Goal: Check status: Check status

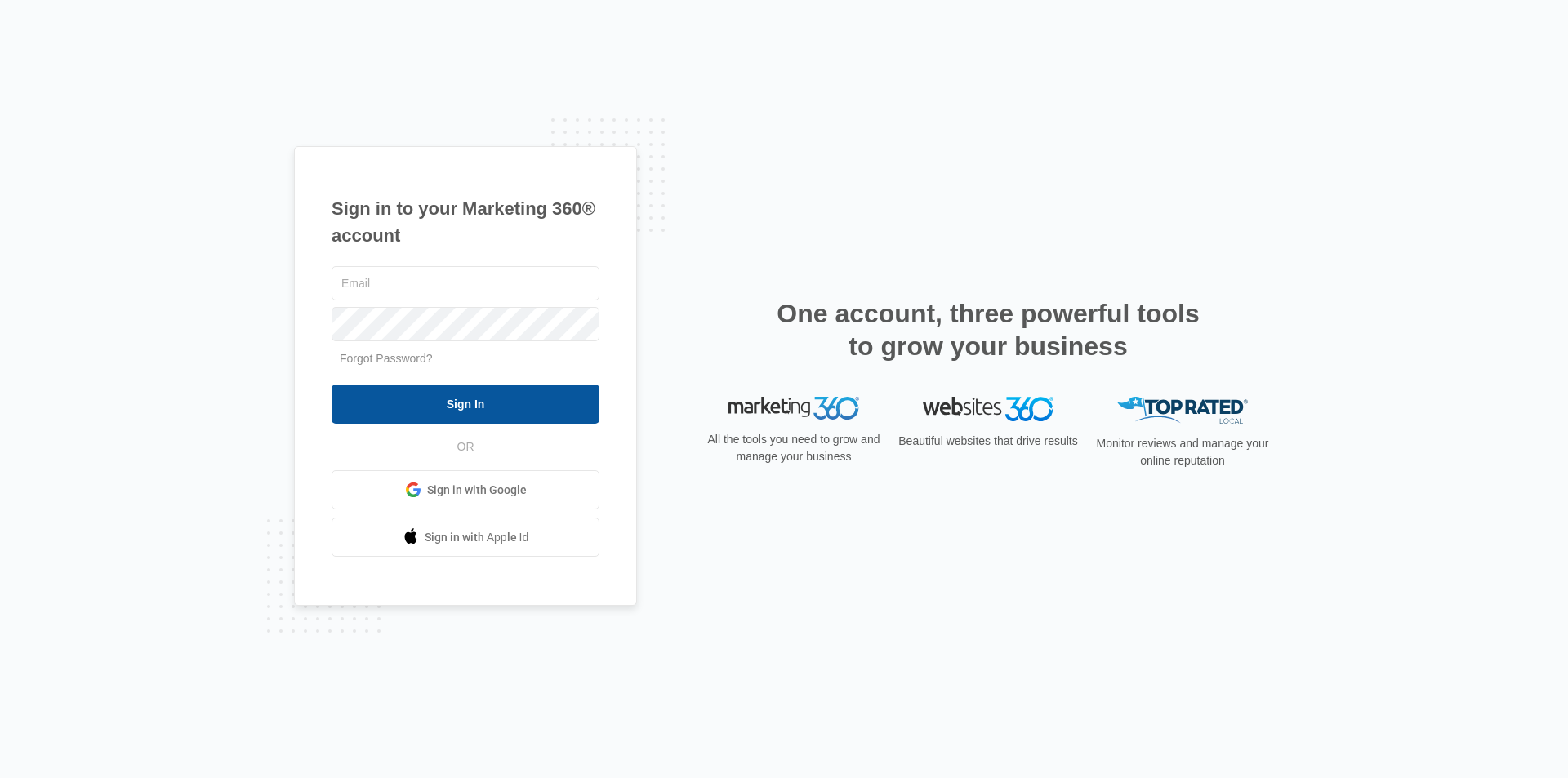
type input "[EMAIL_ADDRESS][DOMAIN_NAME]"
click at [515, 415] on input "Sign In" at bounding box center [466, 404] width 268 height 39
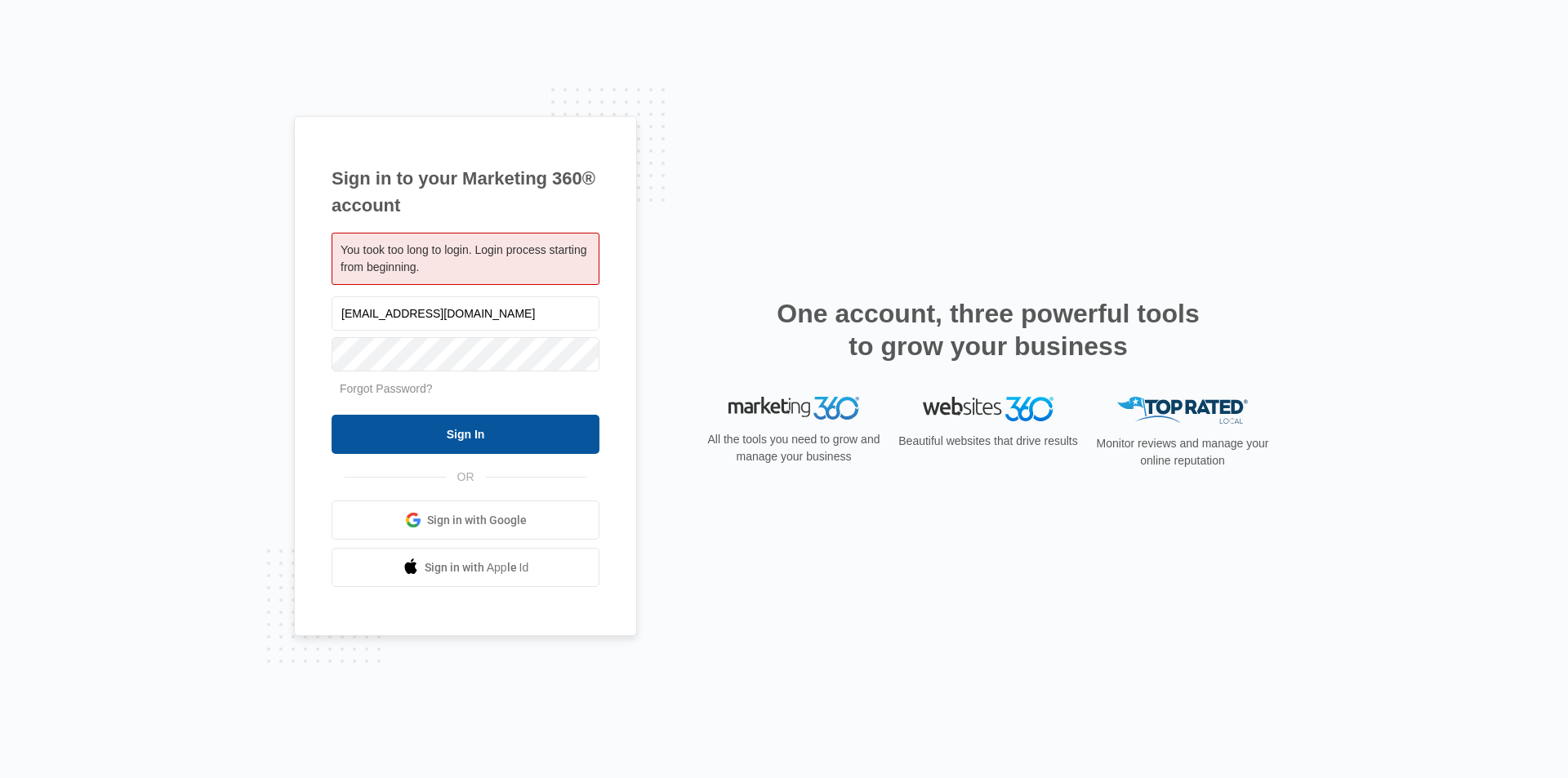
click at [454, 424] on input "Sign In" at bounding box center [466, 434] width 268 height 39
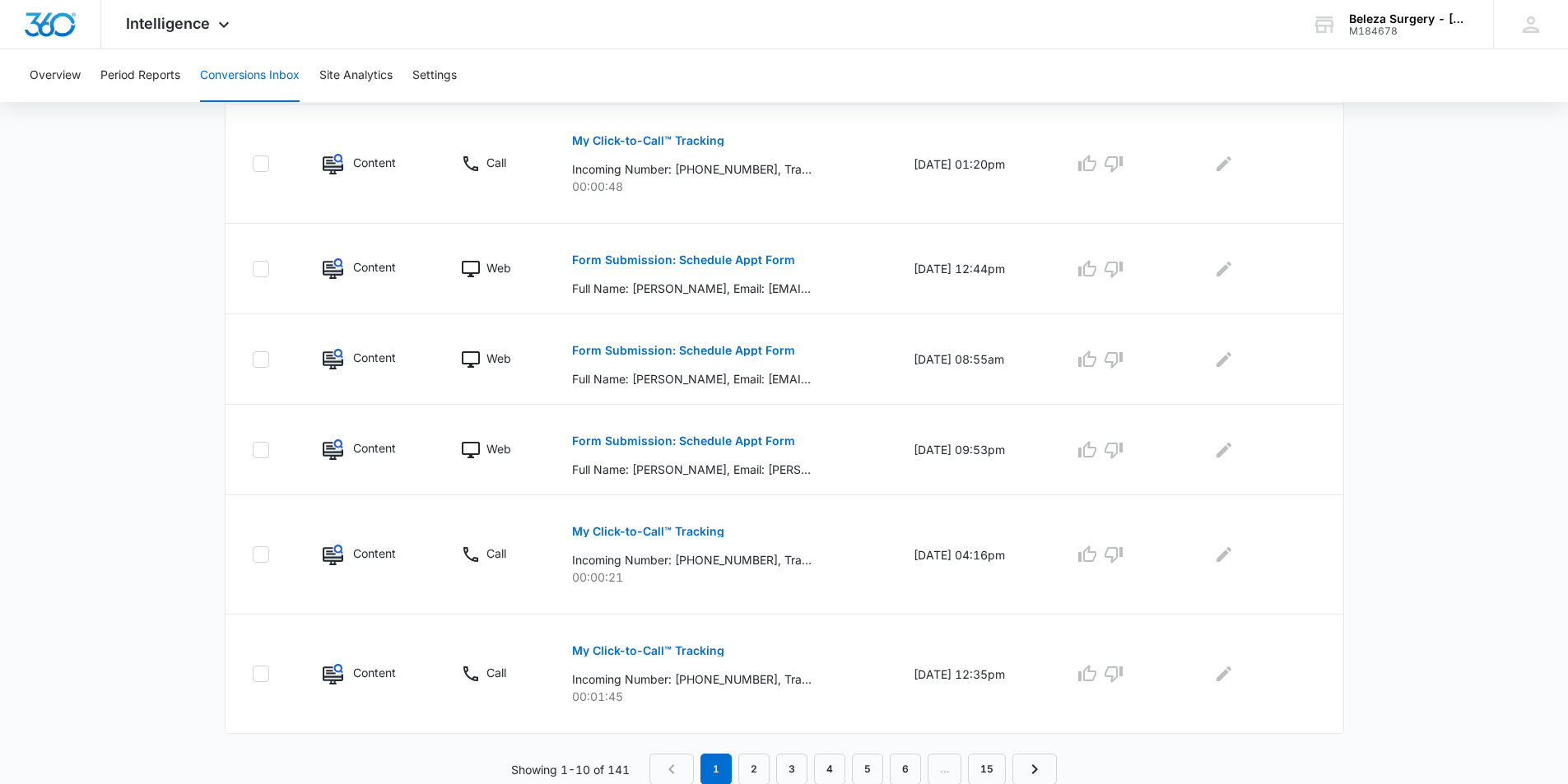
scroll to position [835, 0]
click at [762, 768] on link "2" at bounding box center [753, 768] width 31 height 31
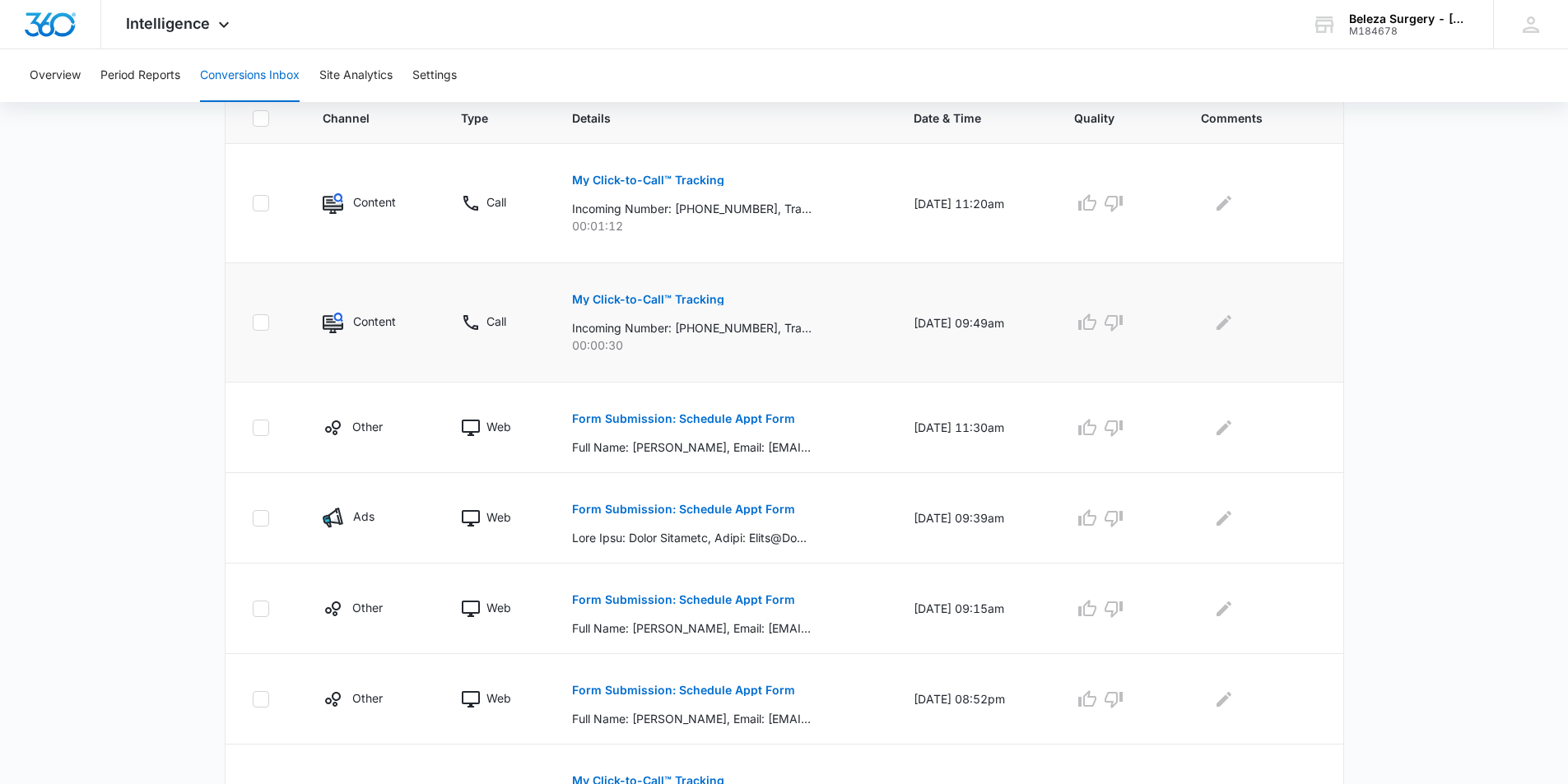
scroll to position [411, 0]
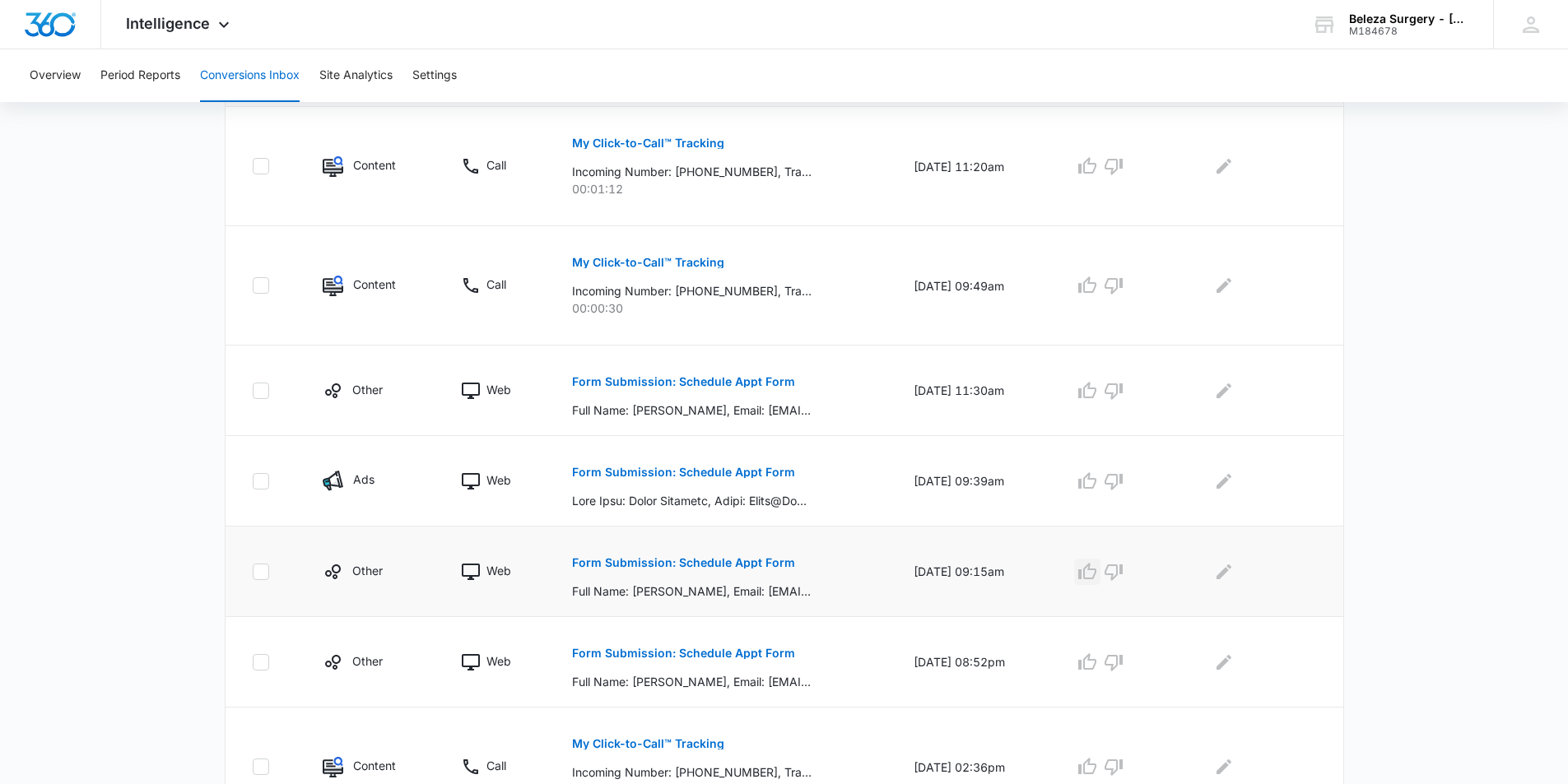
click at [1097, 576] on icon "button" at bounding box center [1087, 571] width 20 height 20
click at [1091, 480] on icon "button" at bounding box center [1087, 481] width 18 height 17
click at [1096, 388] on icon "button" at bounding box center [1087, 391] width 20 height 20
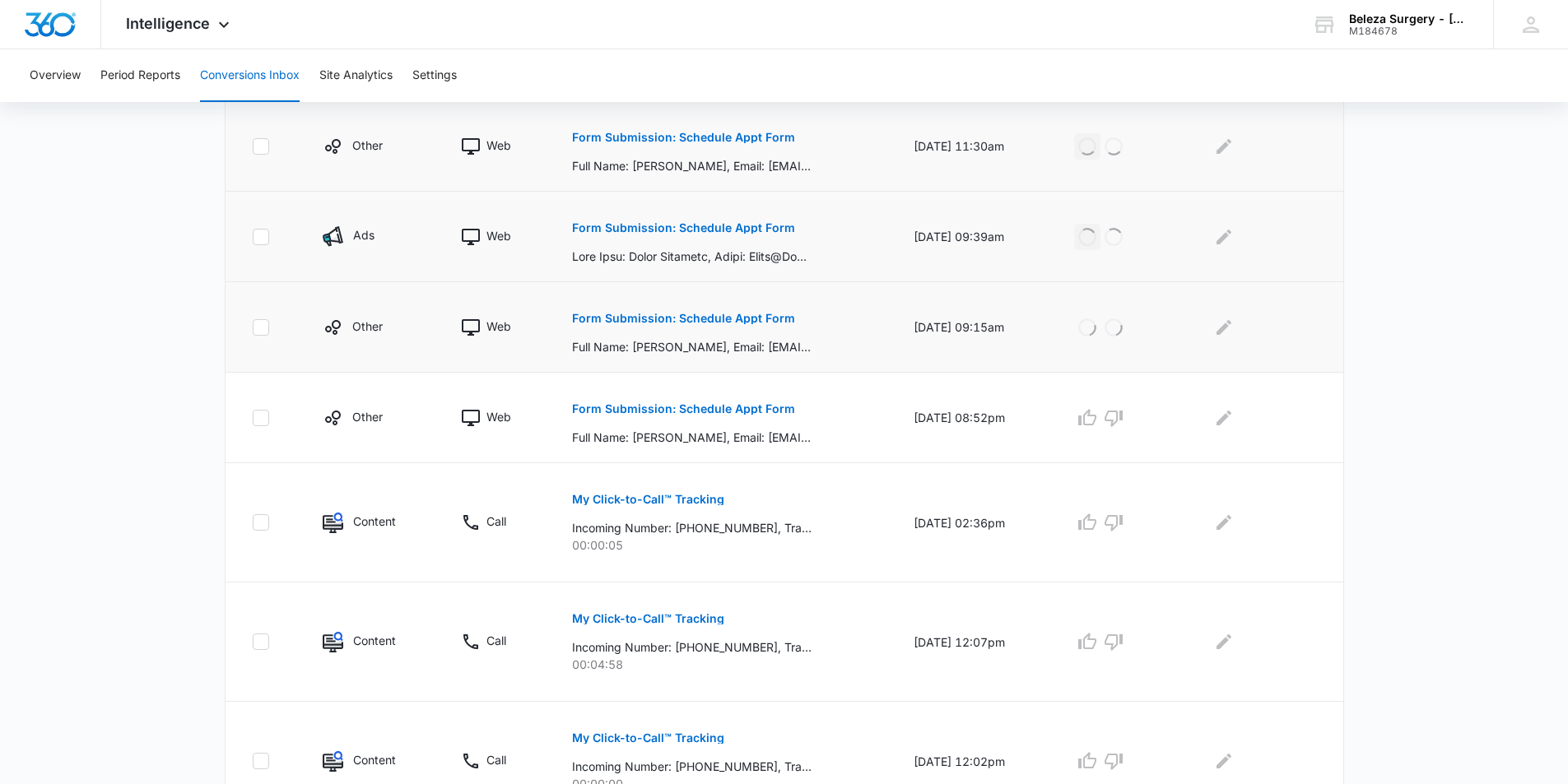
scroll to position [658, 0]
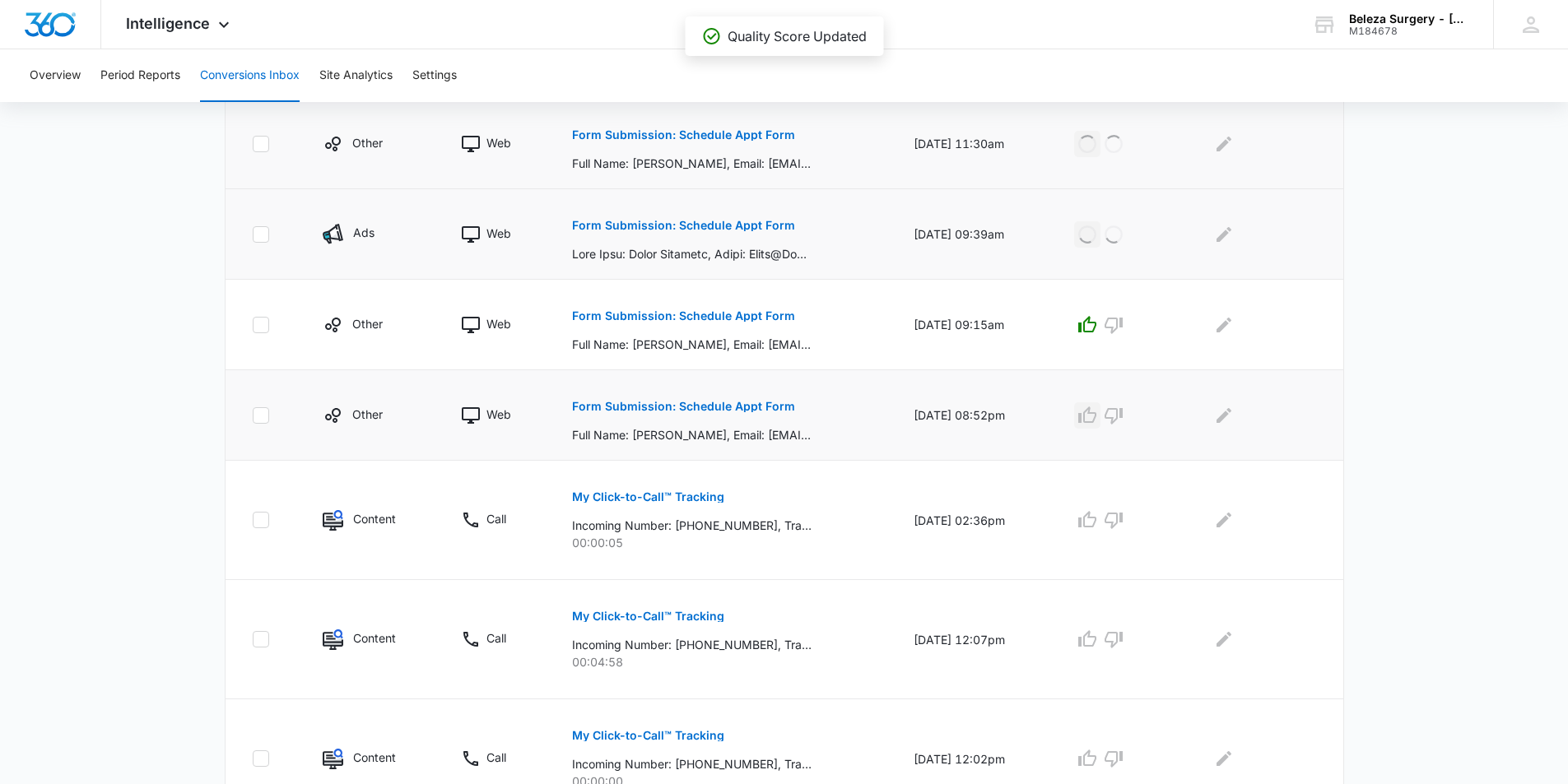
click at [1097, 416] on icon "button" at bounding box center [1087, 415] width 20 height 20
click at [1123, 525] on icon "button" at bounding box center [1113, 520] width 20 height 20
click at [1133, 525] on div at bounding box center [1117, 520] width 87 height 26
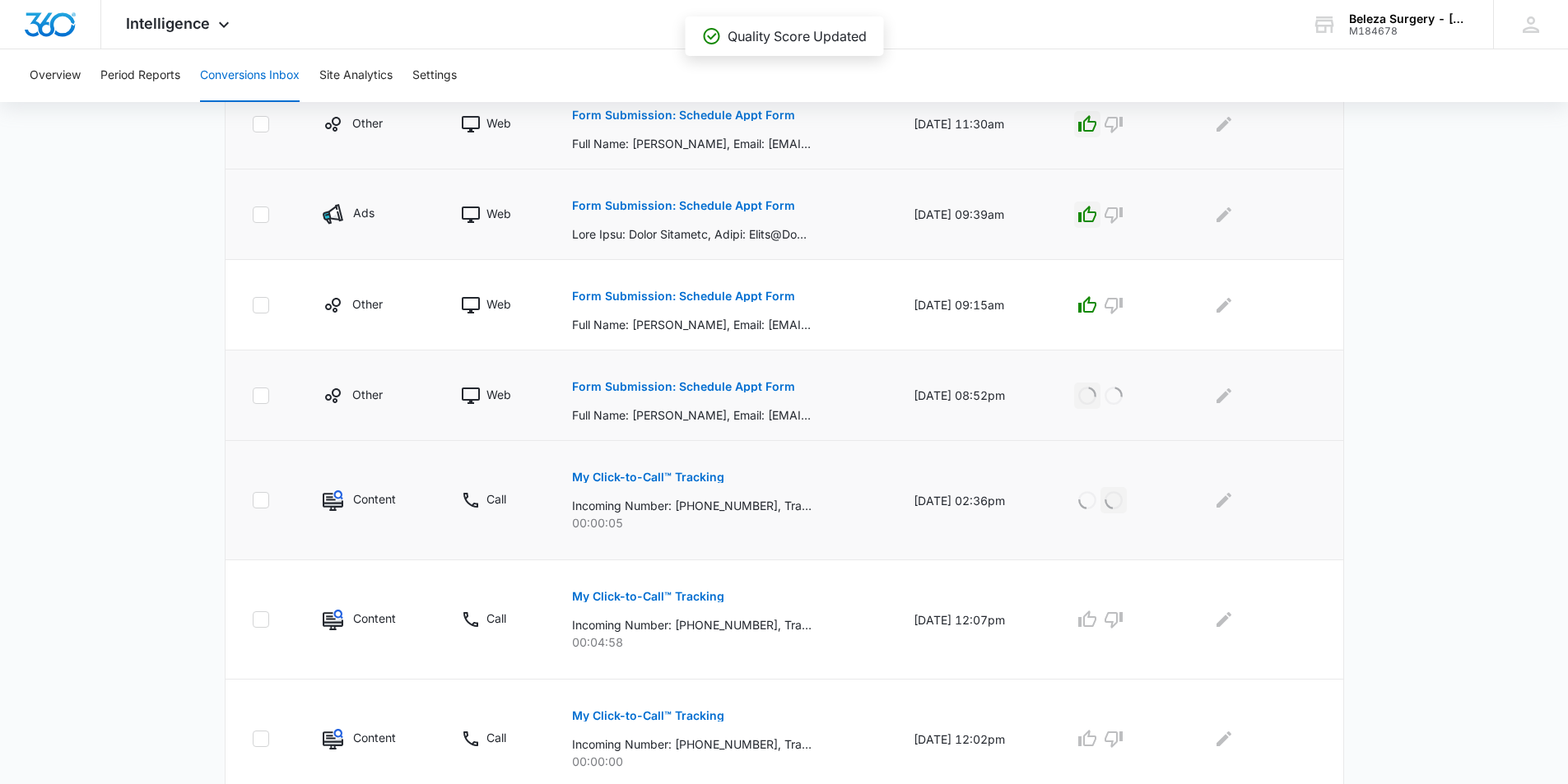
scroll to position [823, 0]
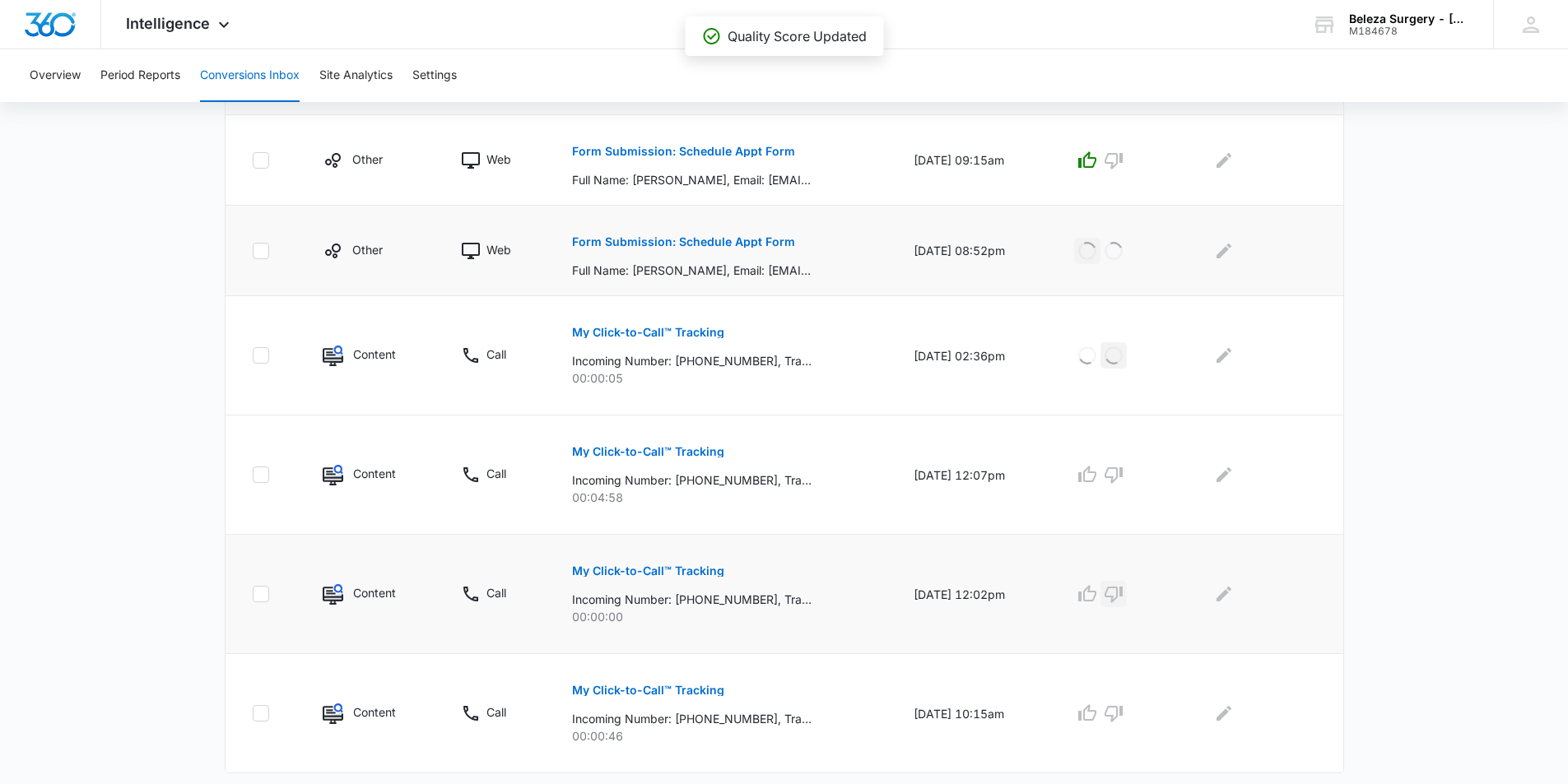
click at [1123, 593] on icon "button" at bounding box center [1113, 594] width 20 height 20
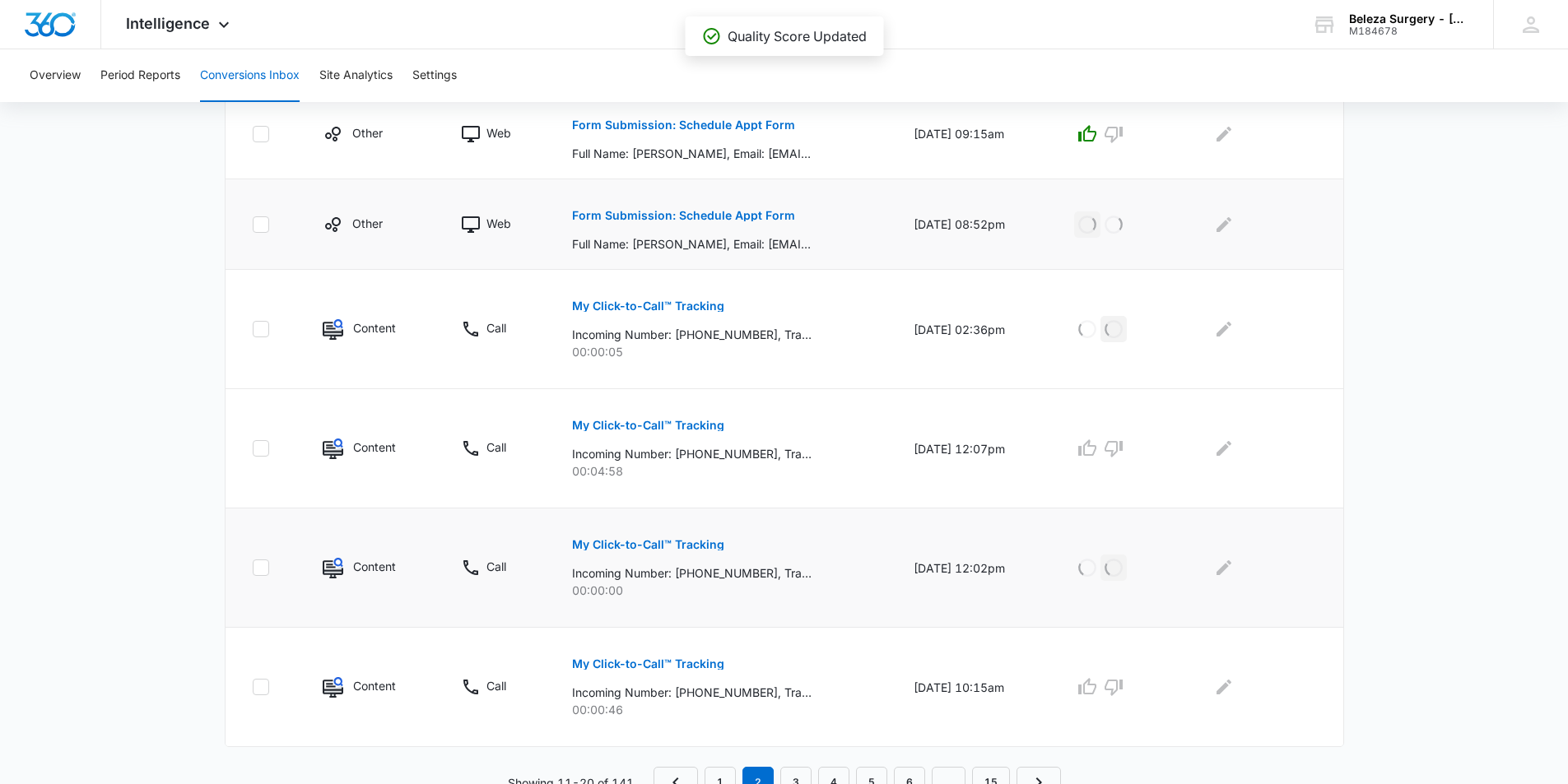
scroll to position [864, 0]
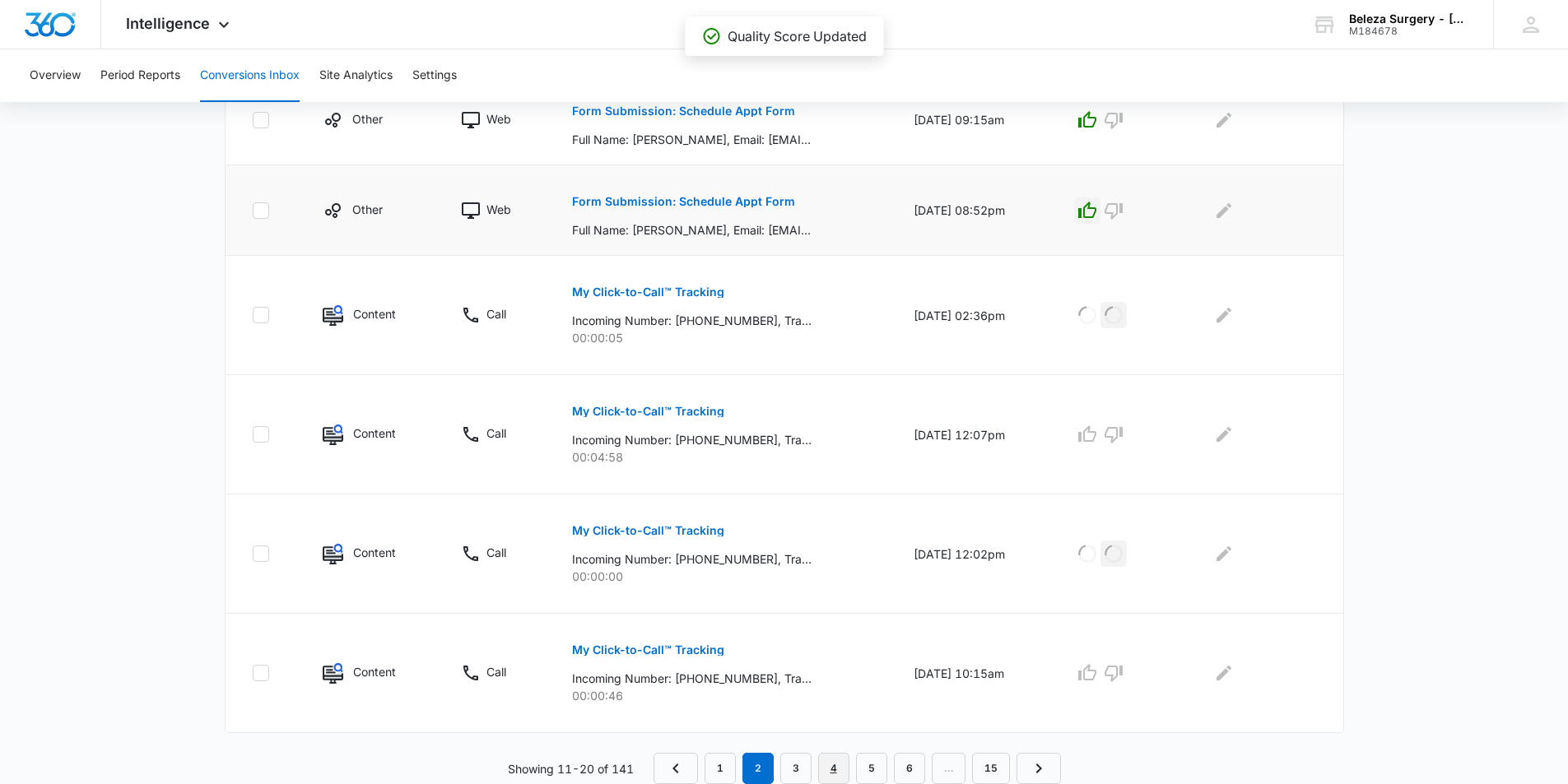
click at [833, 767] on link "4" at bounding box center [833, 768] width 31 height 31
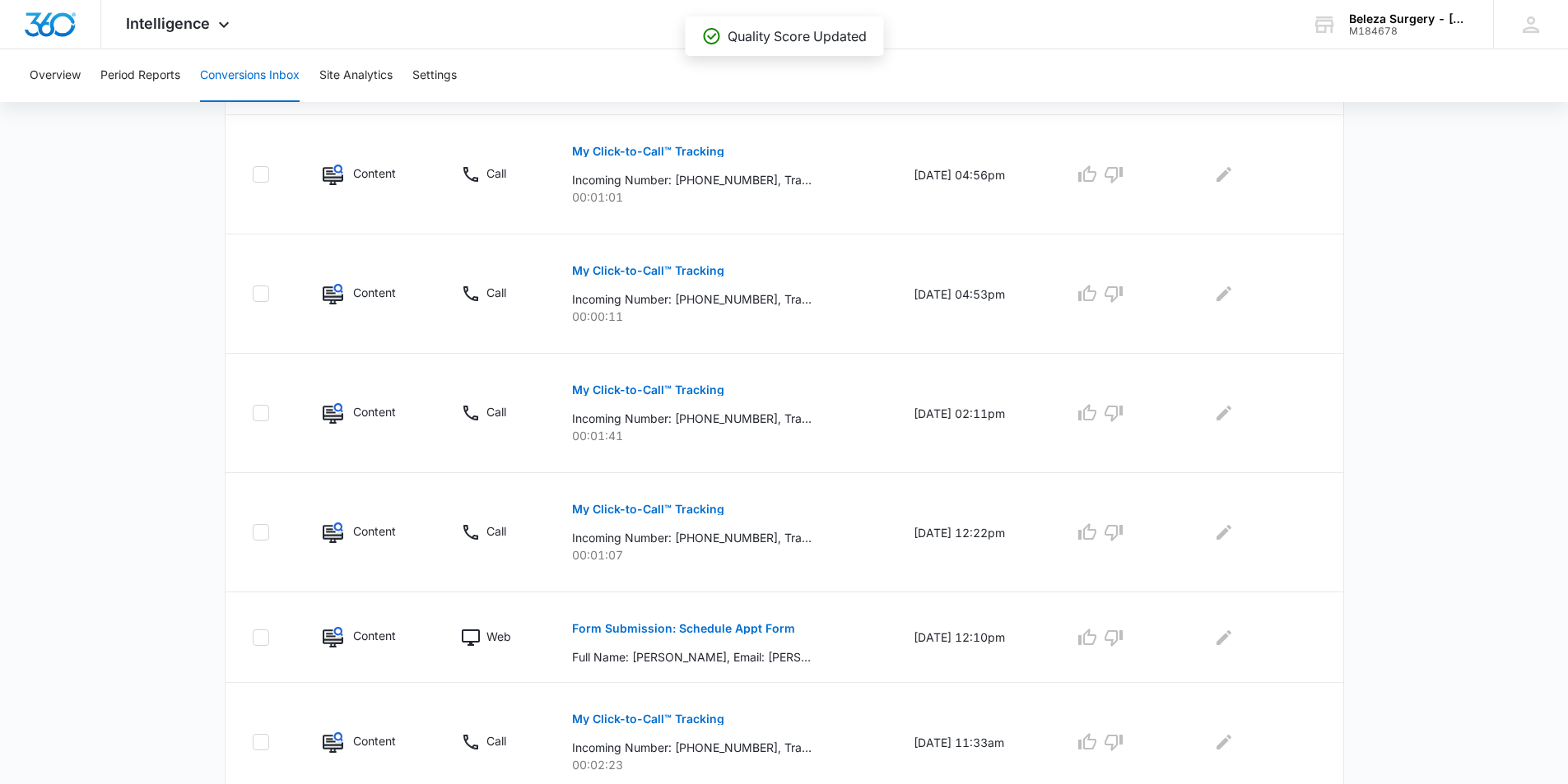
scroll to position [892, 0]
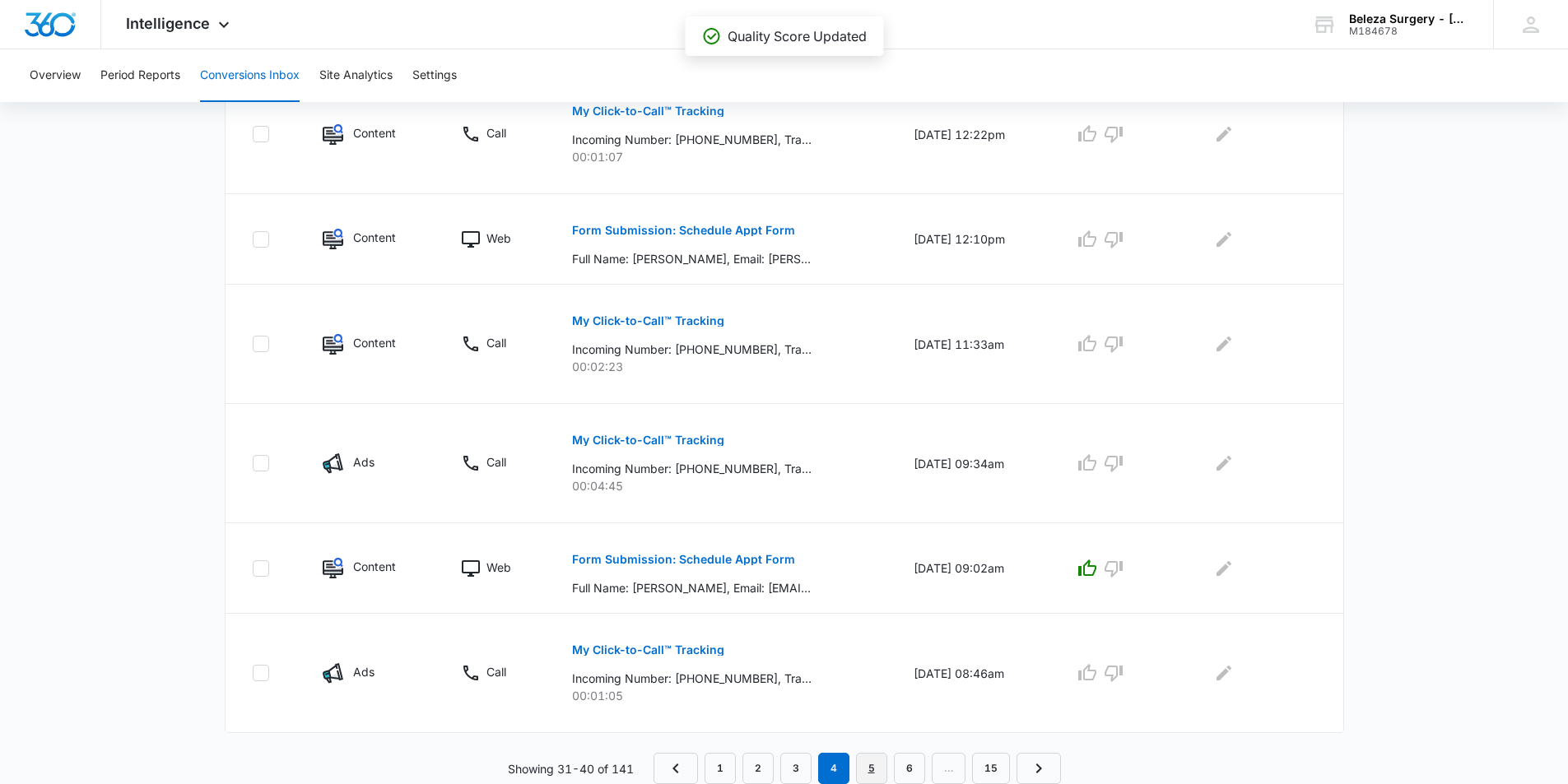
click at [867, 762] on link "5" at bounding box center [871, 768] width 31 height 31
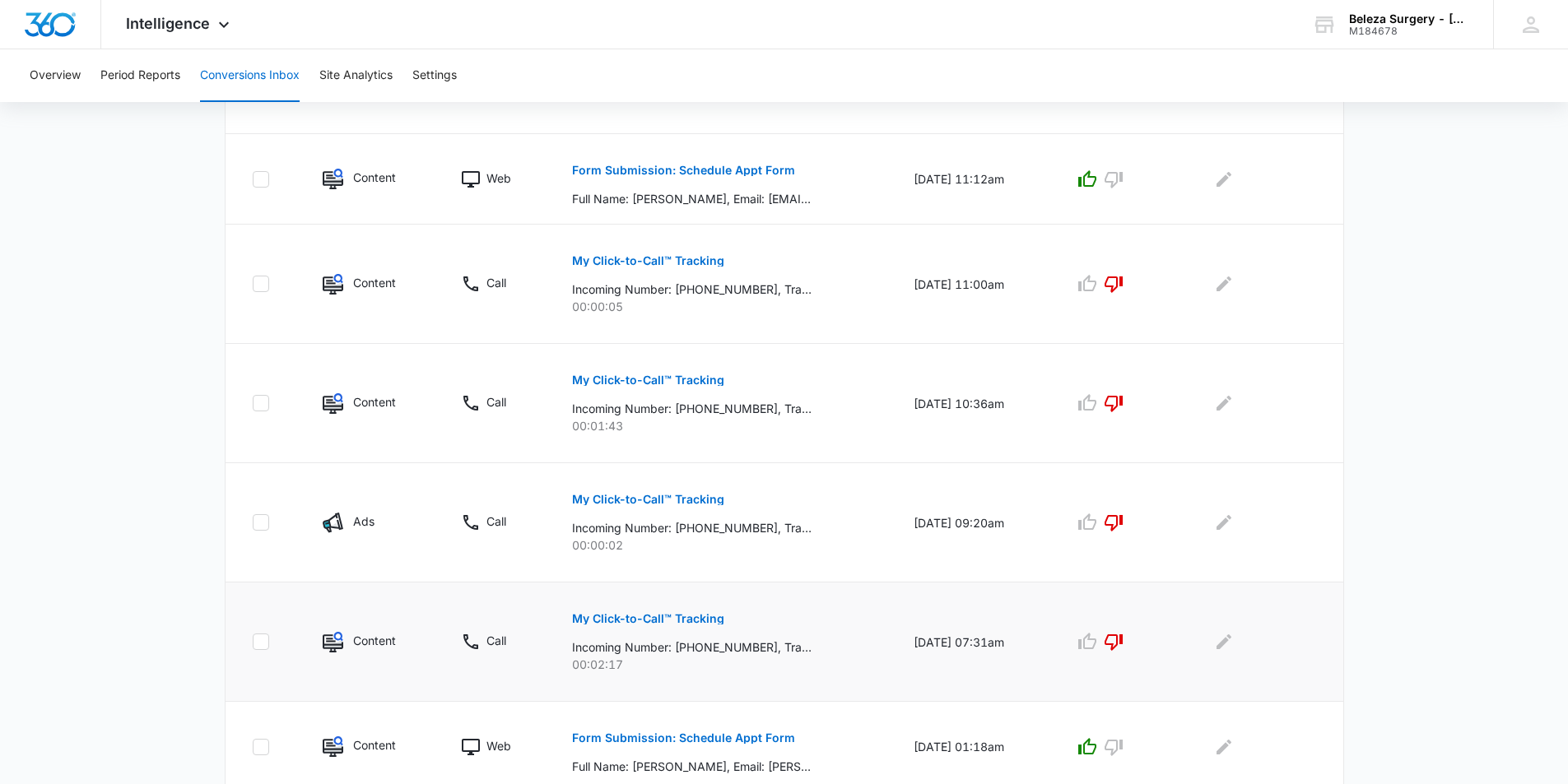
scroll to position [864, 0]
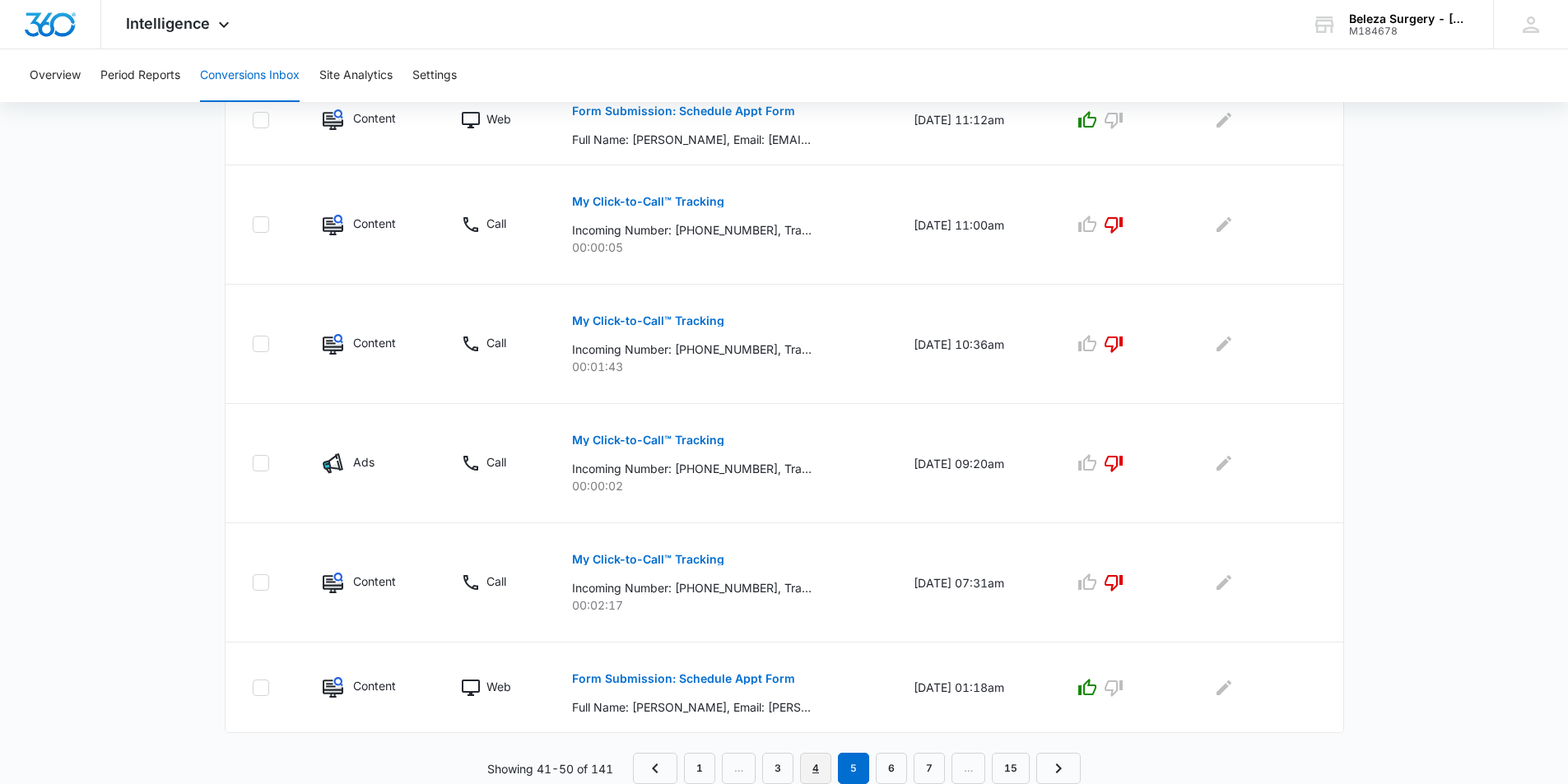
click at [814, 765] on link "4" at bounding box center [815, 768] width 31 height 31
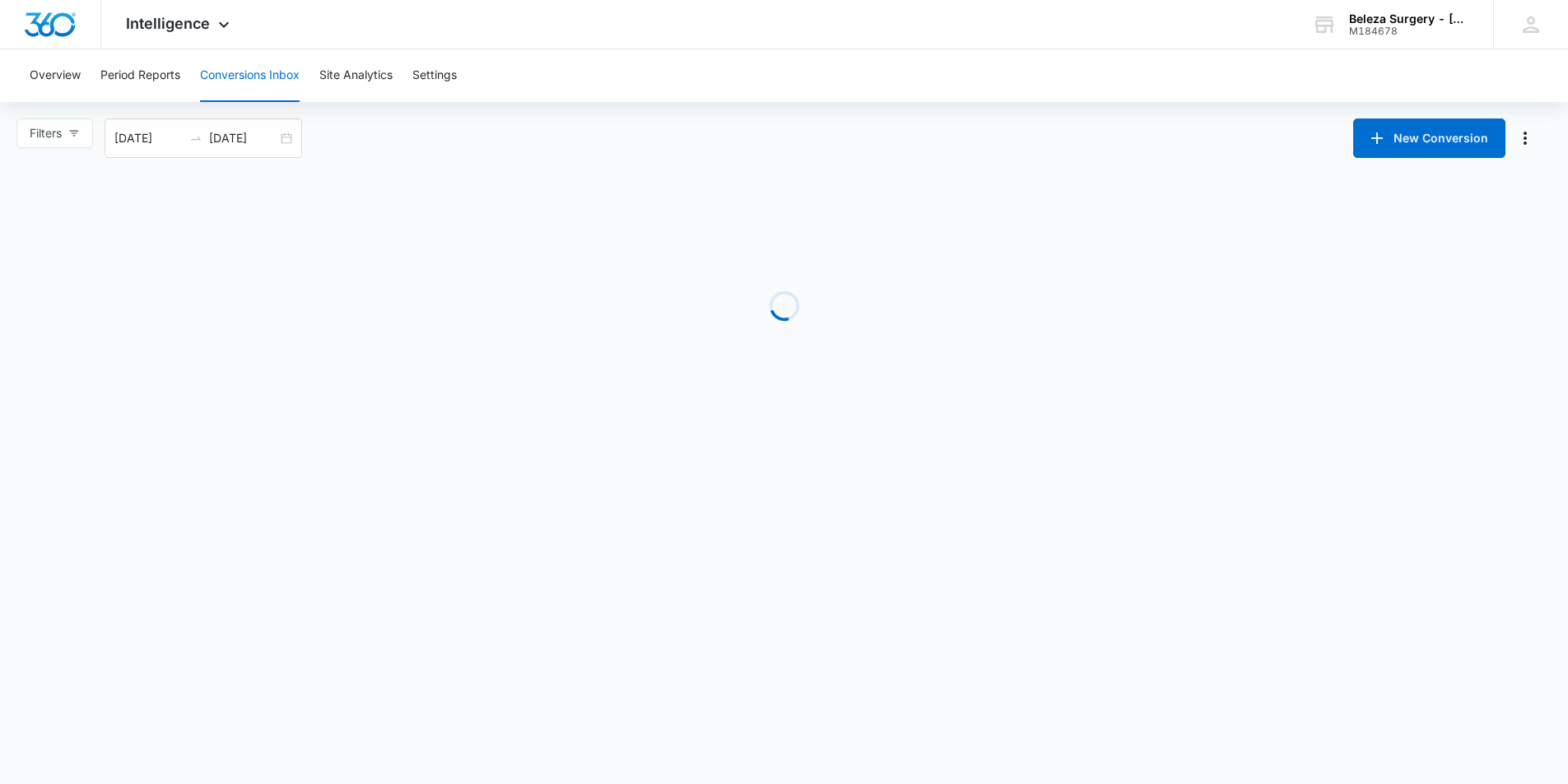
scroll to position [0, 0]
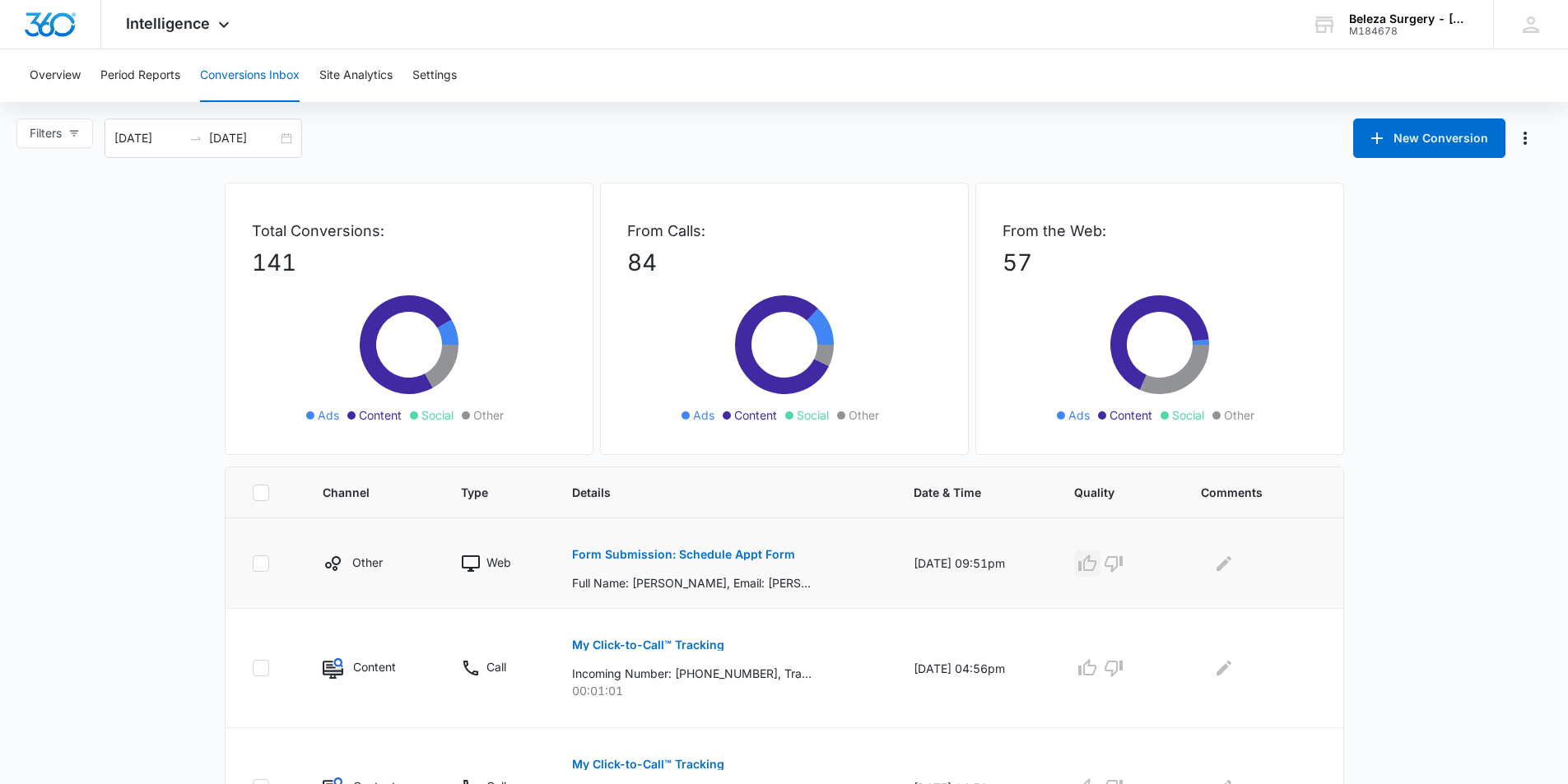
click at [1092, 568] on icon "button" at bounding box center [1087, 563] width 20 height 20
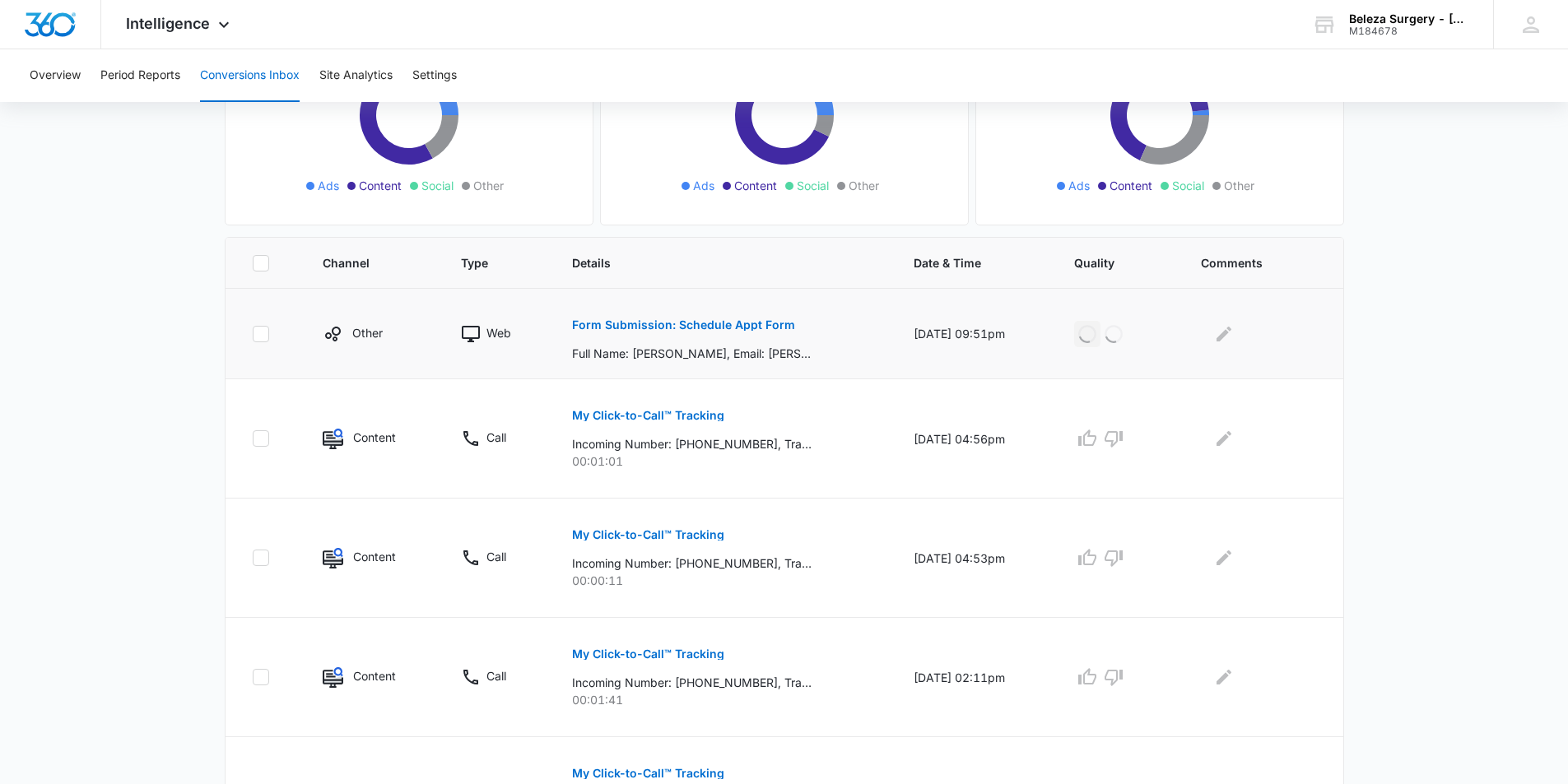
scroll to position [247, 0]
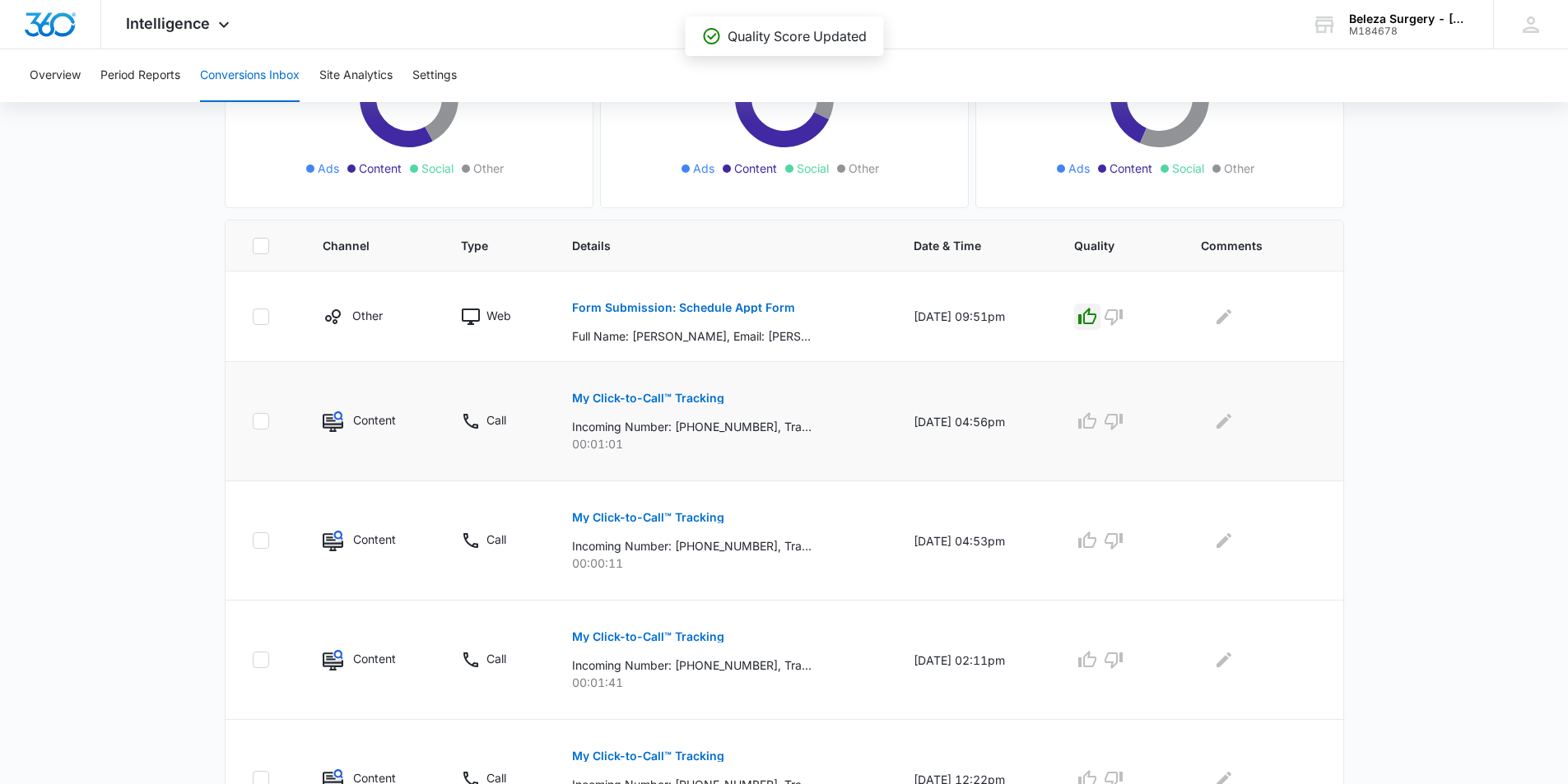
click at [656, 413] on button "My Click-to-Call™ Tracking" at bounding box center [648, 398] width 153 height 39
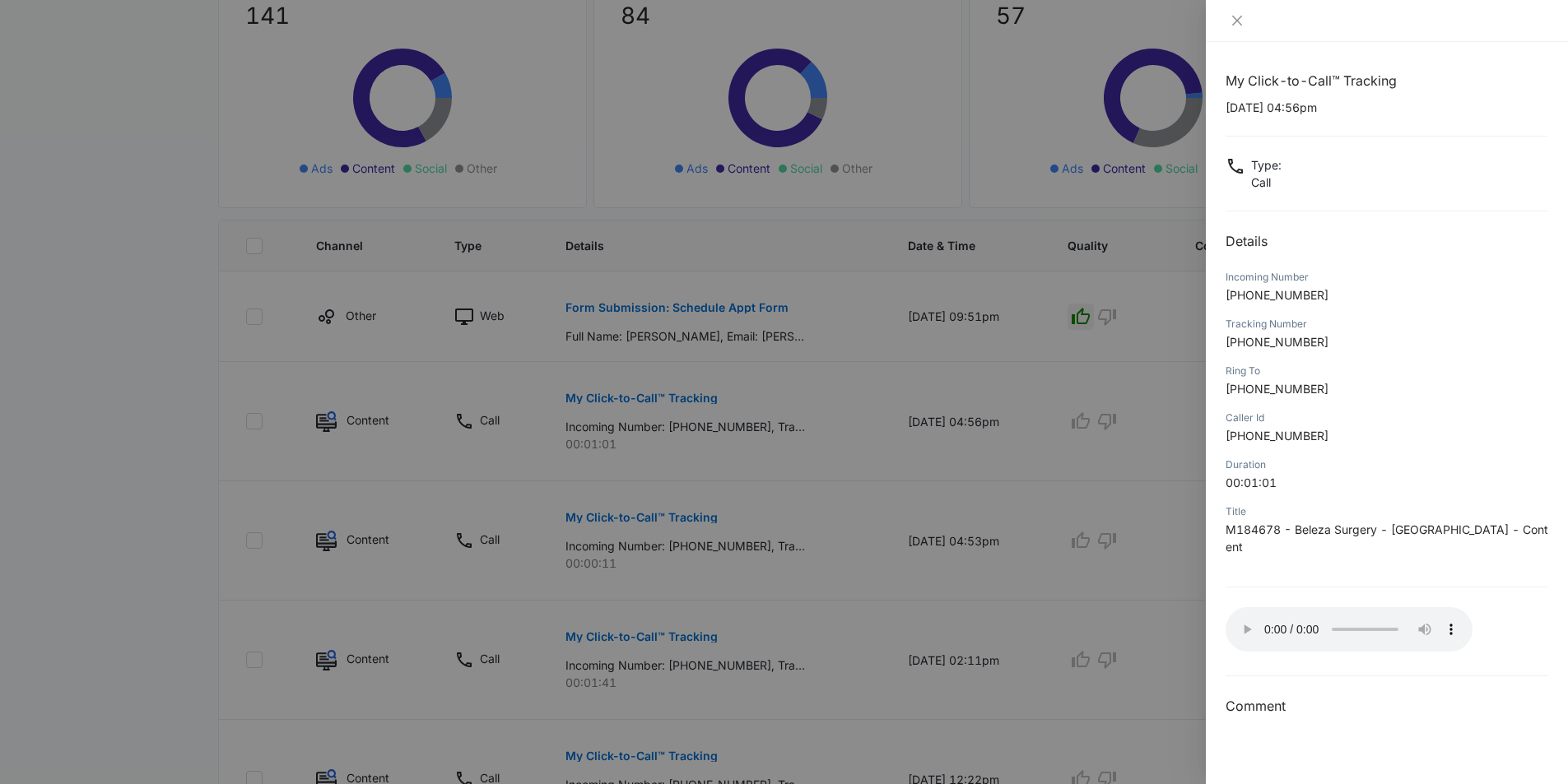
drag, startPoint x: 1013, startPoint y: 404, endPoint x: 1102, endPoint y: 425, distance: 91.4
click at [1013, 404] on div at bounding box center [784, 392] width 1568 height 784
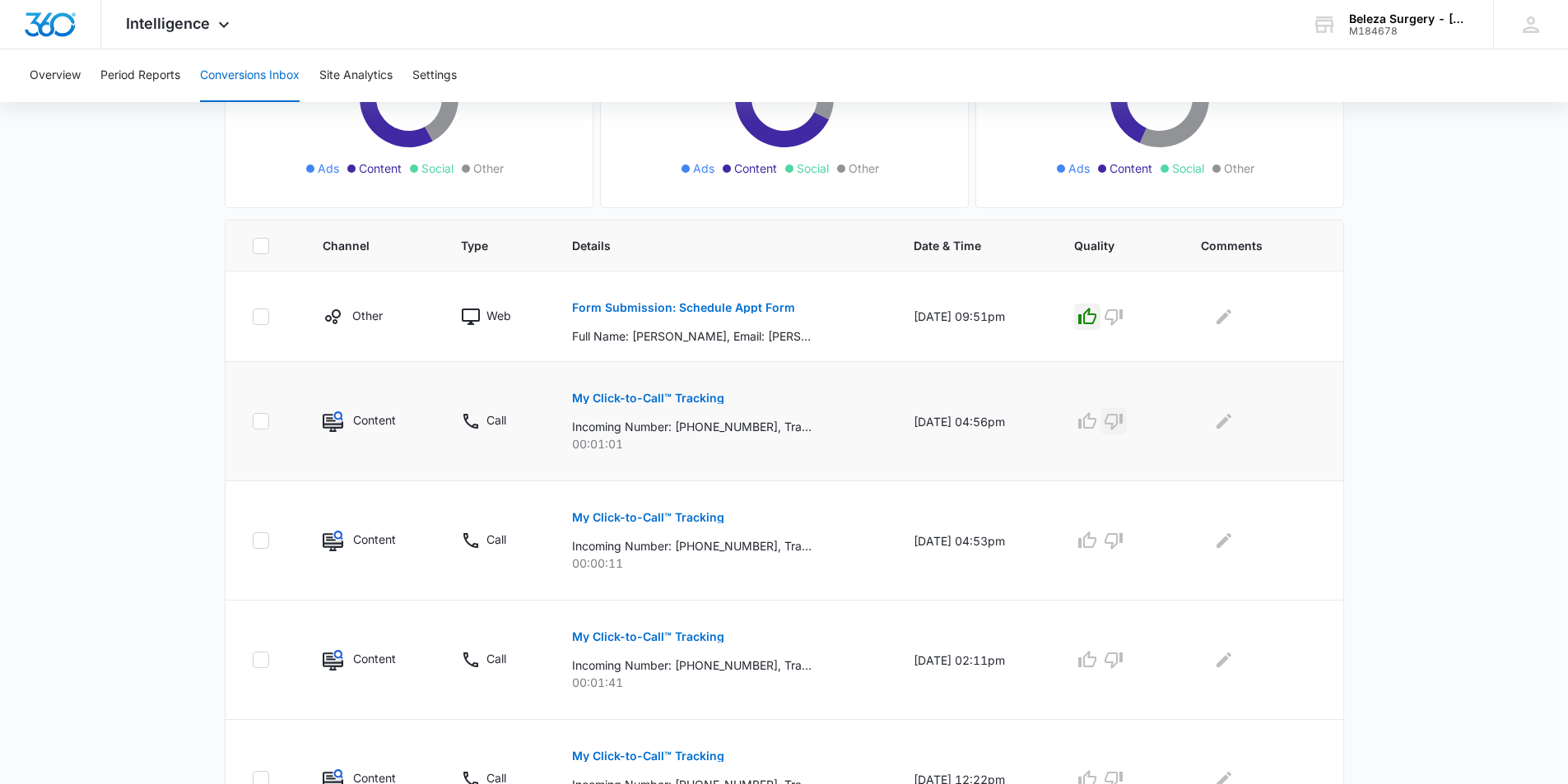
click at [1123, 422] on icon "button" at bounding box center [1113, 421] width 20 height 20
click at [1123, 546] on icon "button" at bounding box center [1113, 540] width 20 height 20
click at [708, 650] on button "My Click-to-Call™ Tracking" at bounding box center [648, 637] width 153 height 39
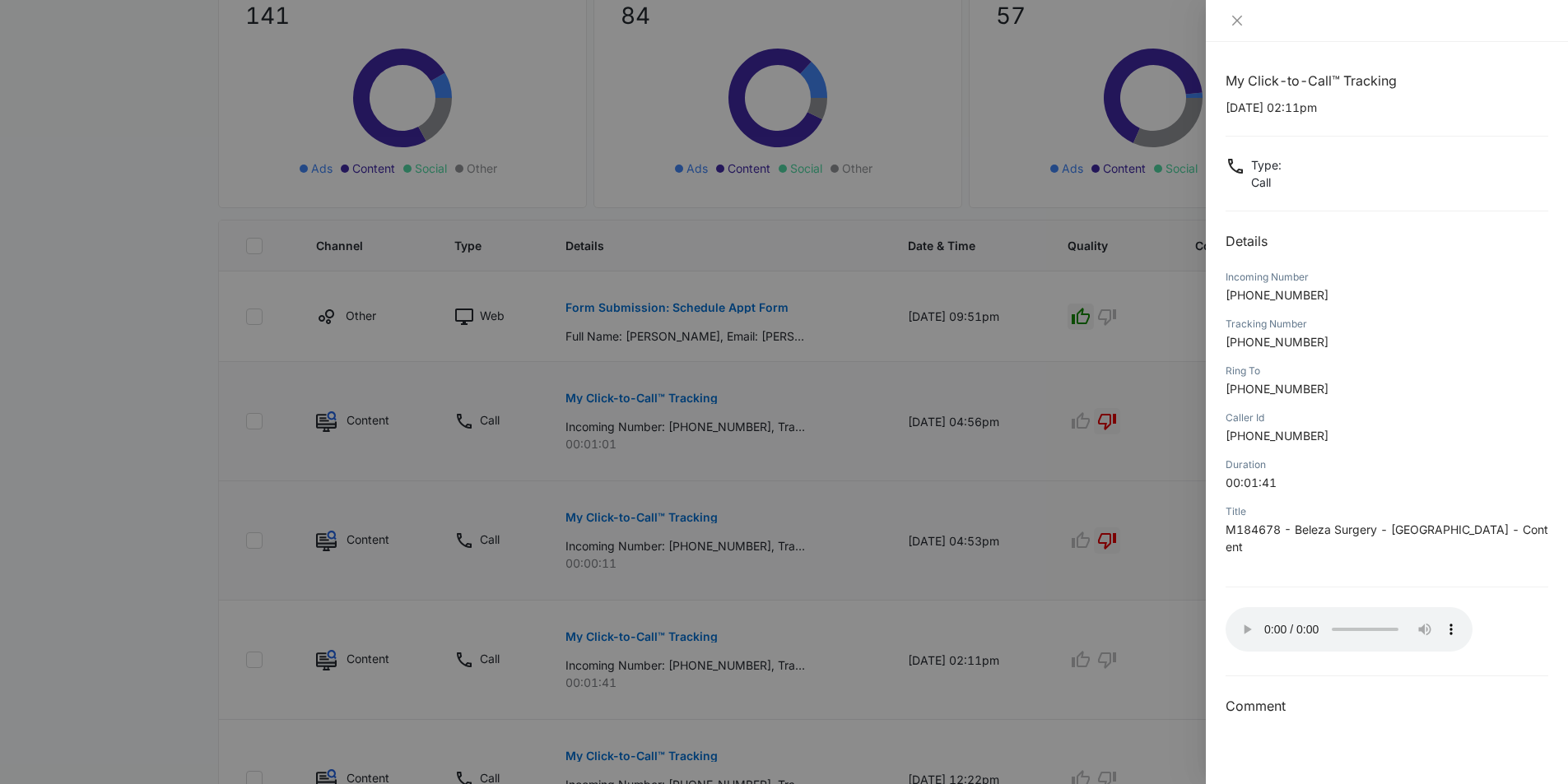
click at [1053, 606] on div at bounding box center [784, 392] width 1568 height 784
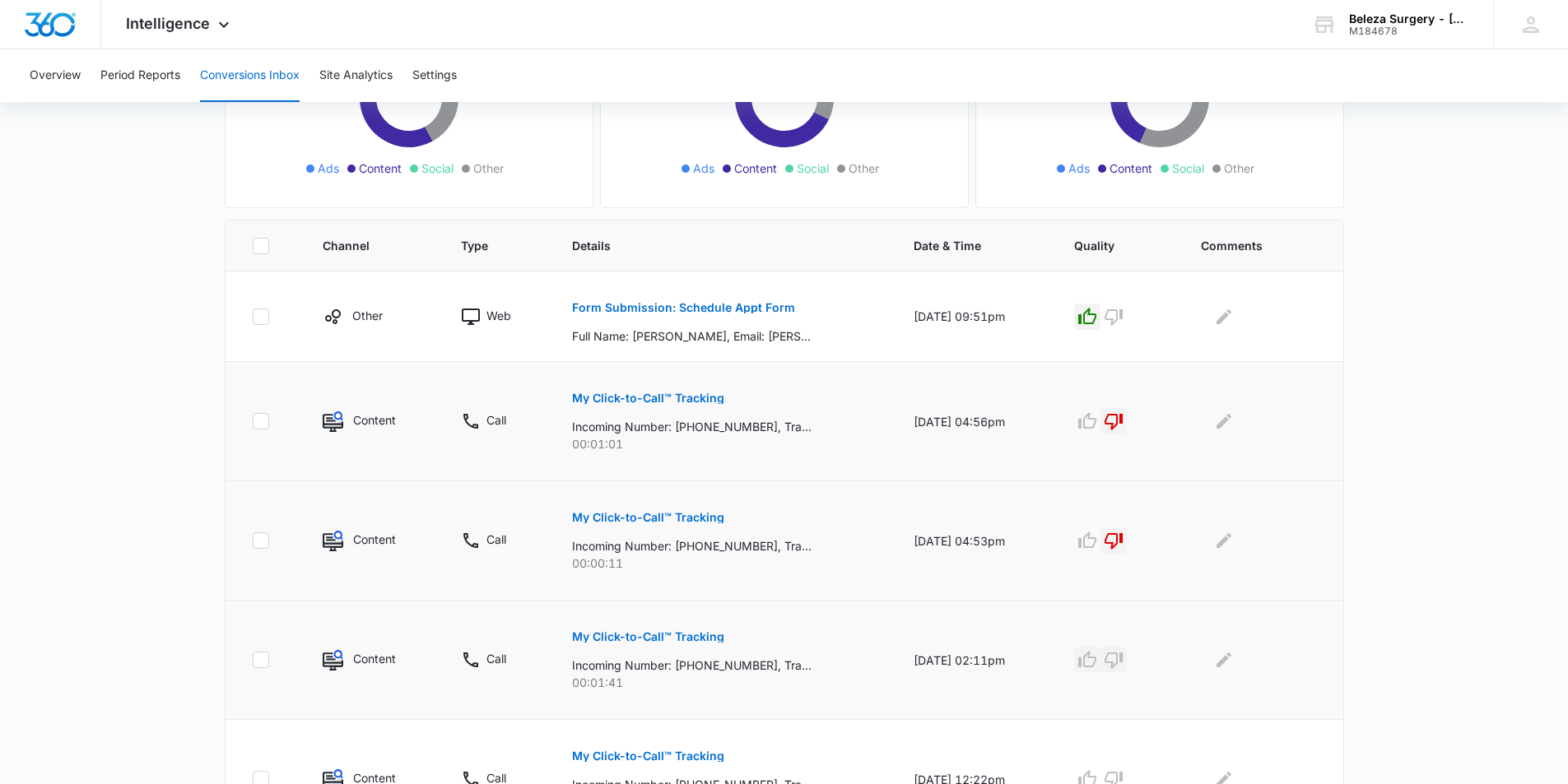
click at [1100, 647] on div at bounding box center [1117, 660] width 87 height 26
click at [1117, 649] on button "button" at bounding box center [1114, 660] width 26 height 26
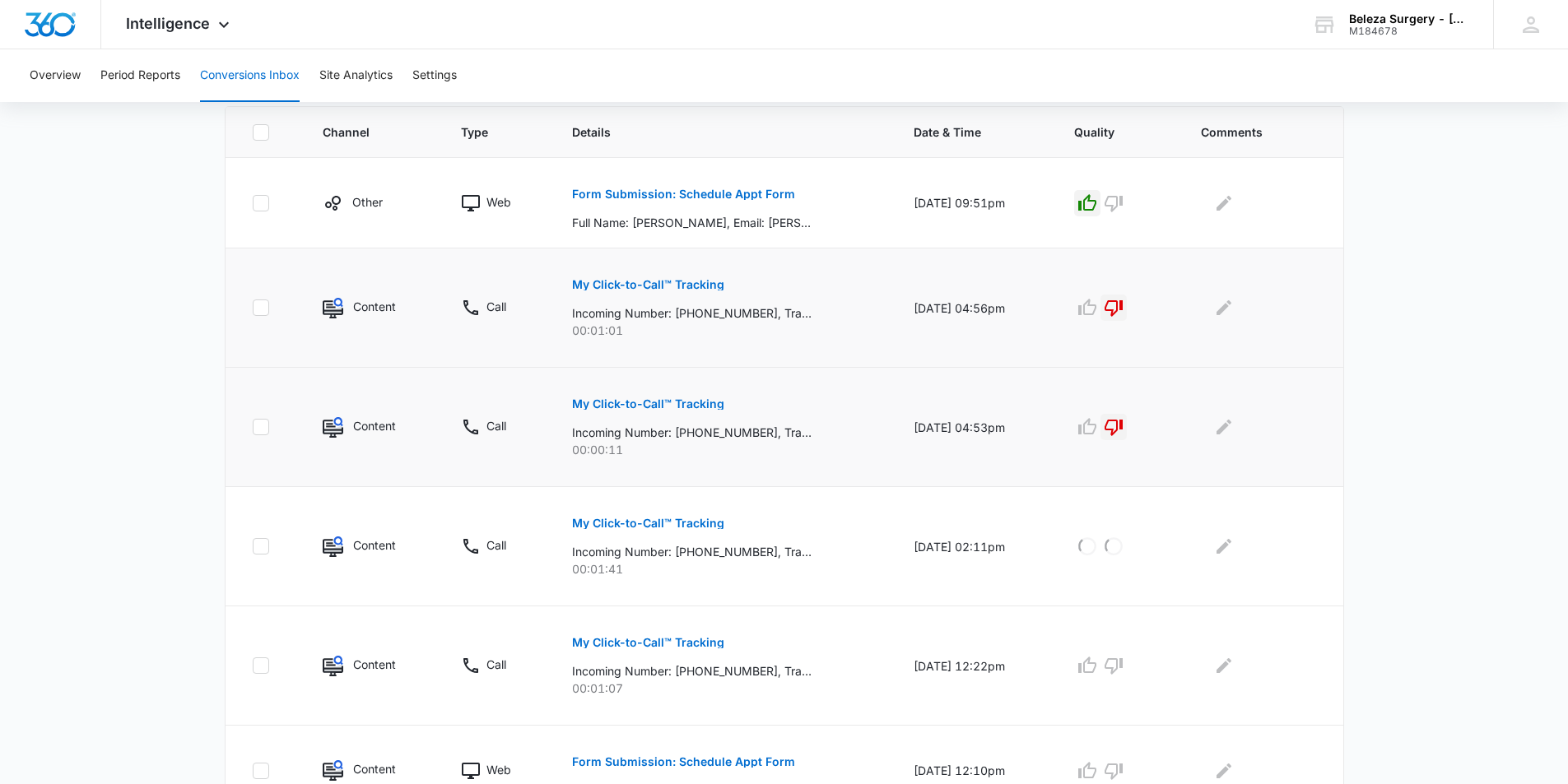
scroll to position [658, 0]
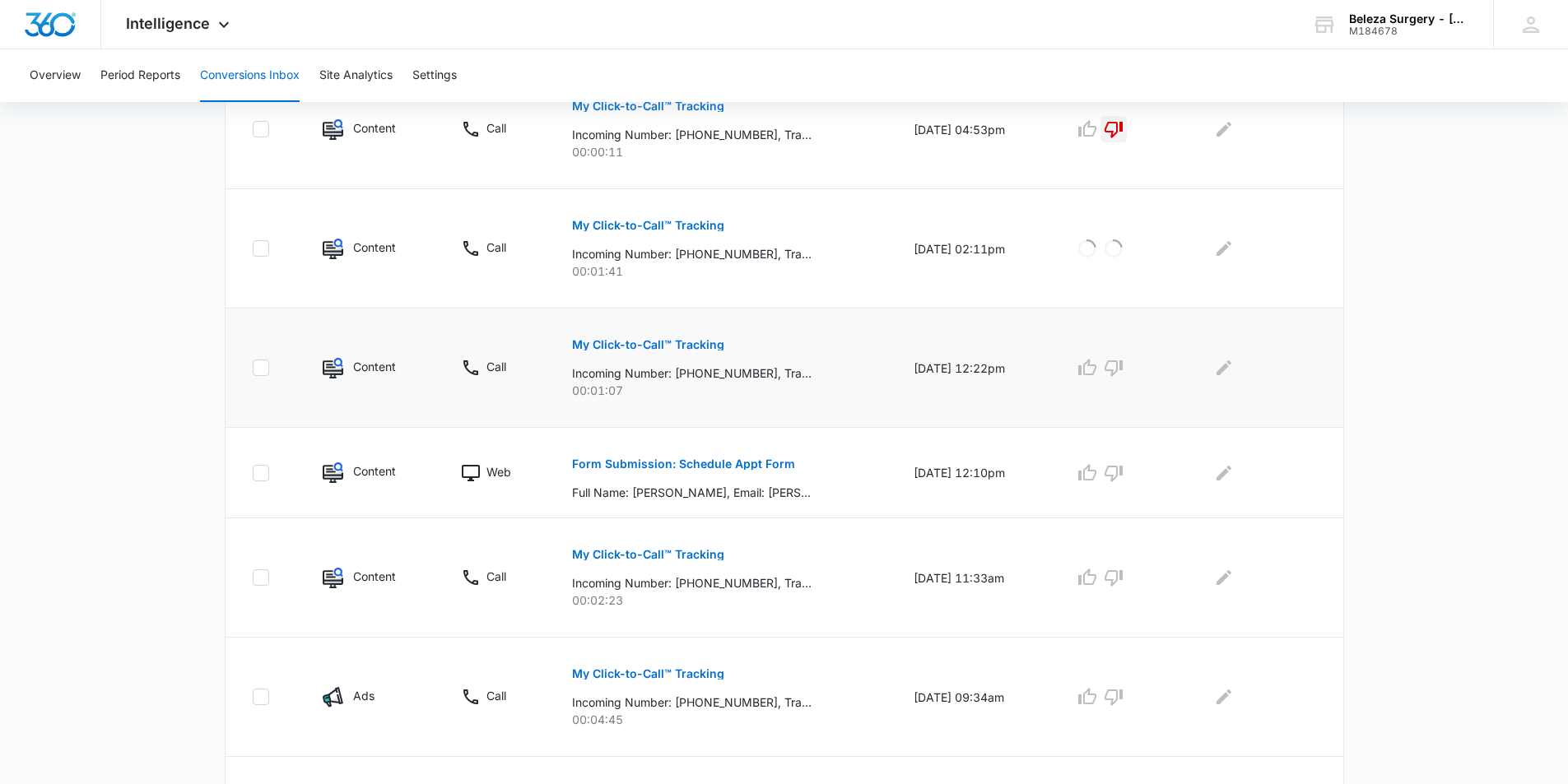
click at [647, 349] on p "My Click-to-Call™ Tracking" at bounding box center [648, 345] width 153 height 11
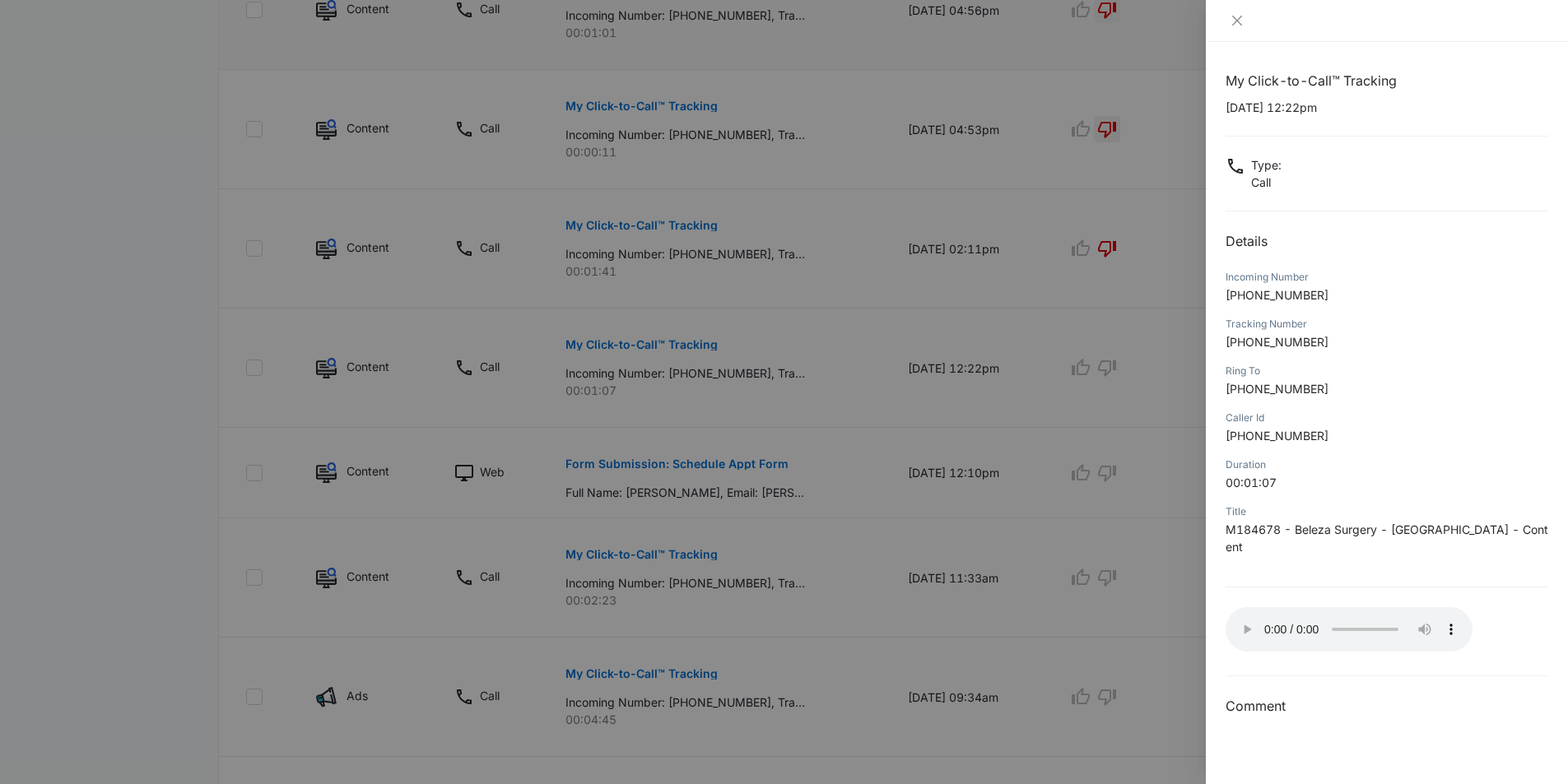
click at [1025, 274] on div at bounding box center [784, 392] width 1568 height 784
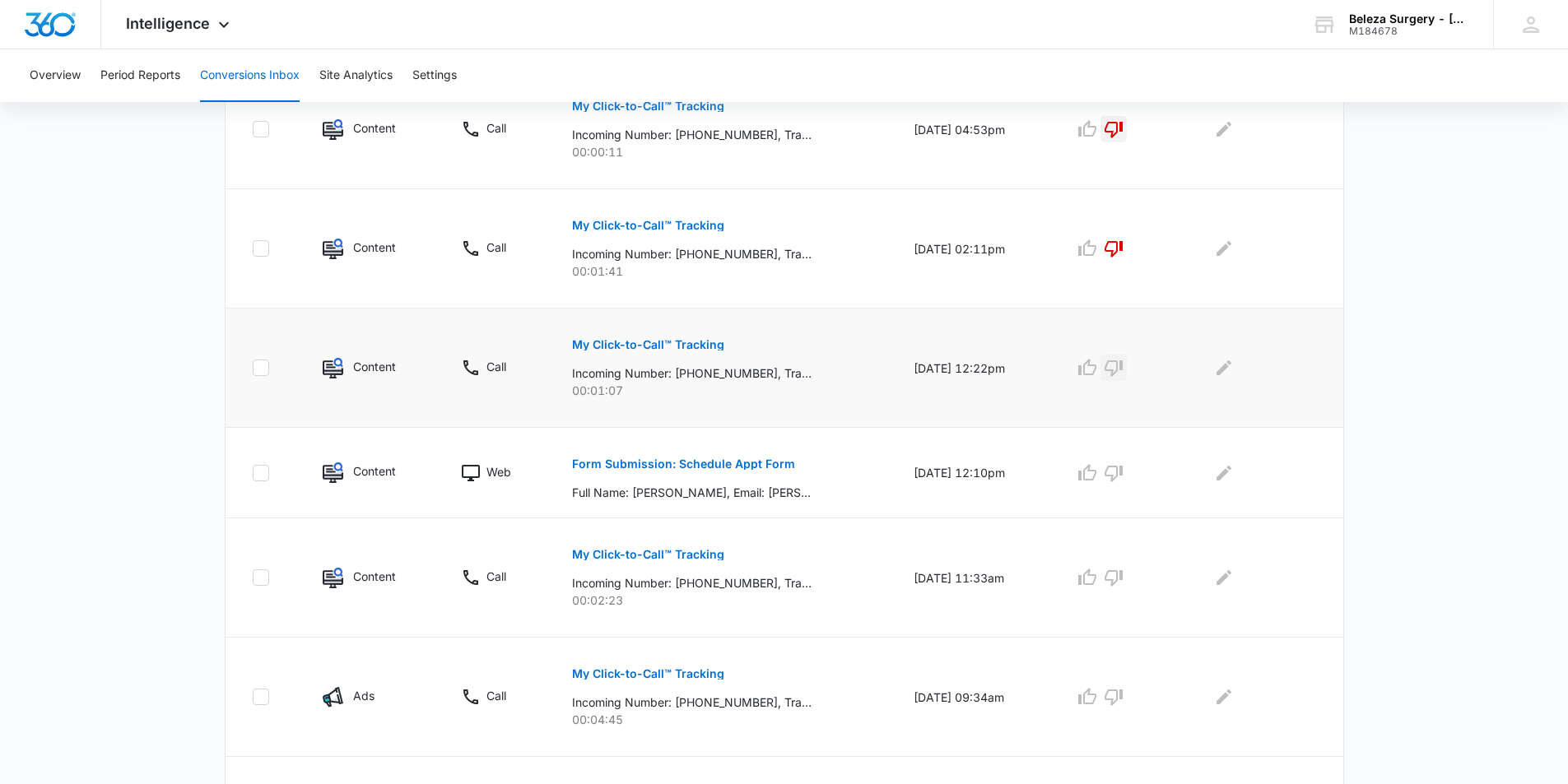
click at [1123, 367] on icon "button" at bounding box center [1113, 367] width 20 height 20
click at [752, 466] on p "Form Submission: Schedule Appt Form" at bounding box center [684, 464] width 223 height 11
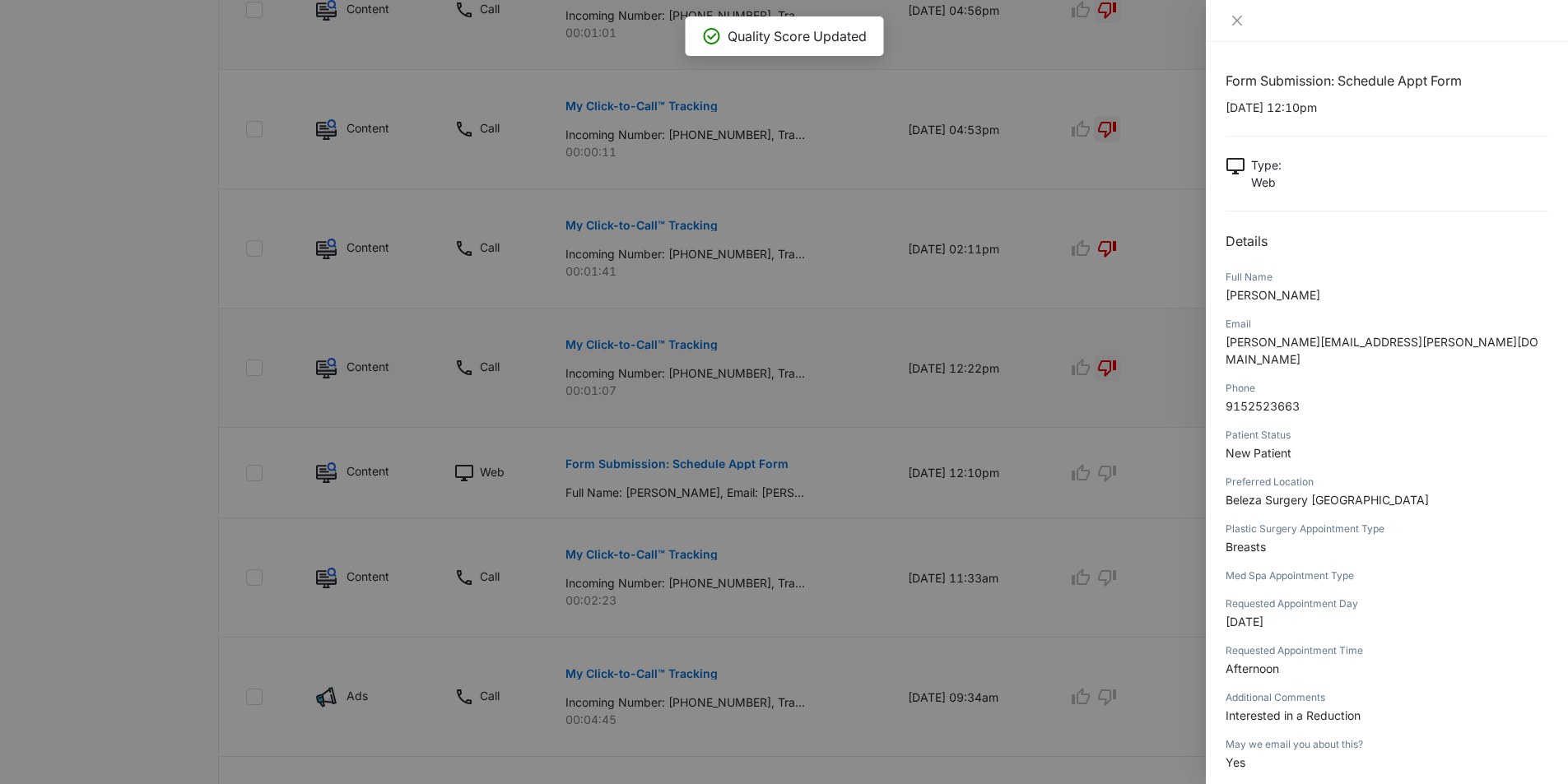
click at [881, 498] on div at bounding box center [784, 392] width 1568 height 784
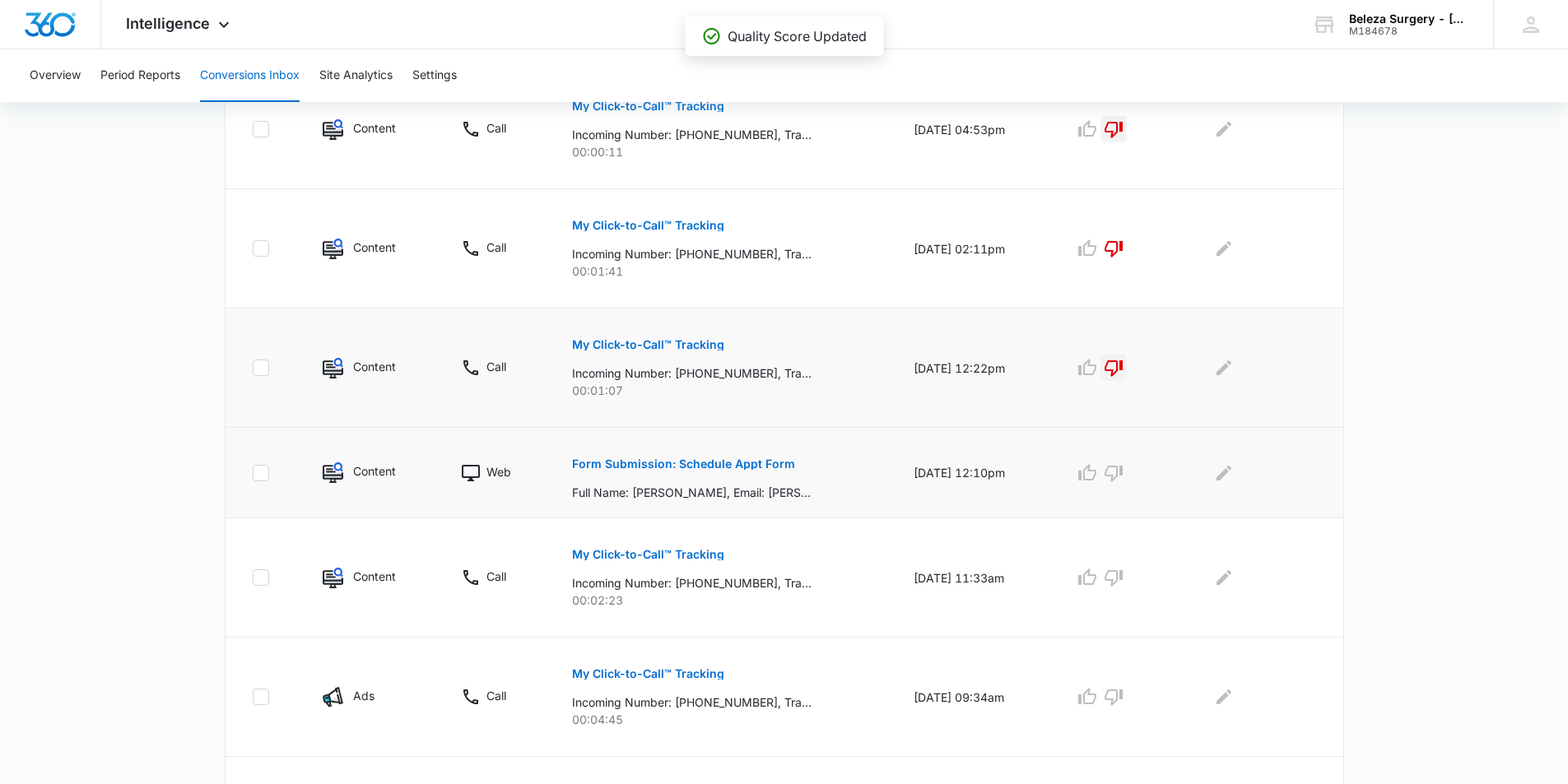
click at [1080, 472] on td at bounding box center [1117, 473] width 126 height 91
click at [1097, 474] on icon "button" at bounding box center [1087, 473] width 20 height 20
click at [690, 560] on button "My Click-to-Call™ Tracking" at bounding box center [648, 555] width 153 height 39
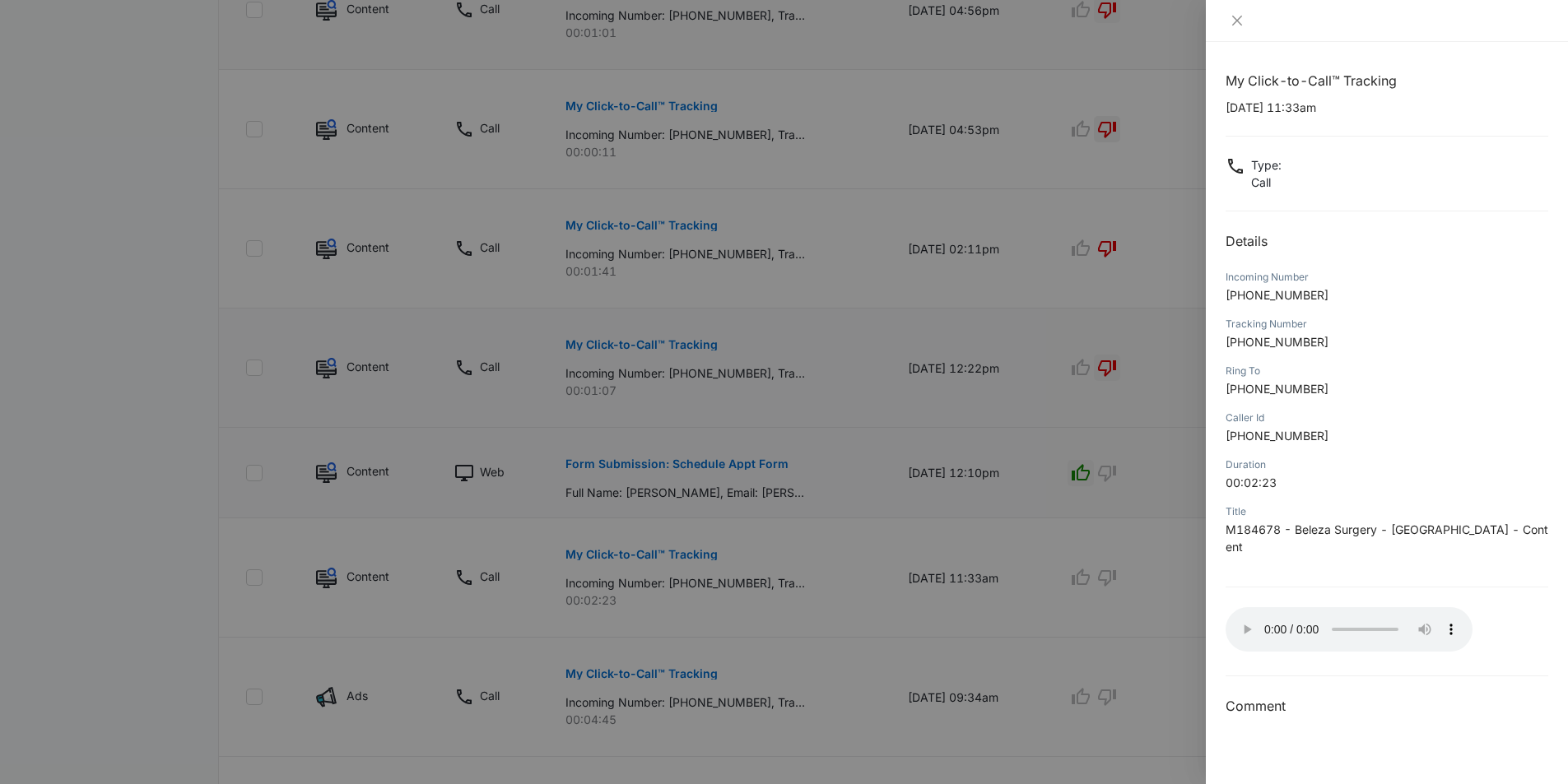
click at [1081, 540] on div at bounding box center [784, 392] width 1568 height 784
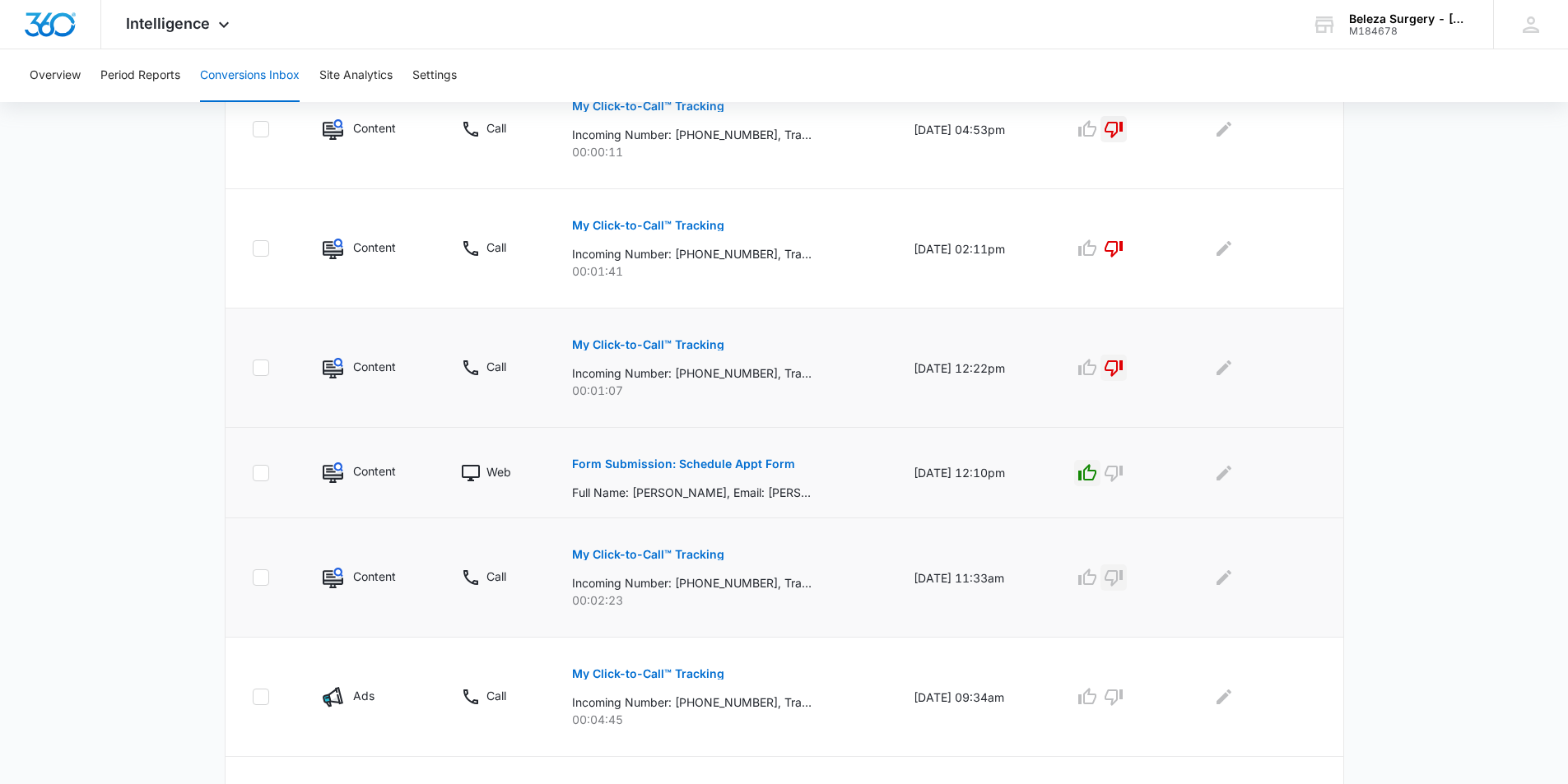
click at [1123, 574] on icon "button" at bounding box center [1113, 577] width 20 height 20
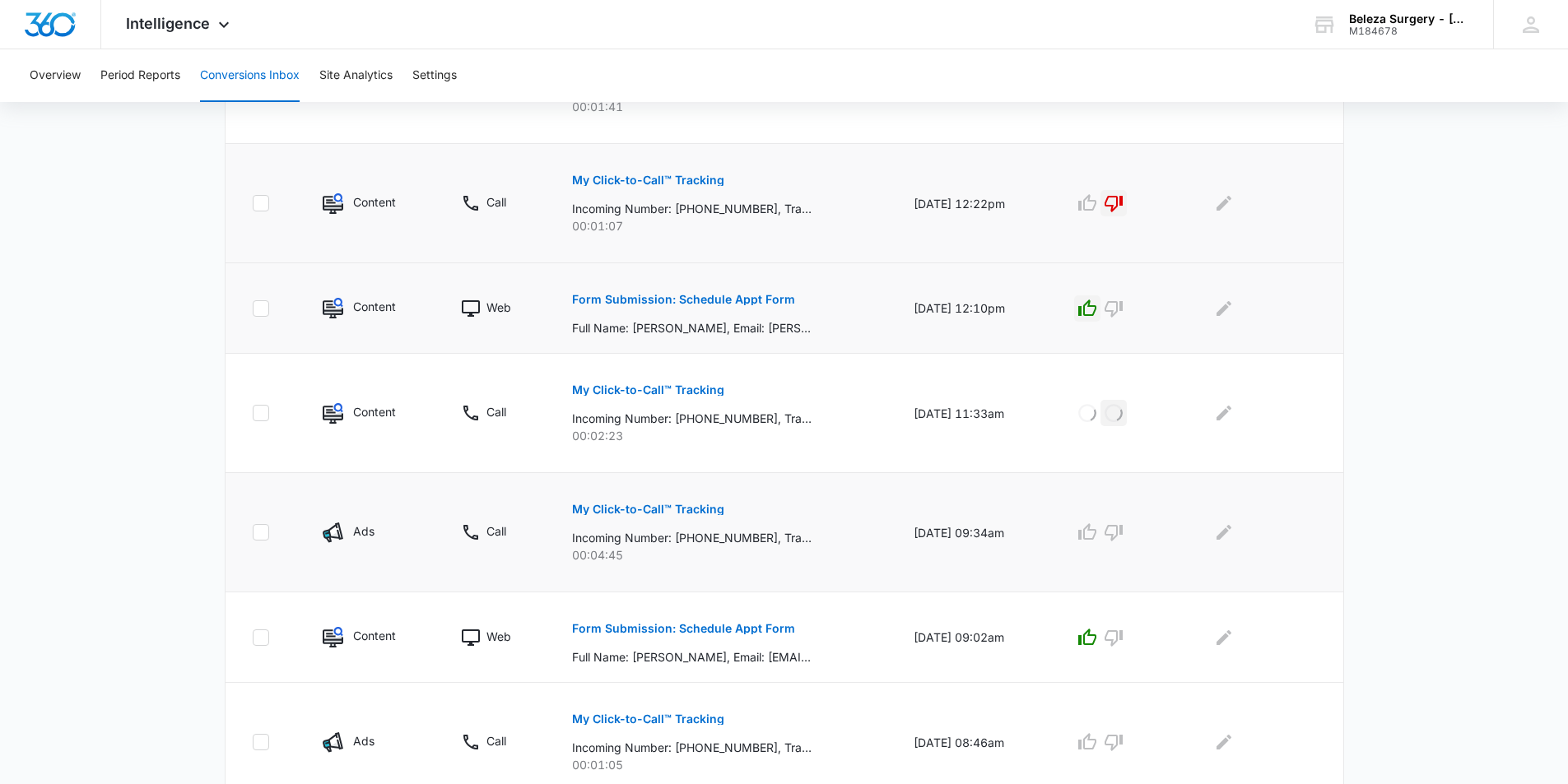
click at [658, 511] on p "My Click-to-Call™ Tracking" at bounding box center [648, 510] width 153 height 11
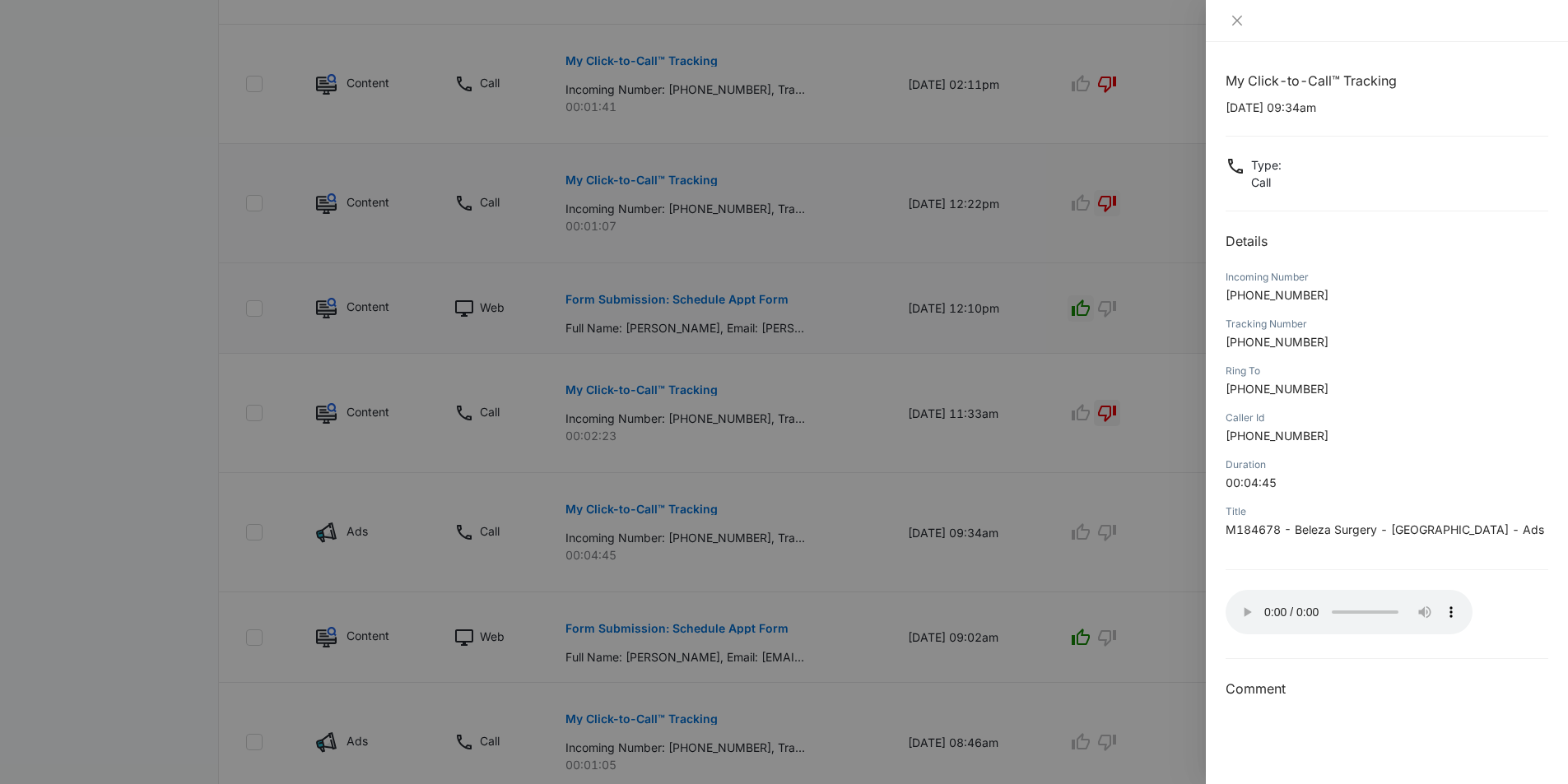
click at [1043, 533] on div at bounding box center [784, 392] width 1568 height 784
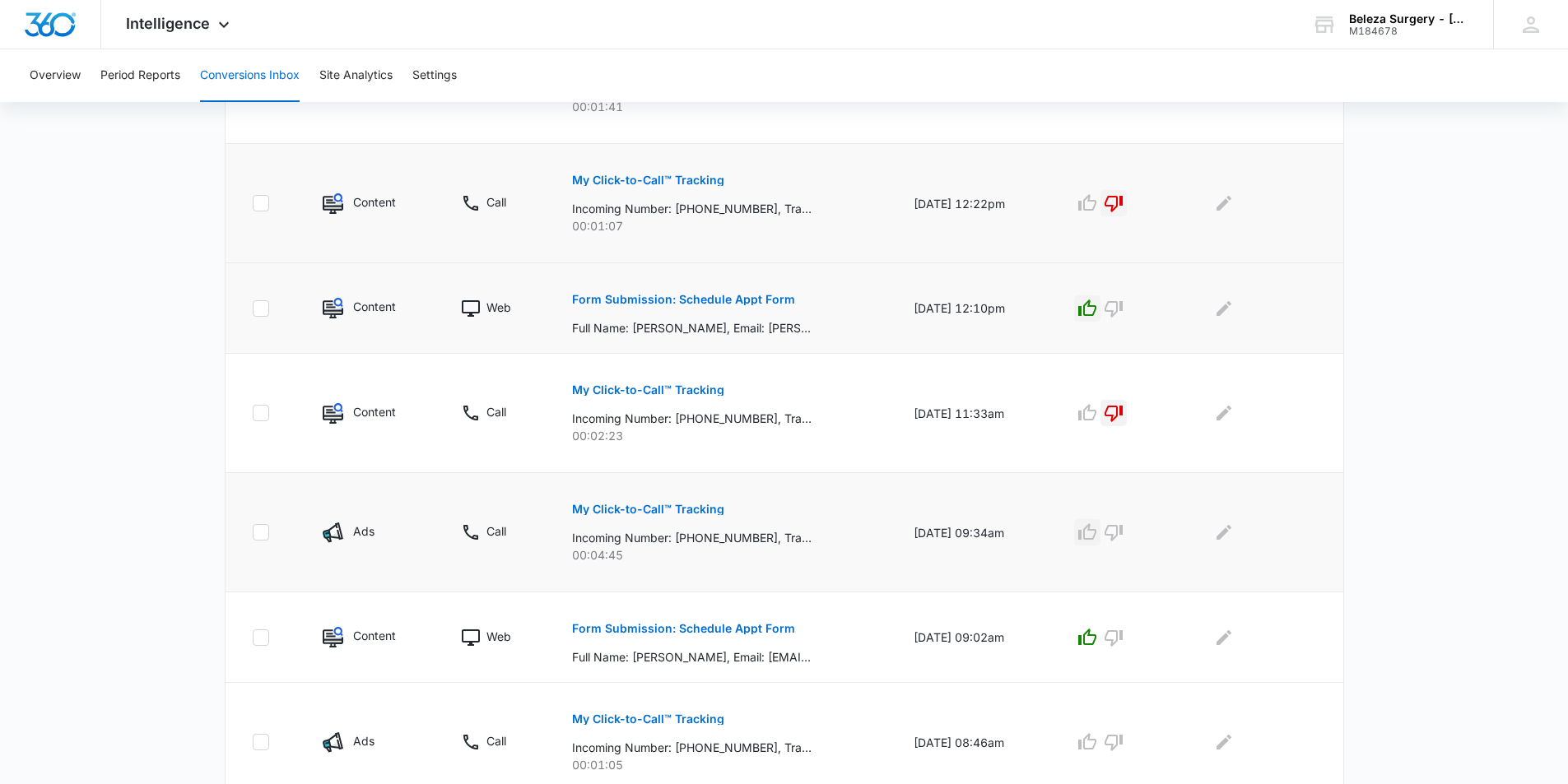
click at [1097, 532] on icon "button" at bounding box center [1087, 532] width 20 height 20
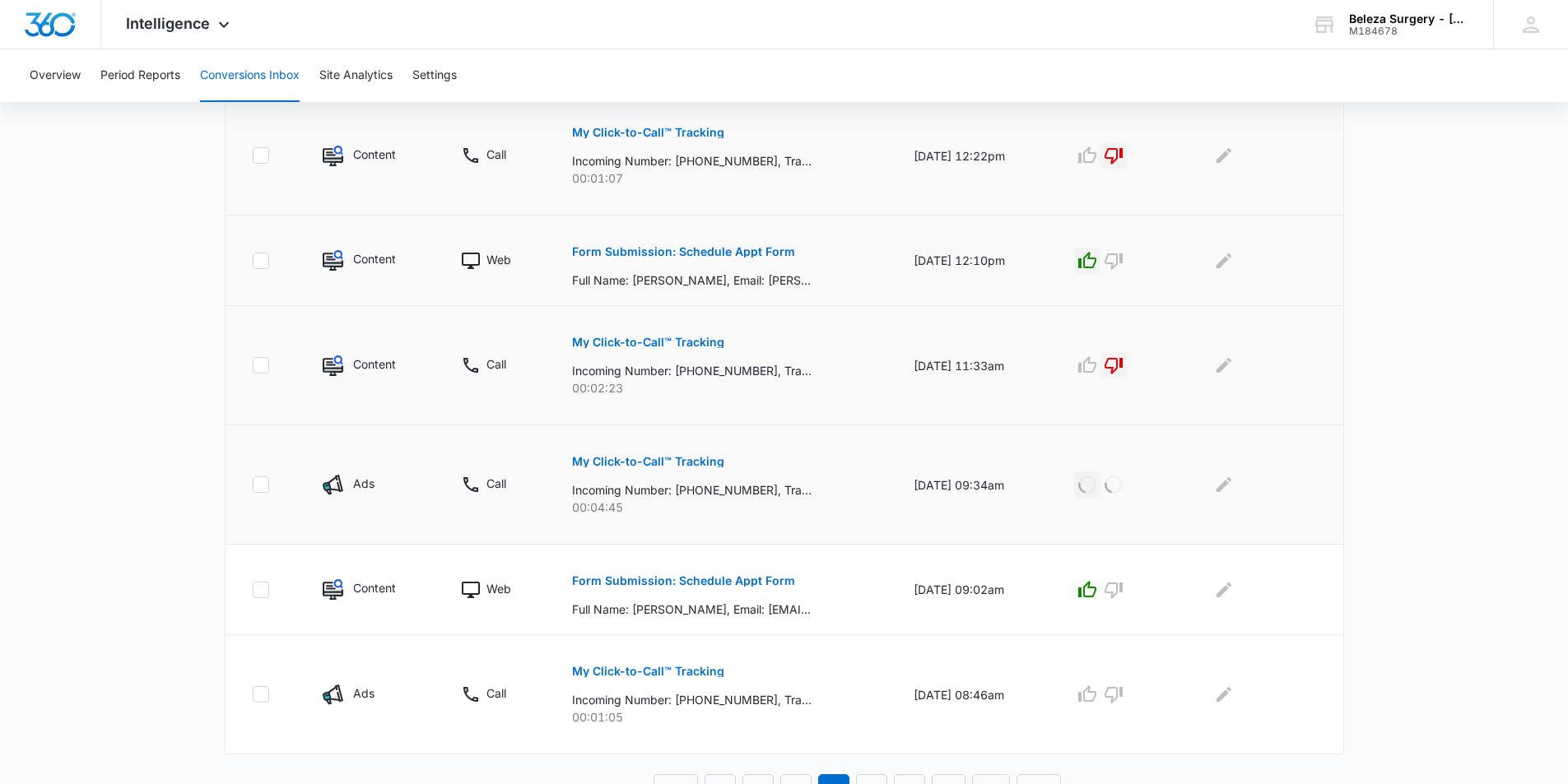
scroll to position [892, 0]
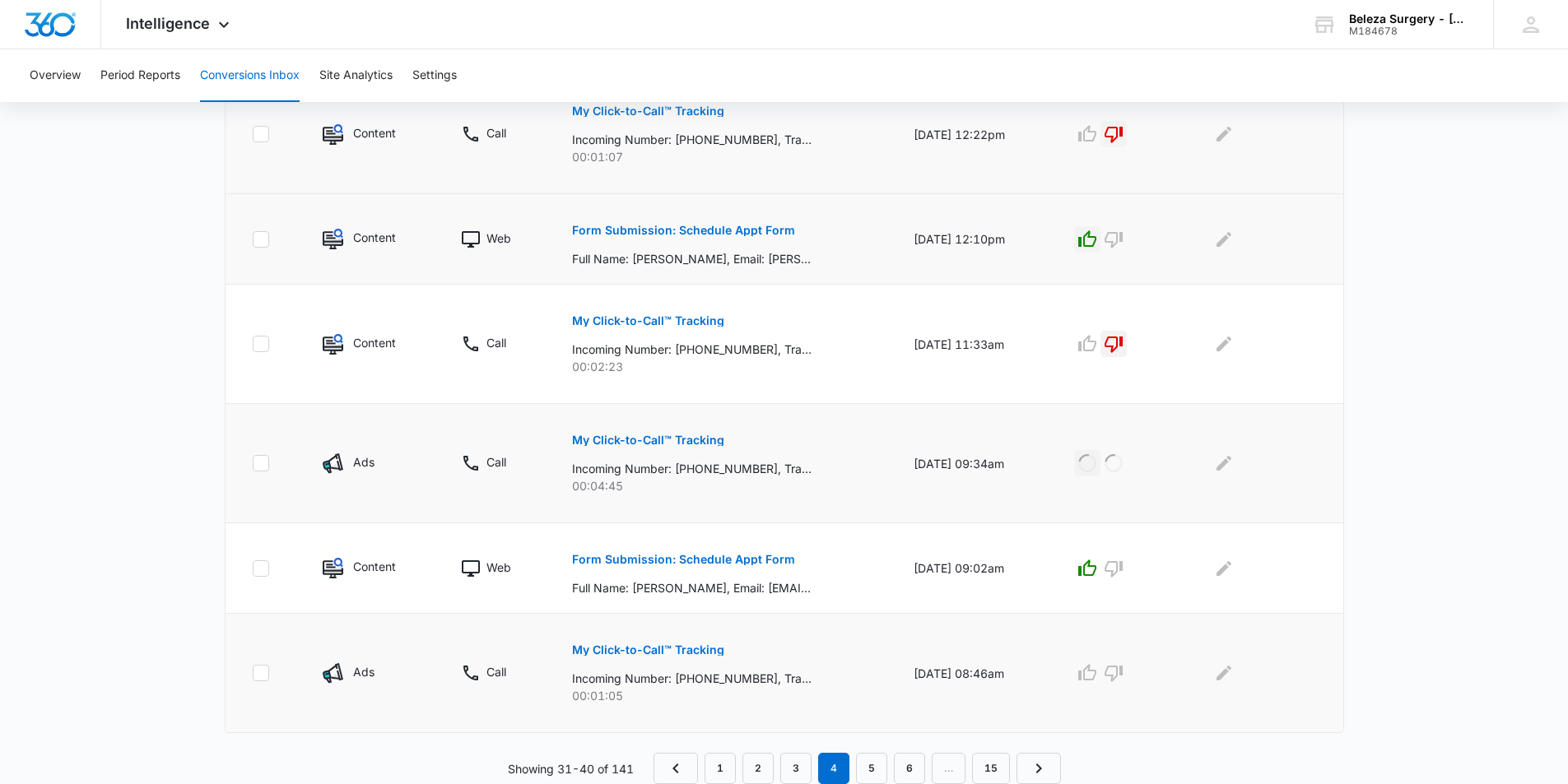
click at [694, 658] on button "My Click-to-Call™ Tracking" at bounding box center [648, 650] width 153 height 39
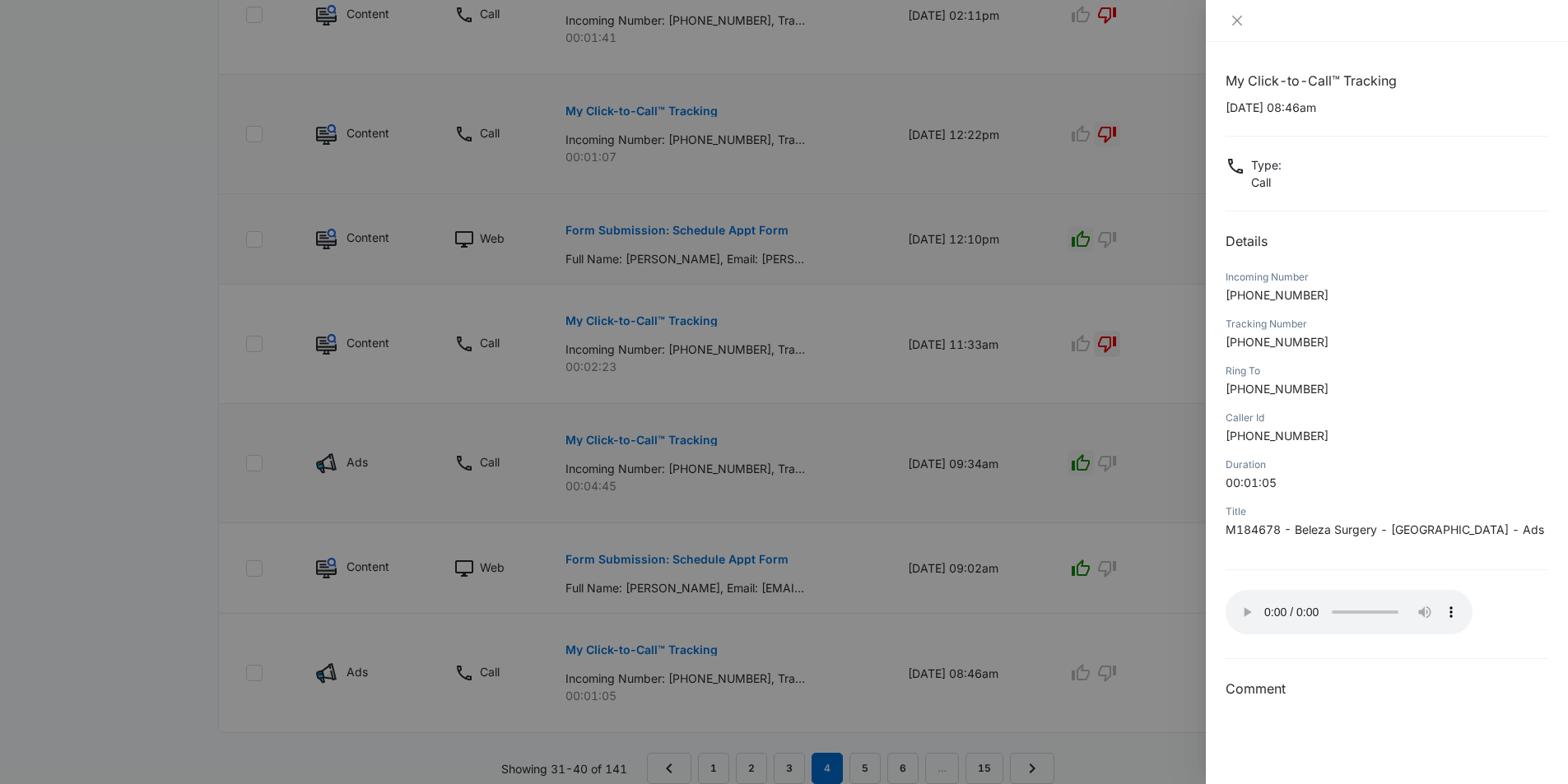
click at [1018, 484] on div at bounding box center [784, 392] width 1568 height 784
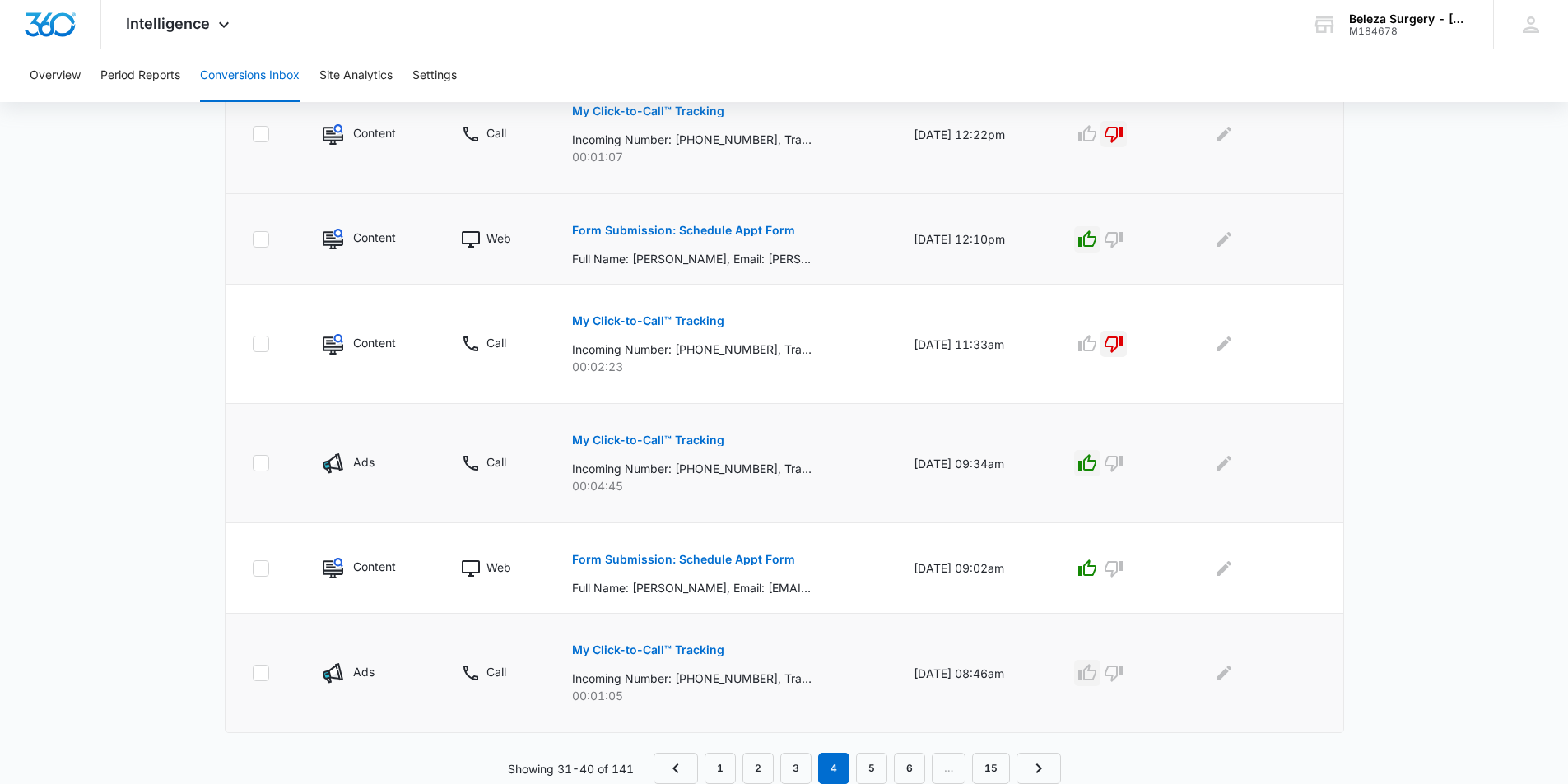
drag, startPoint x: 1105, startPoint y: 668, endPoint x: 939, endPoint y: 702, distance: 169.4
click at [1097, 668] on icon "button" at bounding box center [1087, 673] width 20 height 20
click at [790, 760] on link "3" at bounding box center [795, 768] width 31 height 31
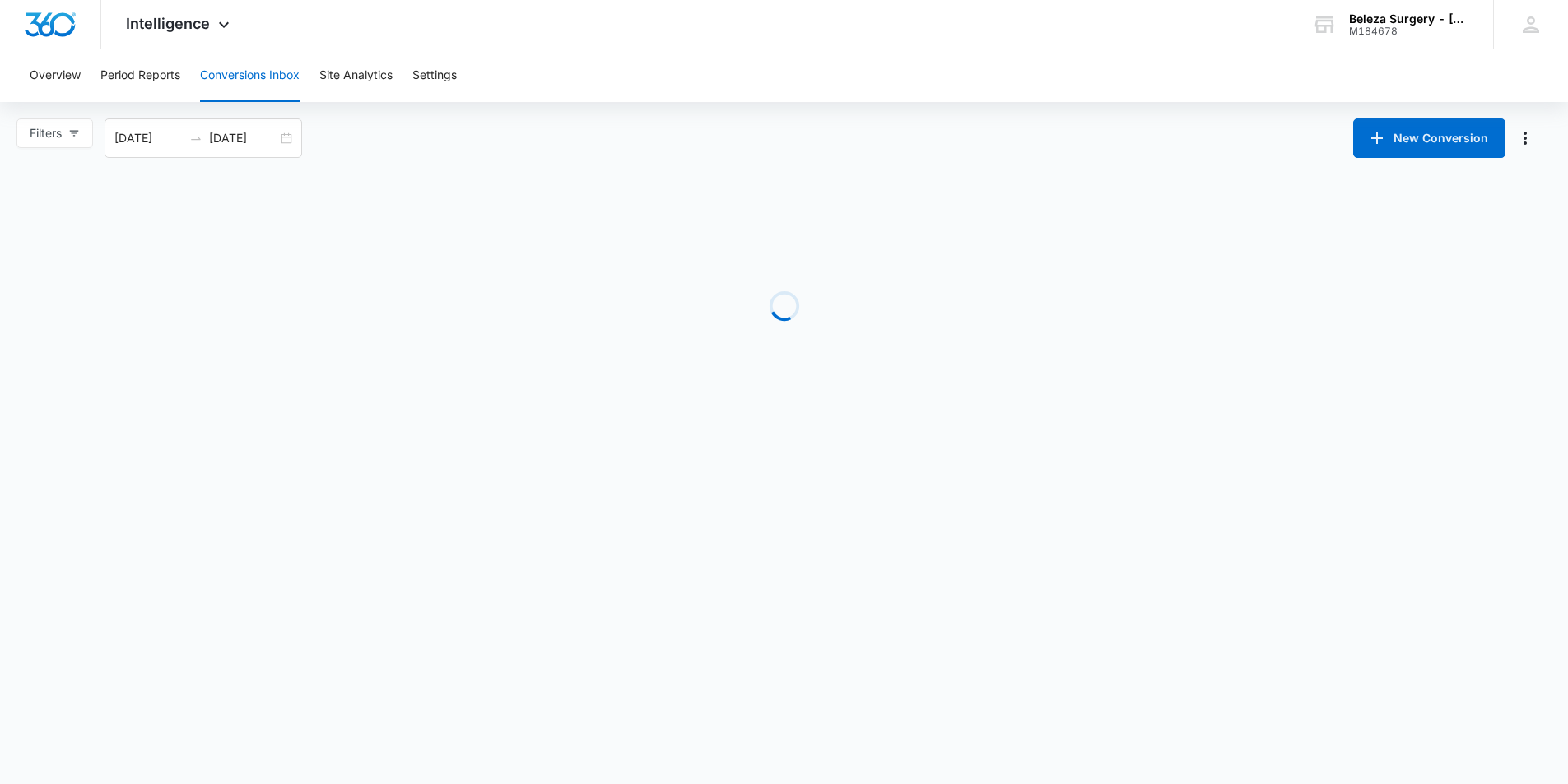
scroll to position [0, 0]
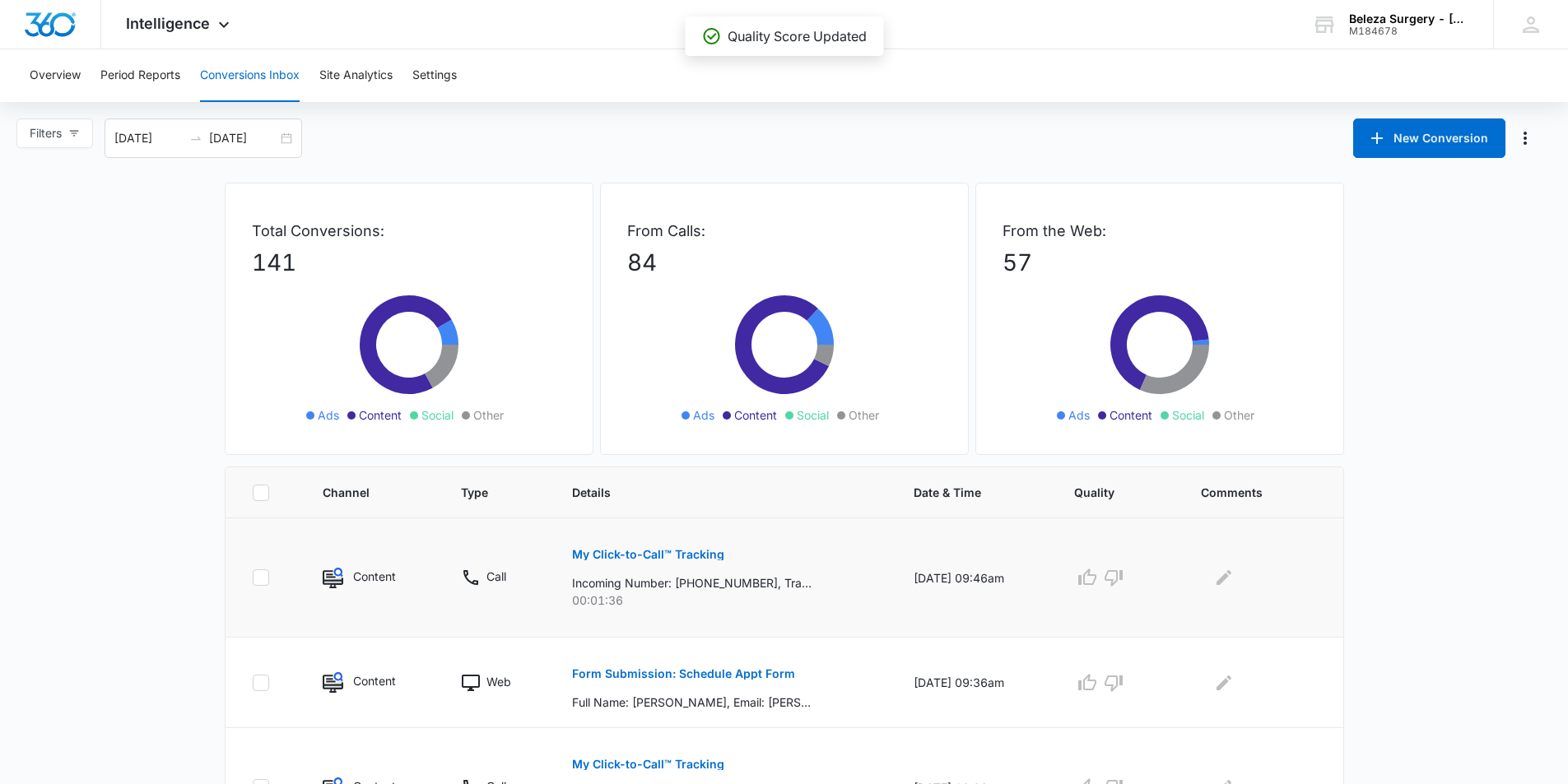
click at [652, 561] on button "My Click-to-Call™ Tracking" at bounding box center [648, 555] width 153 height 39
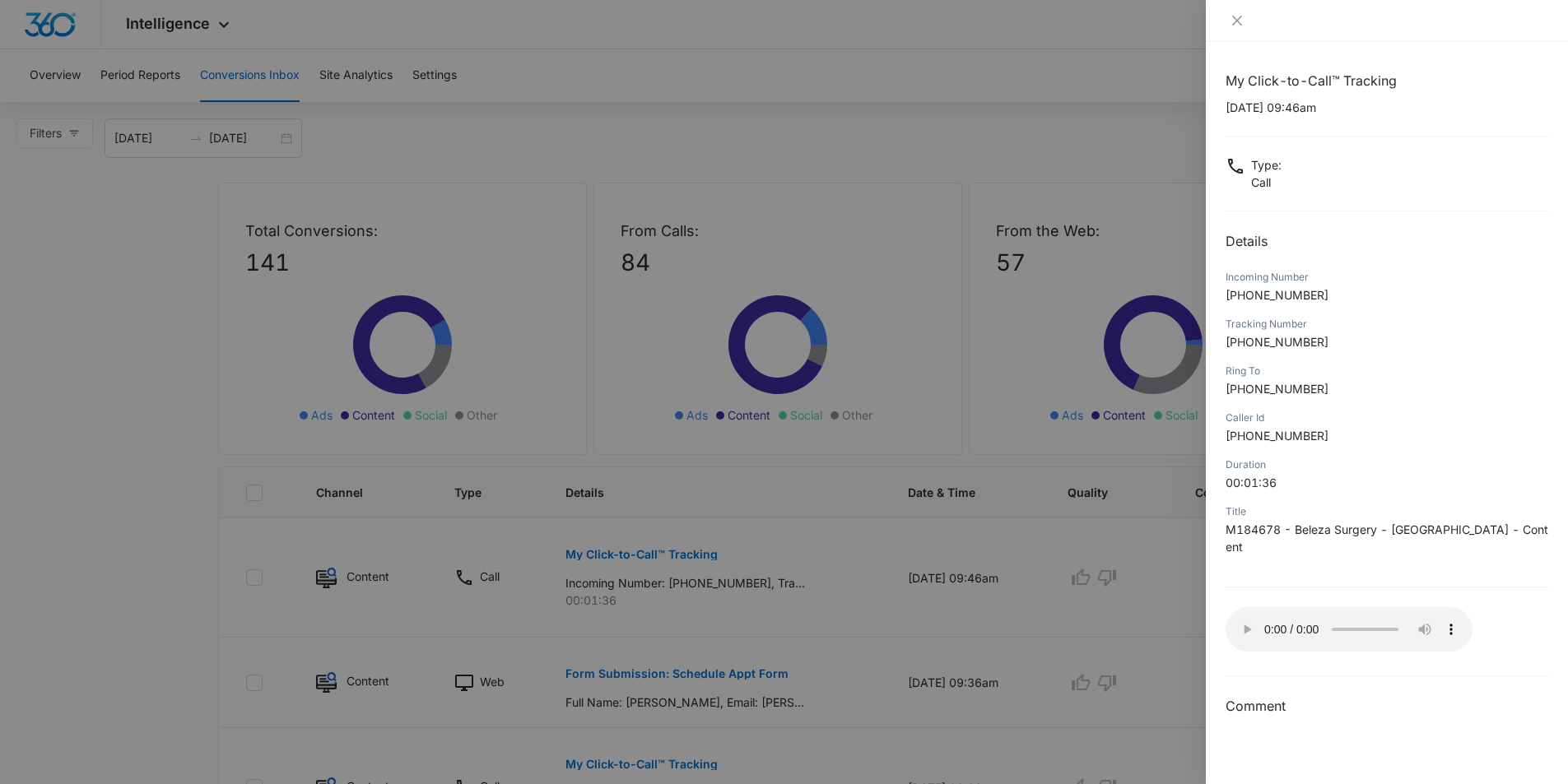
click at [1127, 572] on div at bounding box center [784, 392] width 1568 height 784
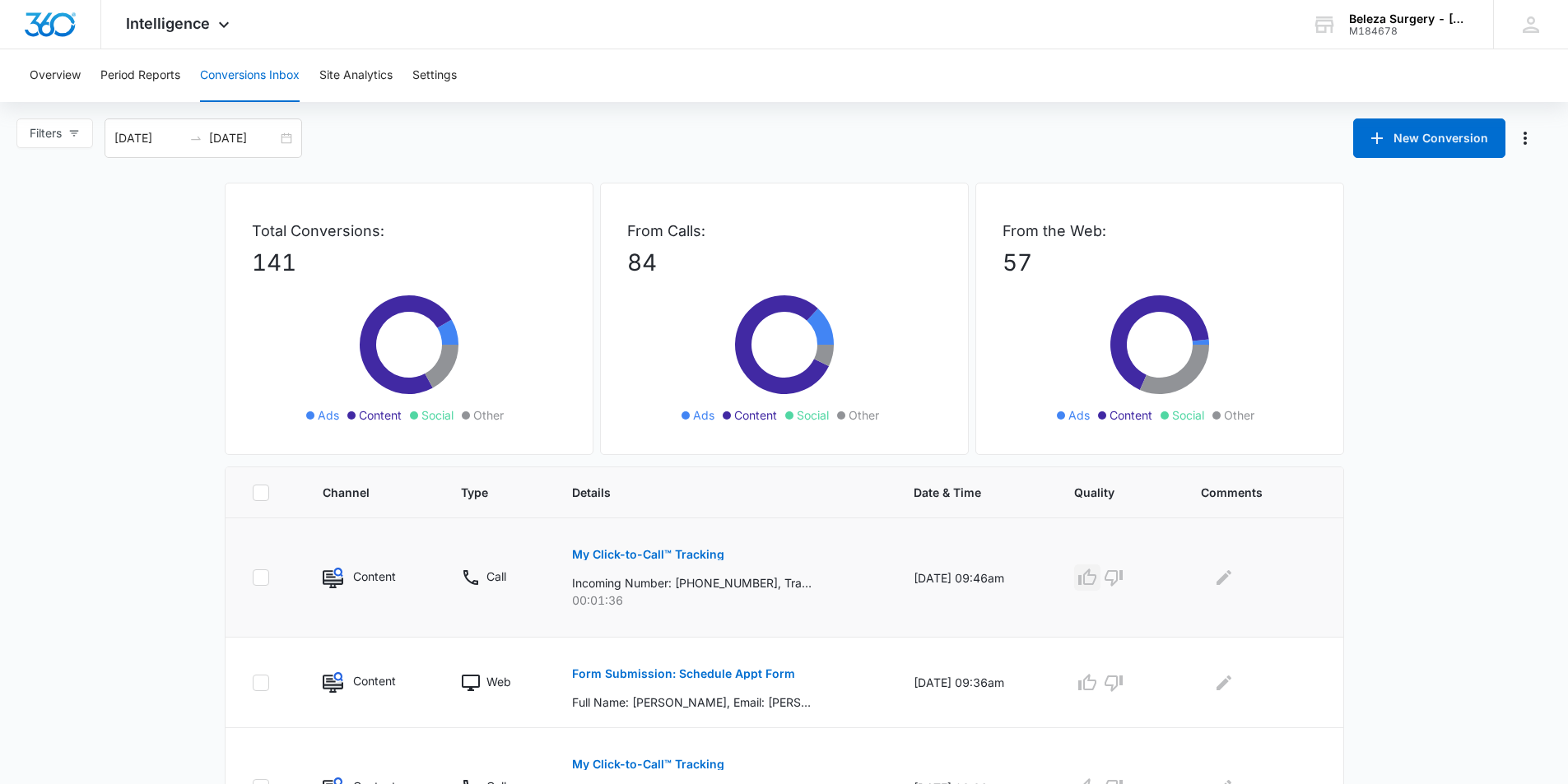
click at [1094, 576] on icon "button" at bounding box center [1087, 577] width 18 height 17
click at [1097, 681] on icon "button" at bounding box center [1087, 683] width 20 height 20
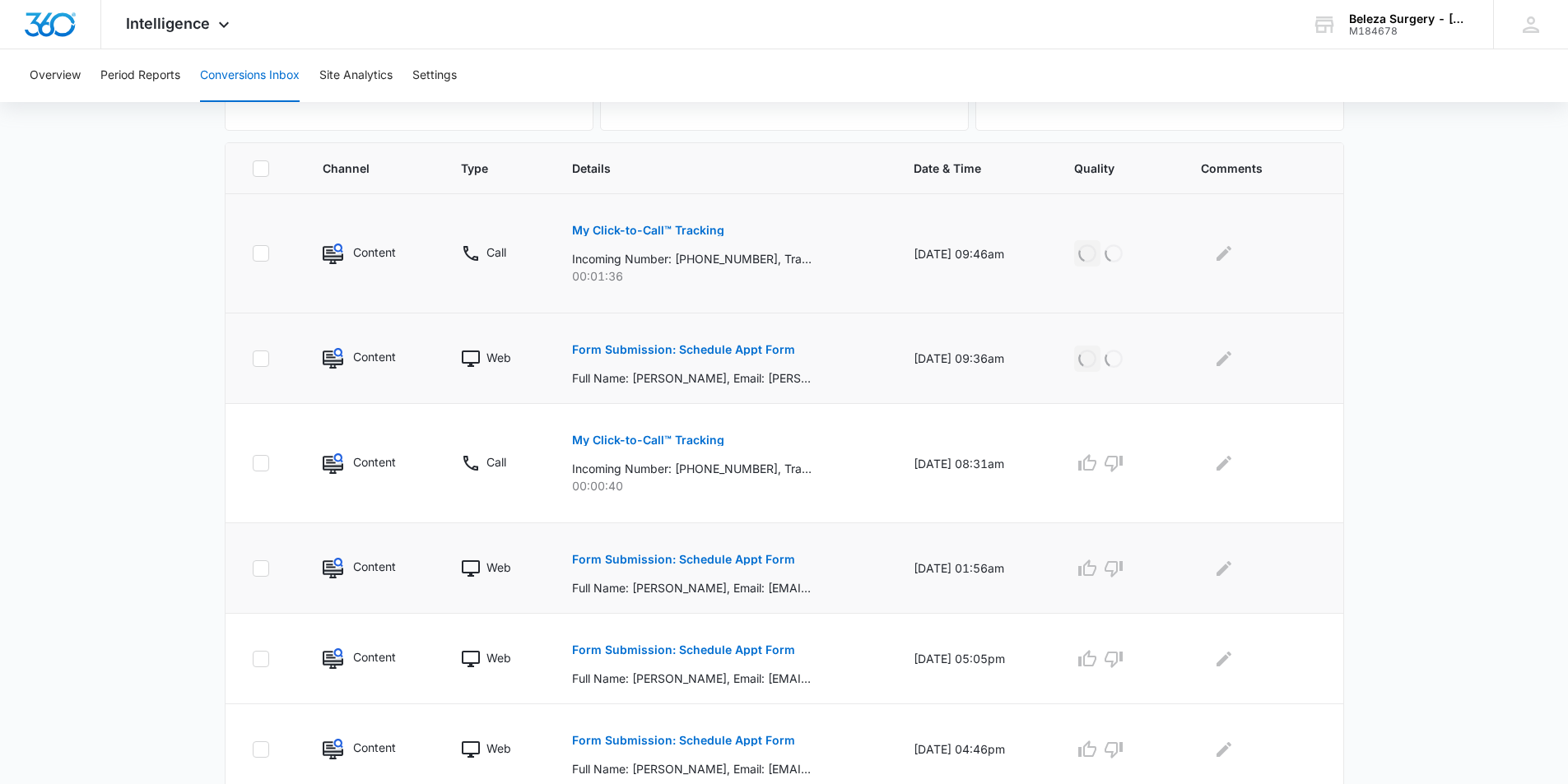
scroll to position [329, 0]
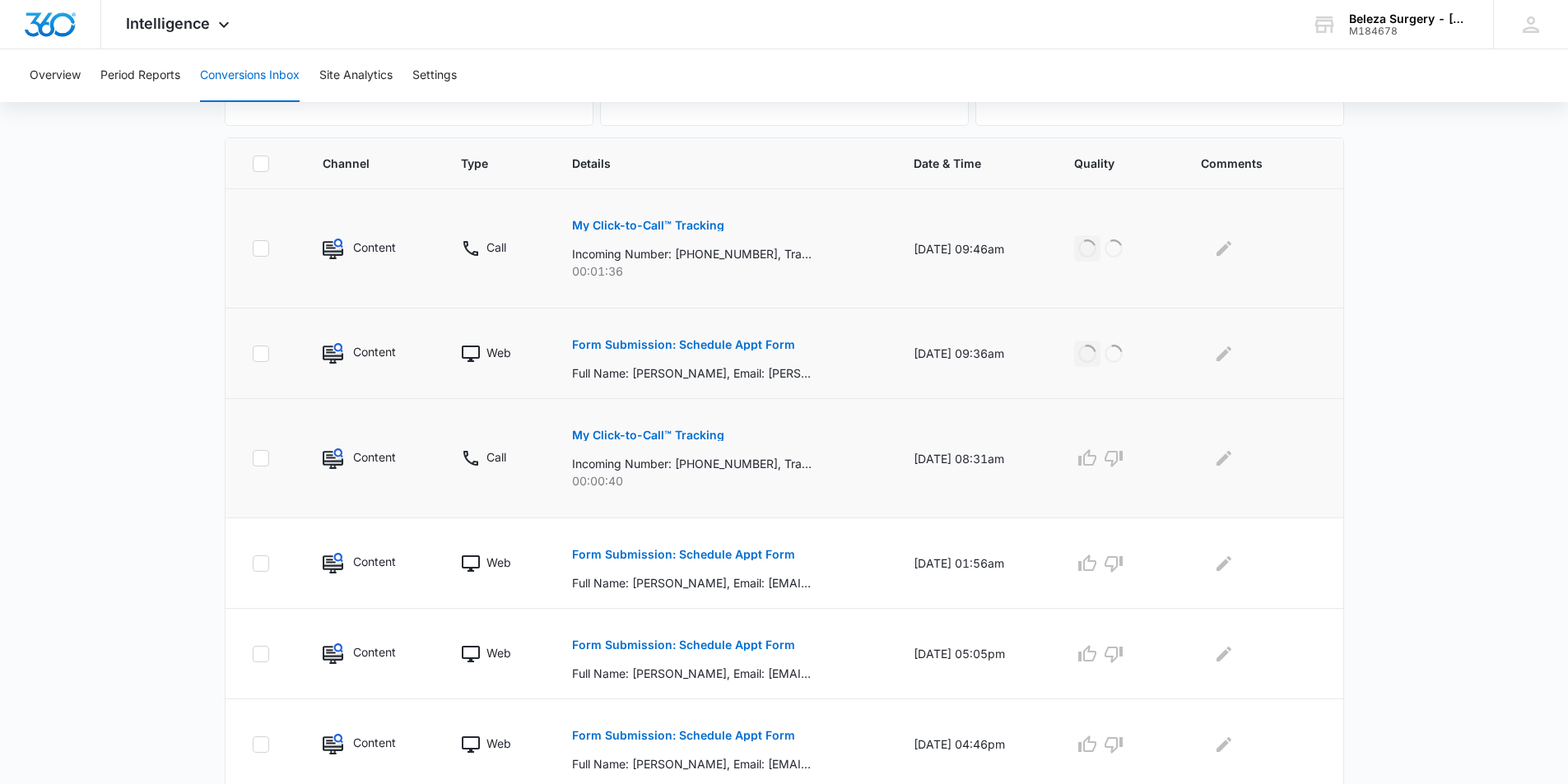
click at [692, 436] on p "My Click-to-Call™ Tracking" at bounding box center [648, 436] width 153 height 11
click at [686, 436] on p "My Click-to-Call™ Tracking" at bounding box center [648, 436] width 153 height 11
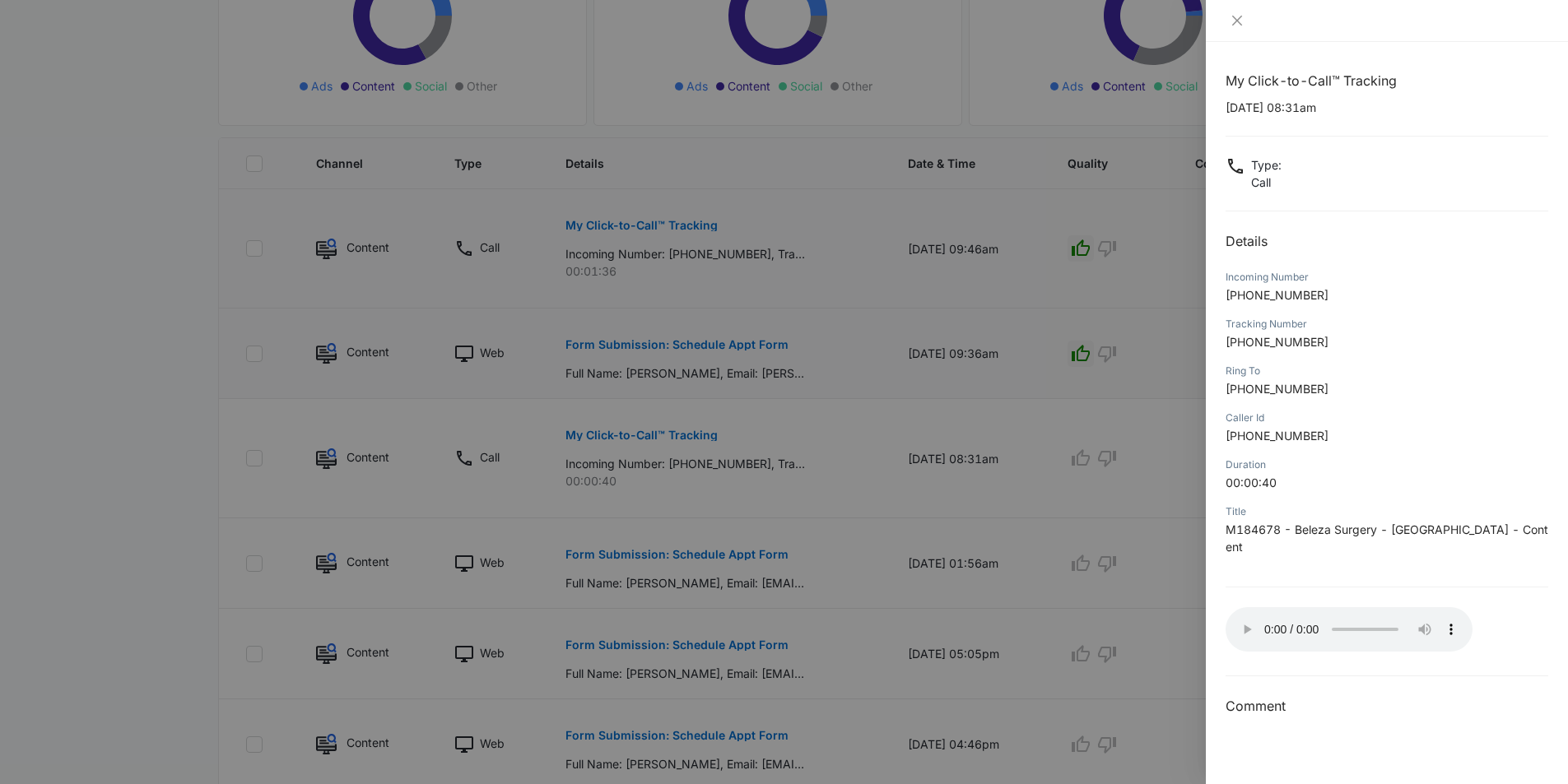
click at [868, 393] on div at bounding box center [784, 392] width 1568 height 784
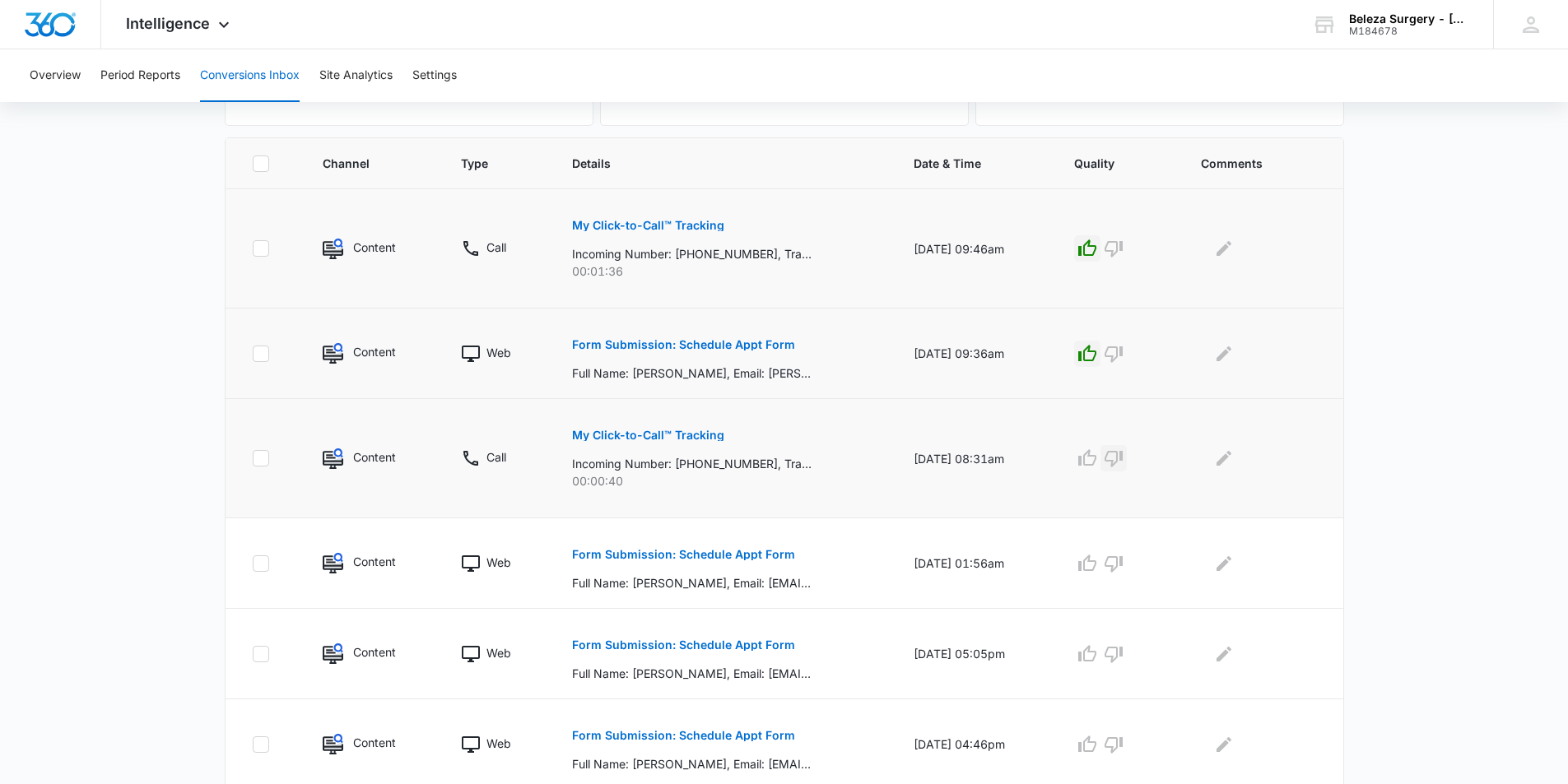
click at [1122, 461] on icon "button" at bounding box center [1113, 459] width 18 height 17
click at [700, 552] on p "Form Submission: Schedule Appt Form" at bounding box center [684, 555] width 223 height 11
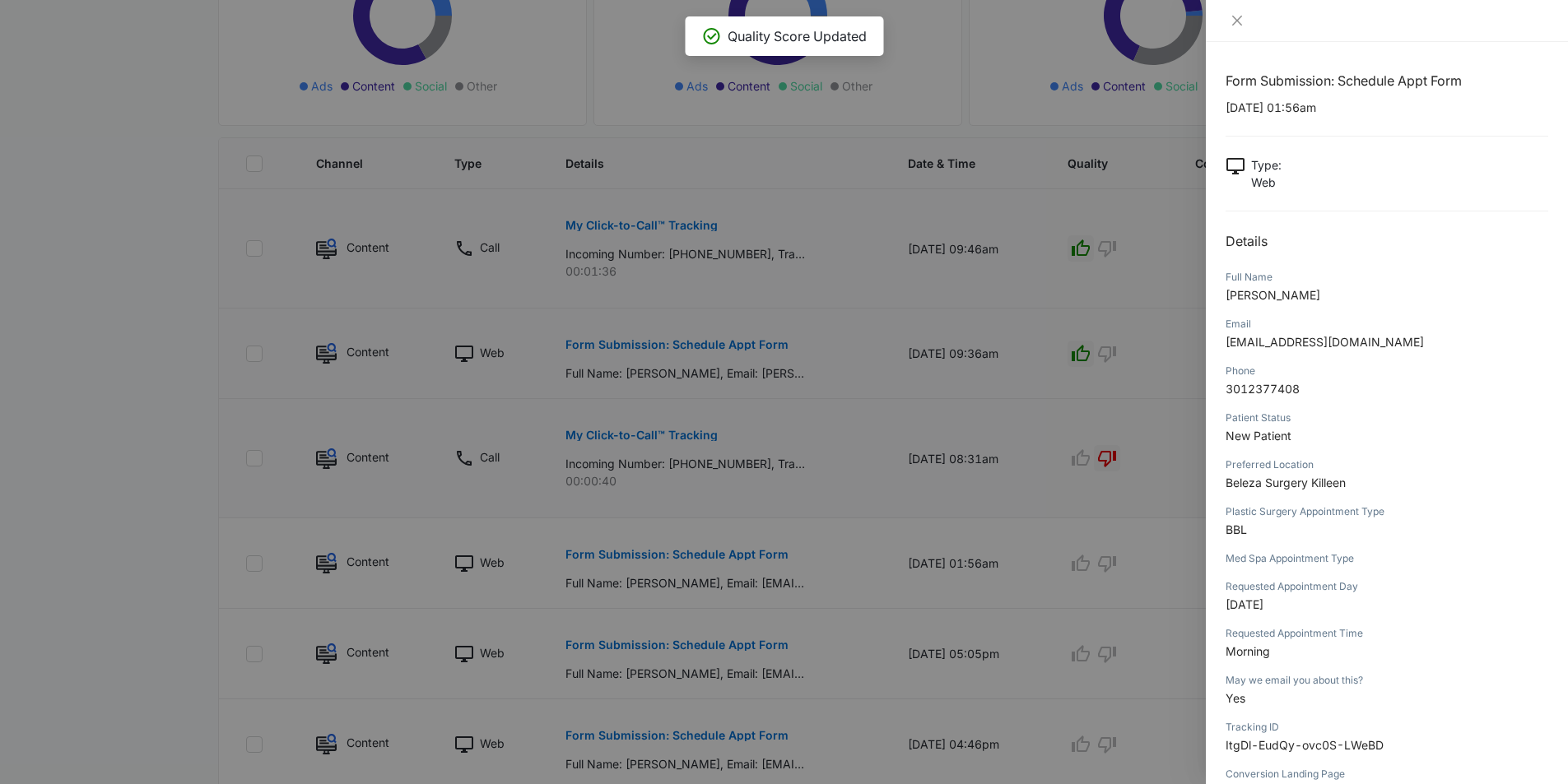
click at [900, 533] on div at bounding box center [784, 392] width 1568 height 784
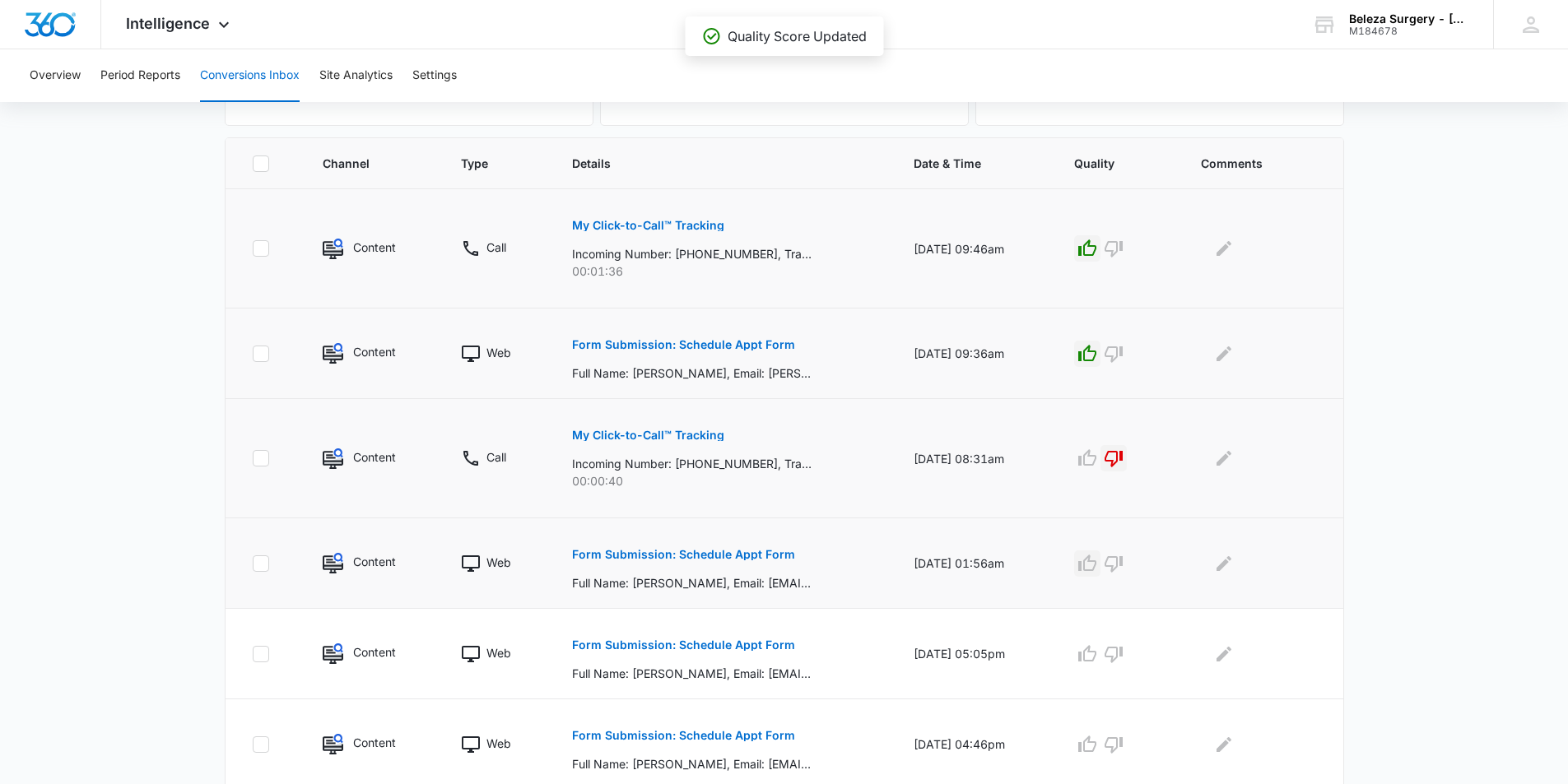
click at [1096, 556] on icon "button" at bounding box center [1087, 563] width 20 height 20
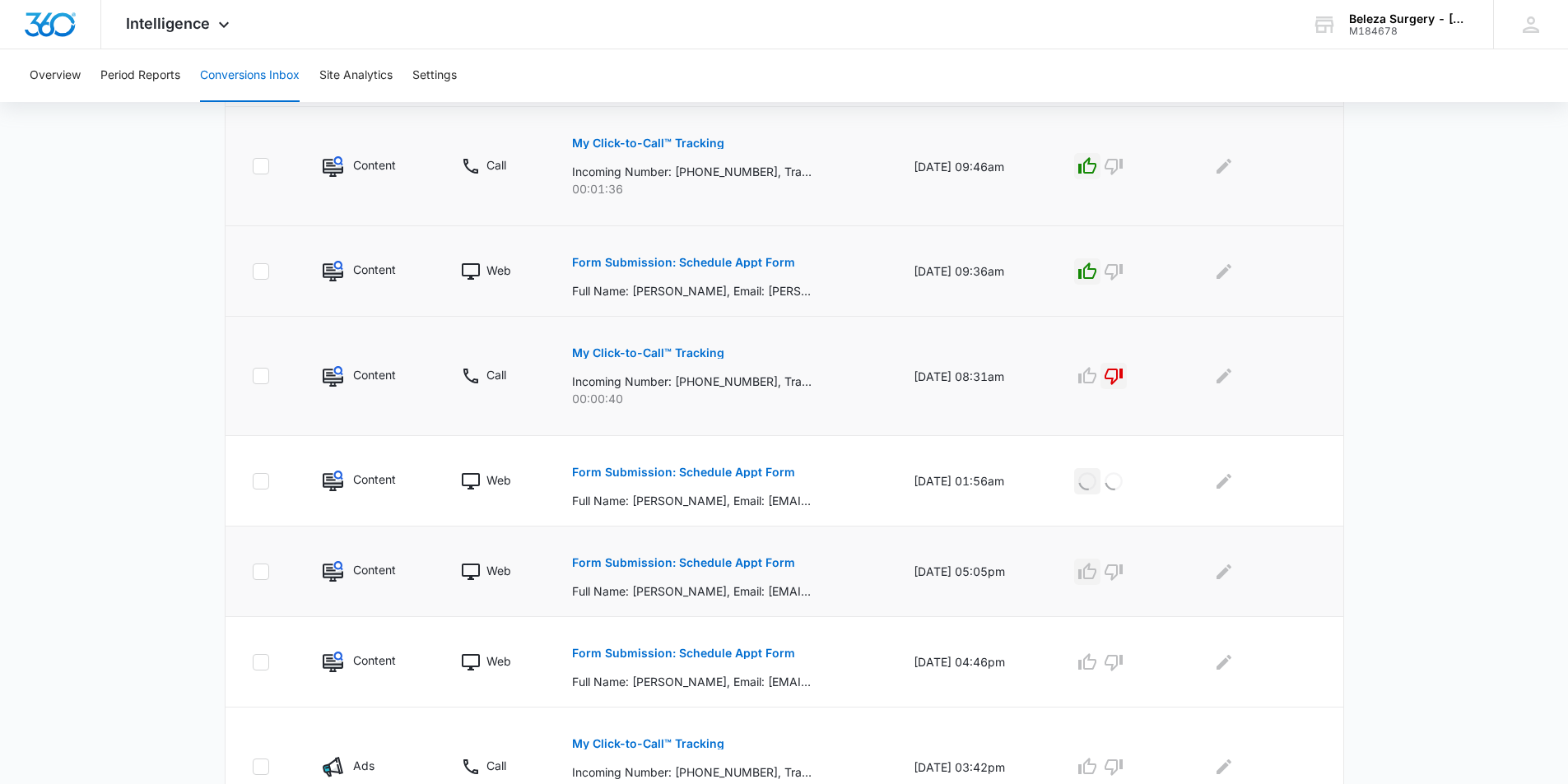
click at [1087, 570] on button "button" at bounding box center [1087, 572] width 26 height 26
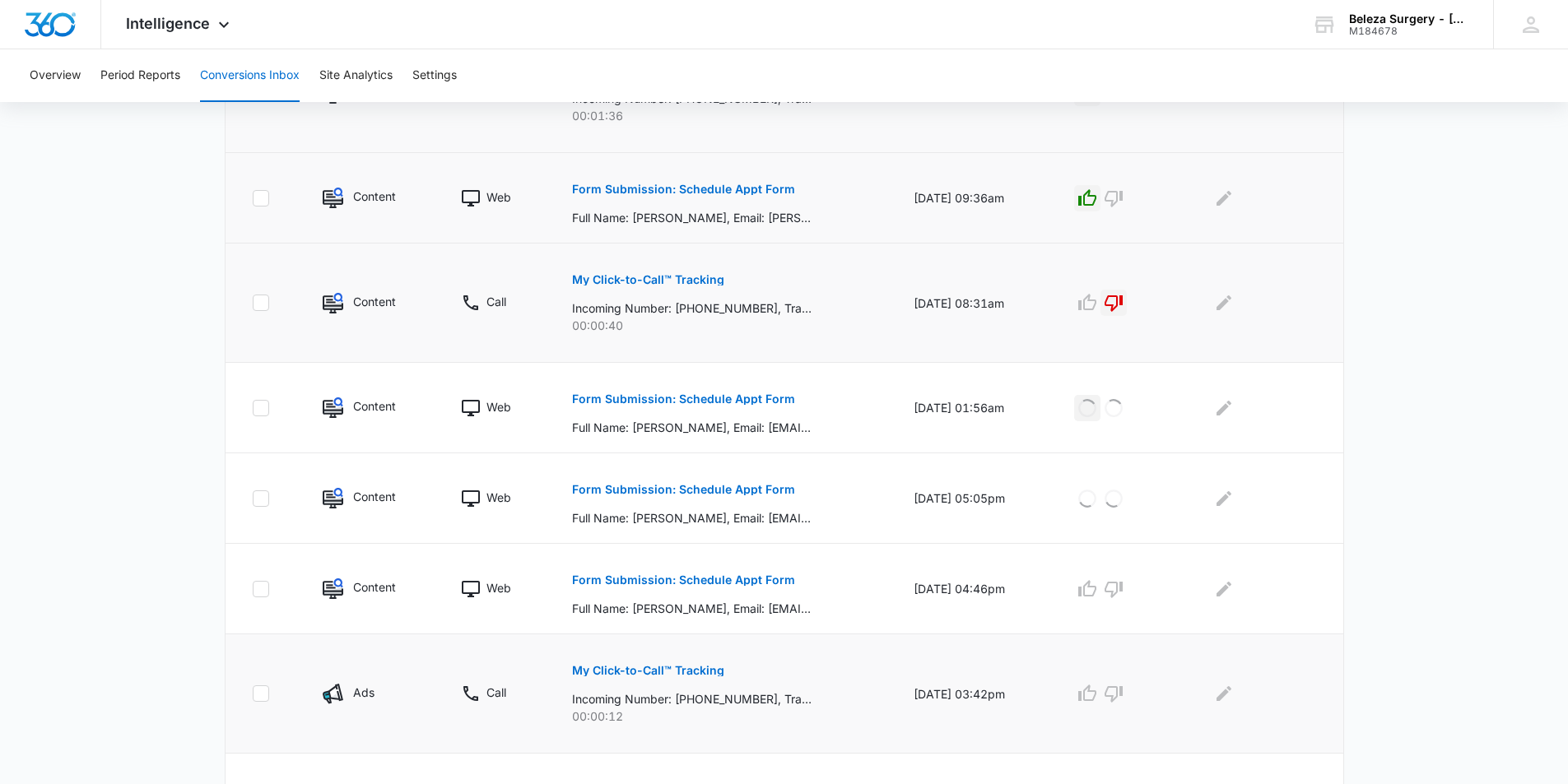
scroll to position [576, 0]
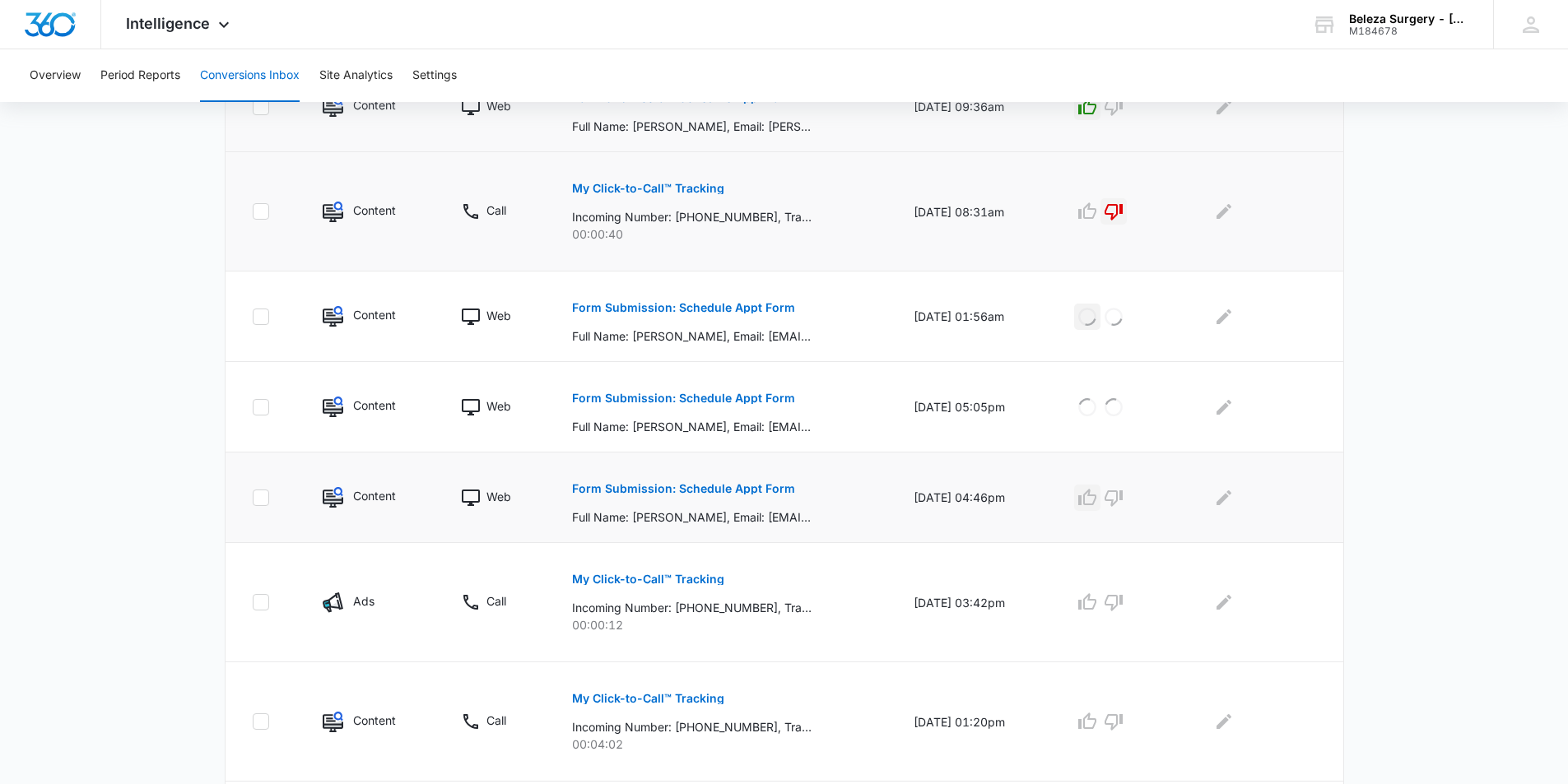
click at [1094, 497] on icon "button" at bounding box center [1087, 497] width 18 height 17
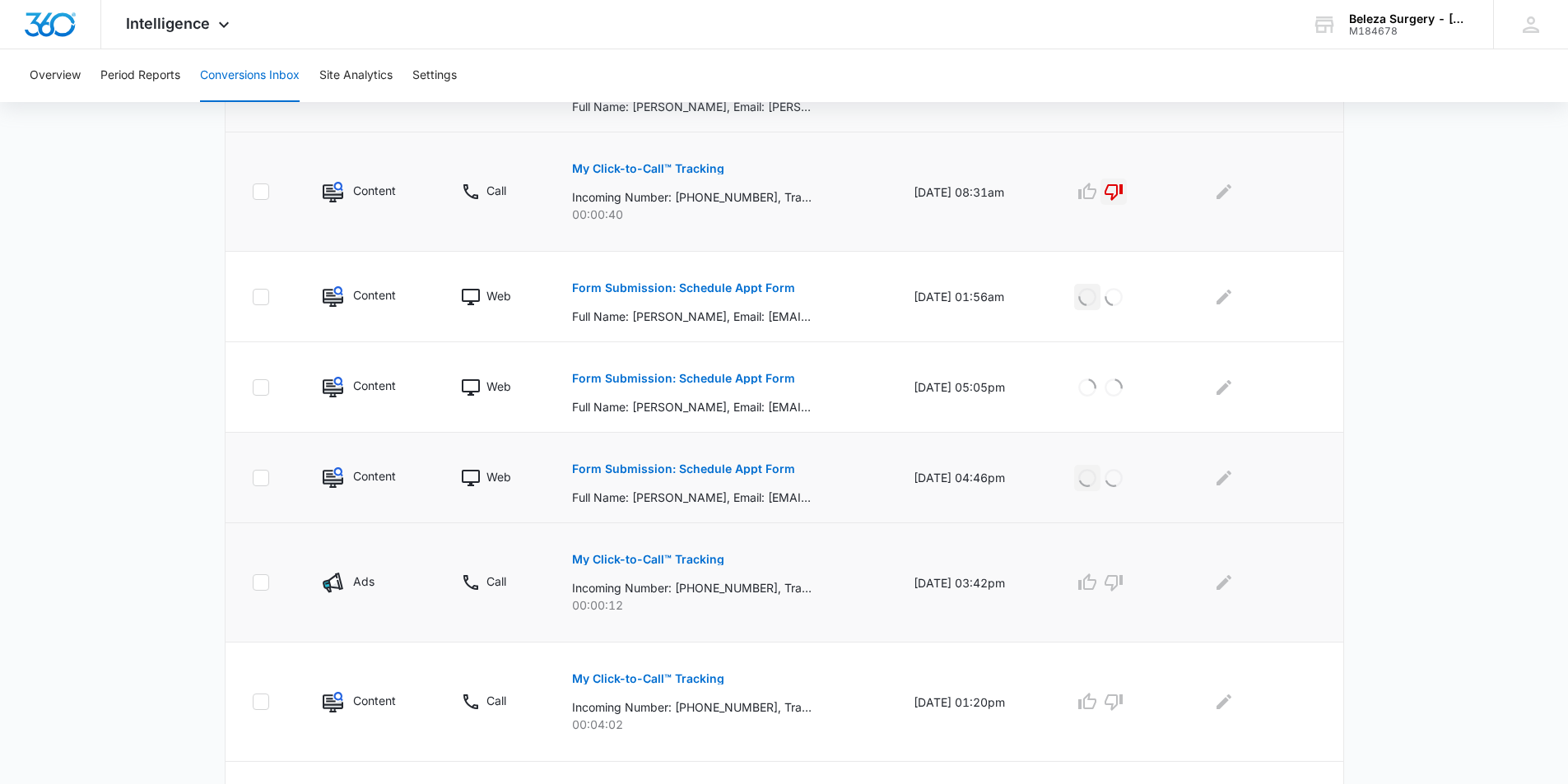
scroll to position [658, 0]
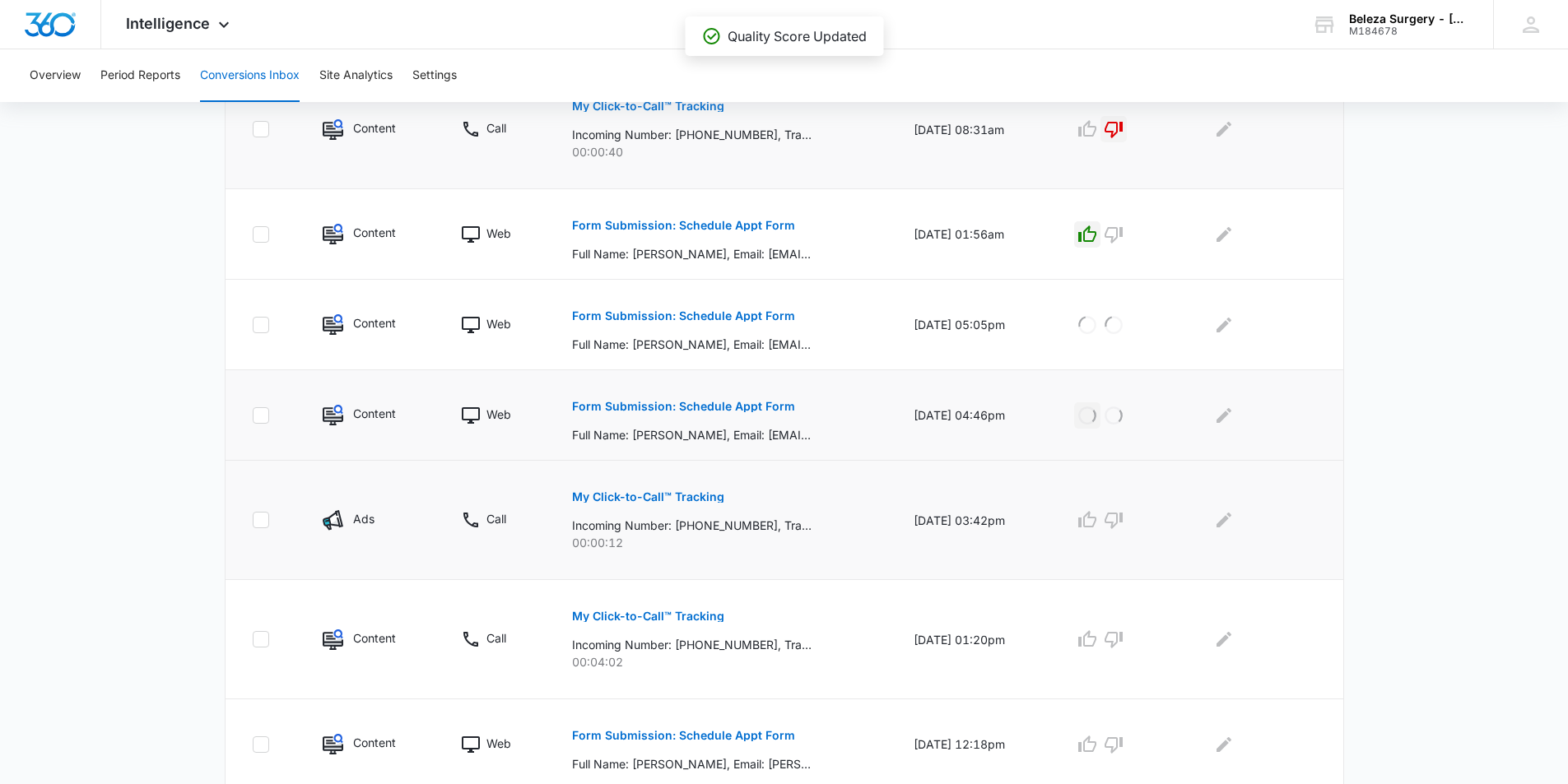
click at [1138, 512] on div at bounding box center [1117, 520] width 87 height 26
click at [1118, 523] on icon "button" at bounding box center [1113, 521] width 18 height 17
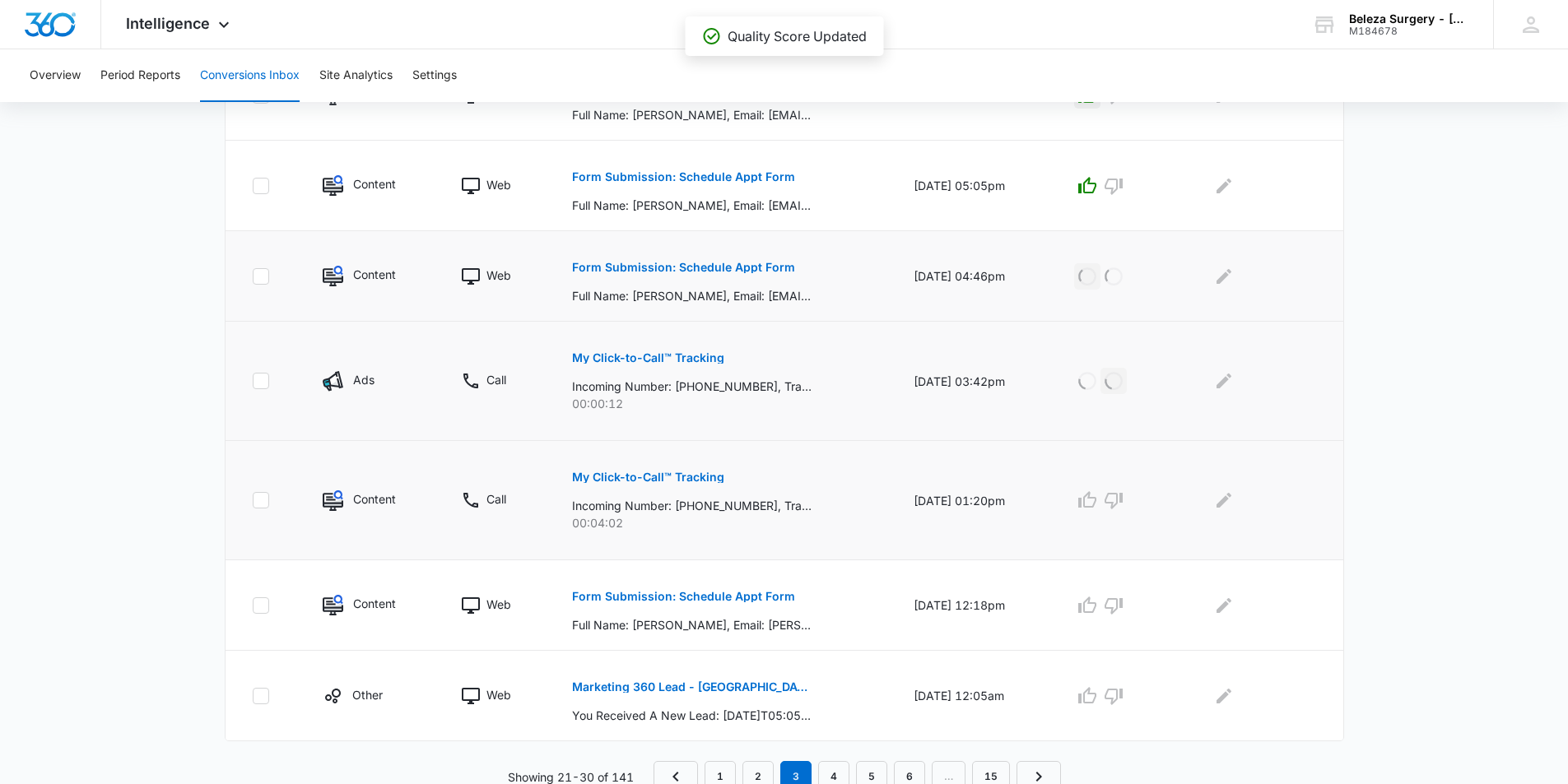
scroll to position [806, 0]
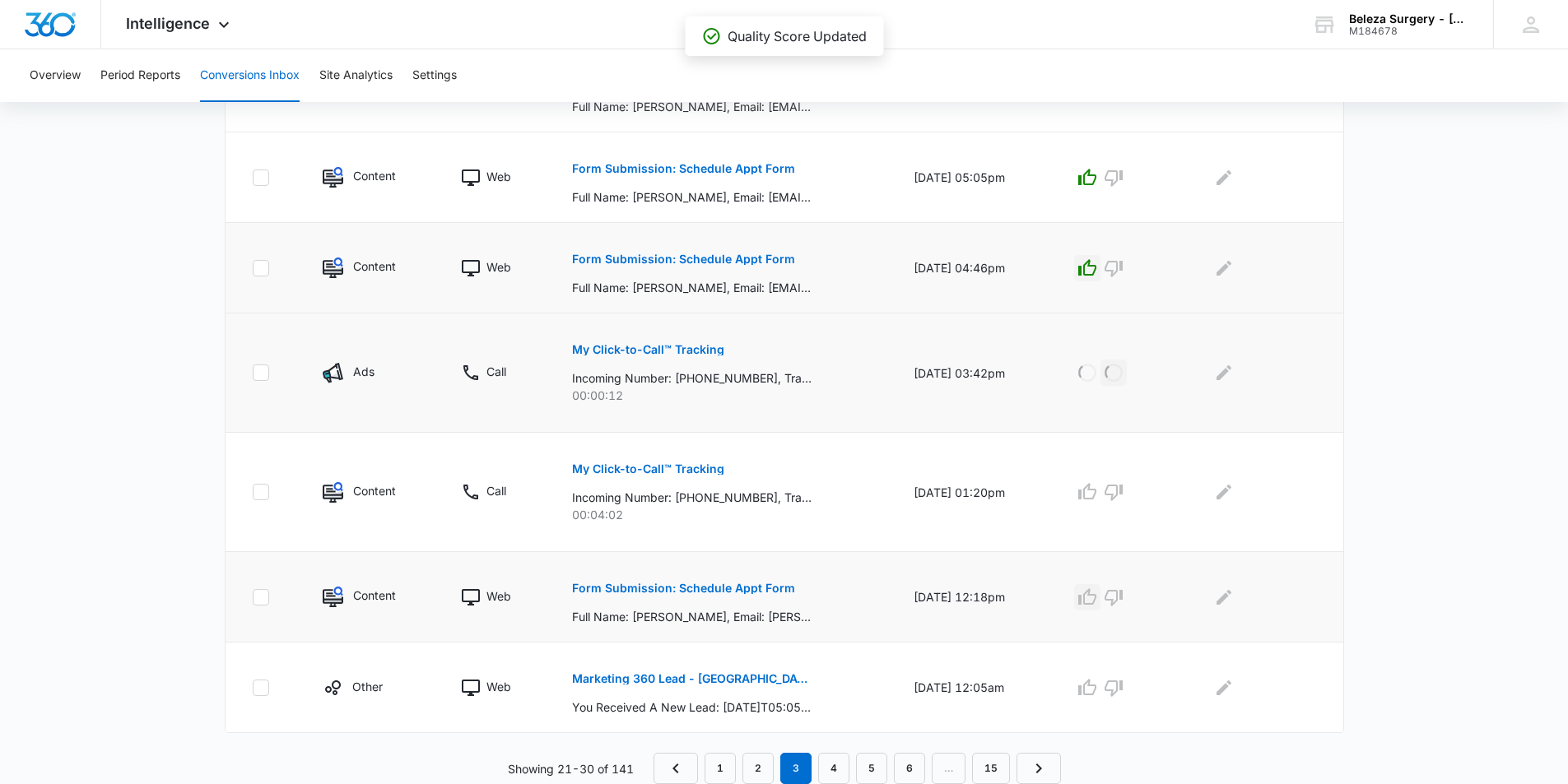
click at [1096, 599] on icon "button" at bounding box center [1087, 597] width 20 height 20
click at [1097, 685] on icon "button" at bounding box center [1087, 688] width 20 height 20
click at [669, 466] on p "My Click-to-Call™ Tracking" at bounding box center [648, 469] width 153 height 11
click at [688, 472] on p "My Click-to-Call™ Tracking" at bounding box center [648, 469] width 153 height 11
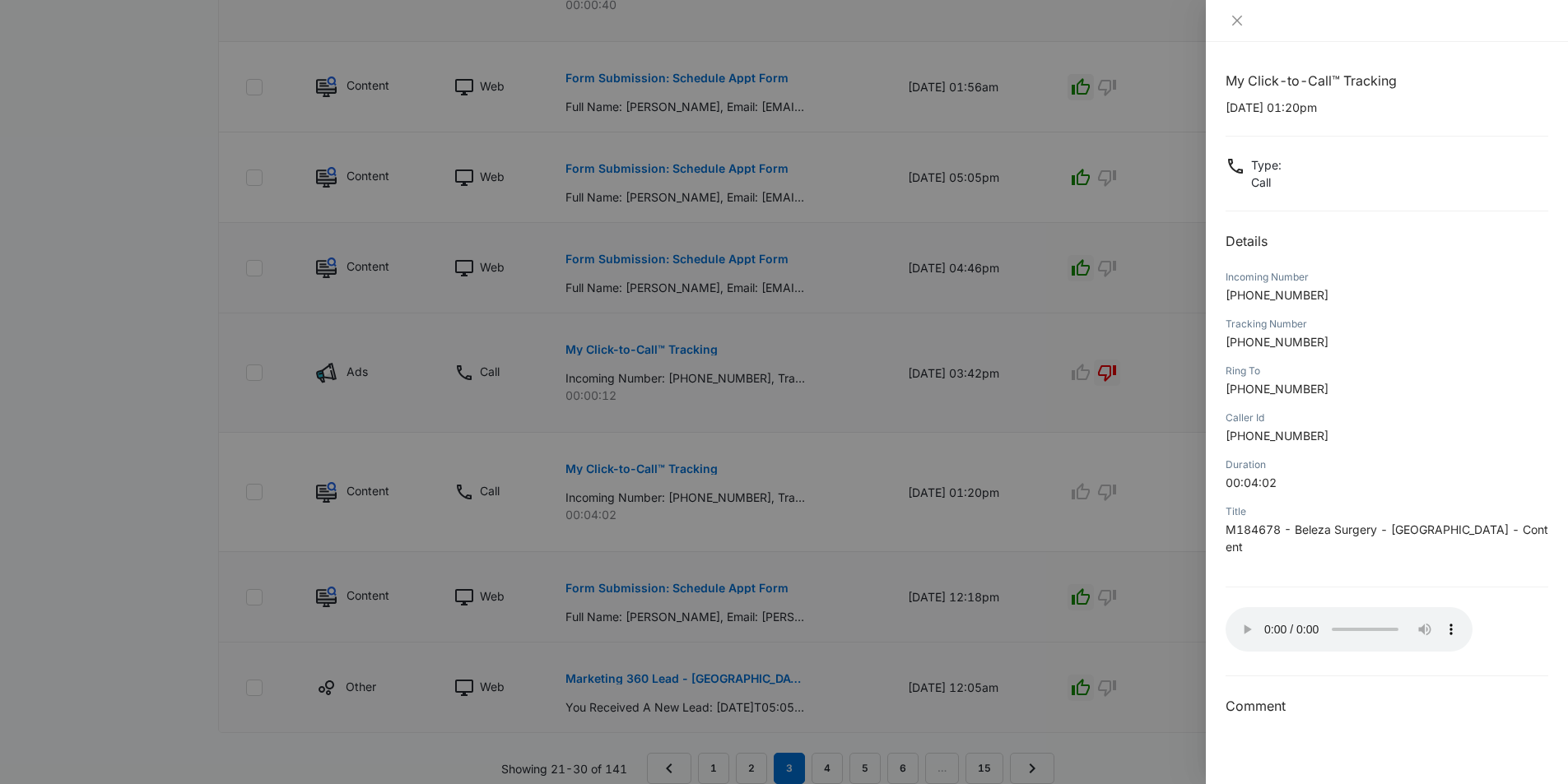
click at [986, 361] on div at bounding box center [784, 392] width 1568 height 784
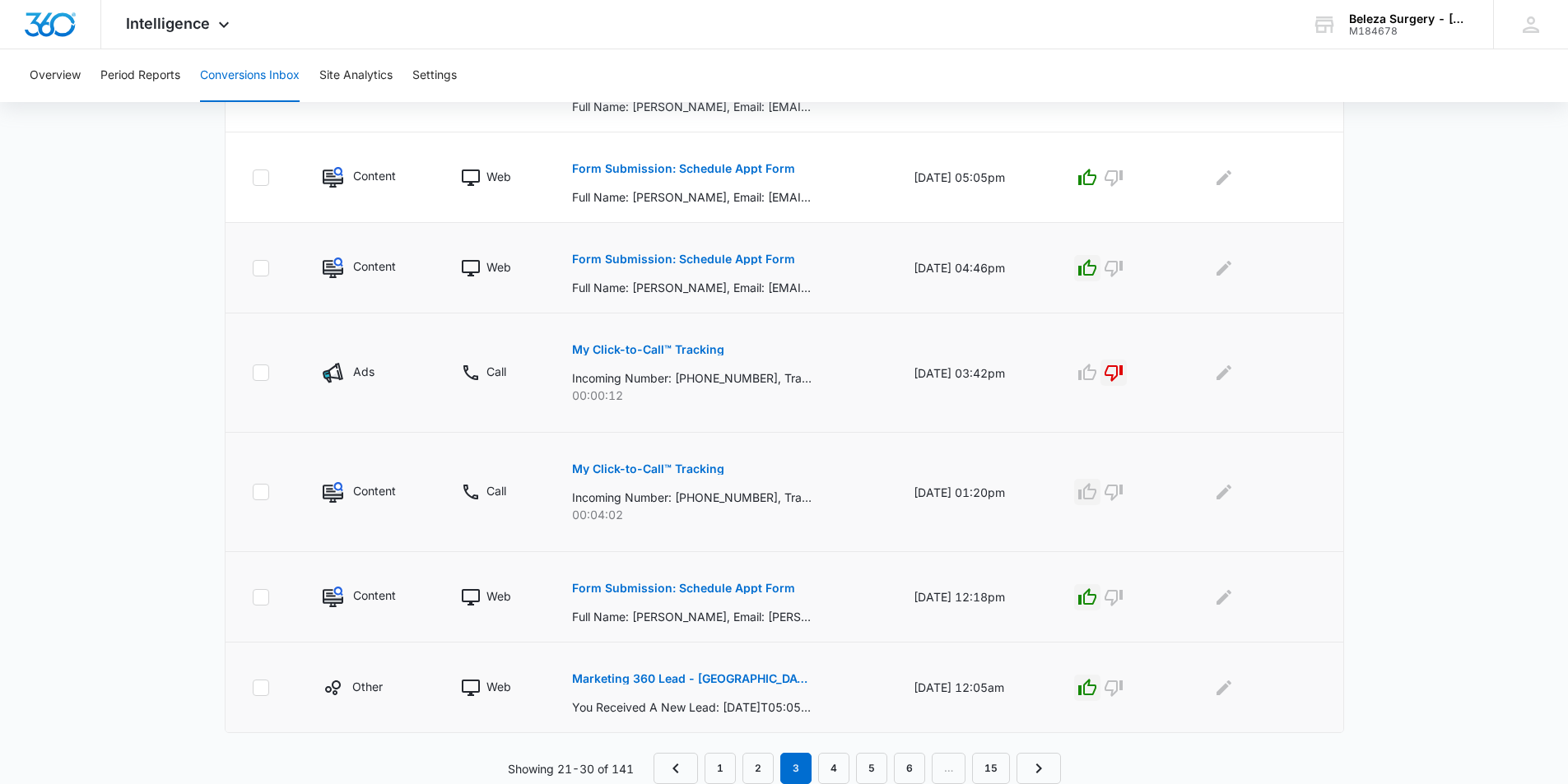
click at [1097, 492] on icon "button" at bounding box center [1087, 492] width 20 height 20
click at [761, 761] on link "2" at bounding box center [757, 768] width 31 height 31
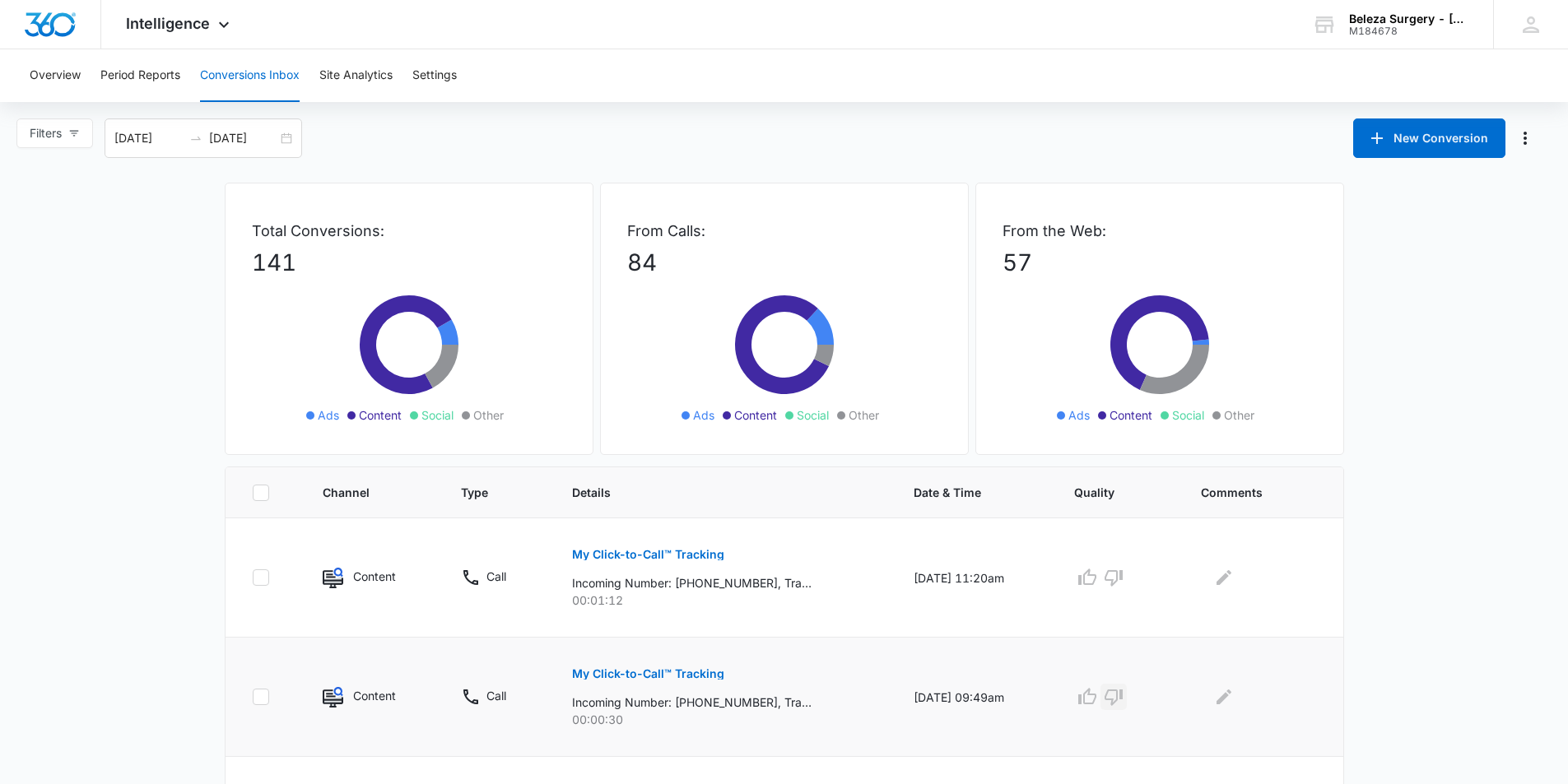
click at [1123, 698] on icon "button" at bounding box center [1113, 697] width 20 height 20
click at [623, 552] on p "My Click-to-Call™ Tracking" at bounding box center [648, 555] width 153 height 11
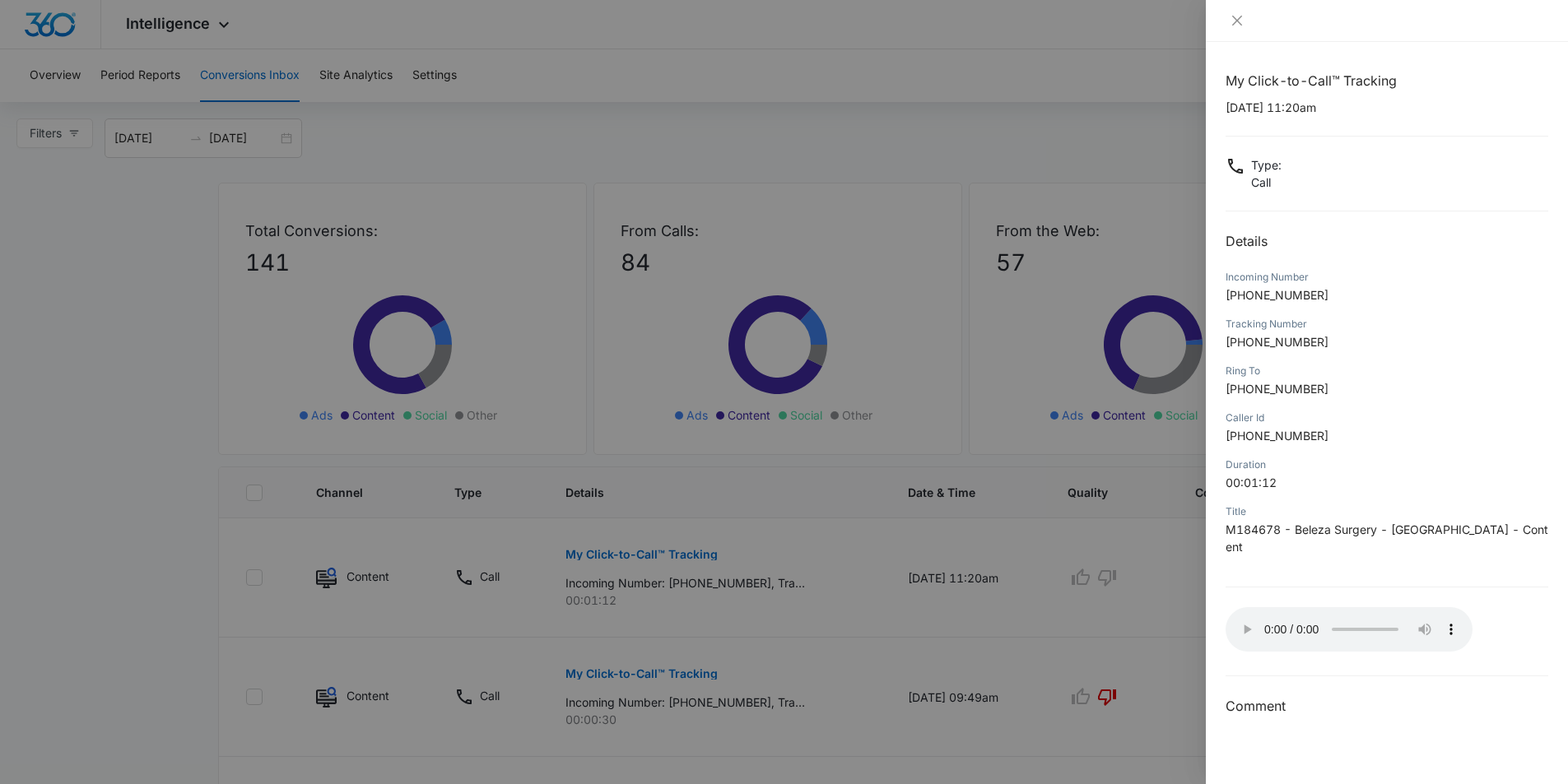
click at [1122, 582] on div at bounding box center [784, 392] width 1568 height 784
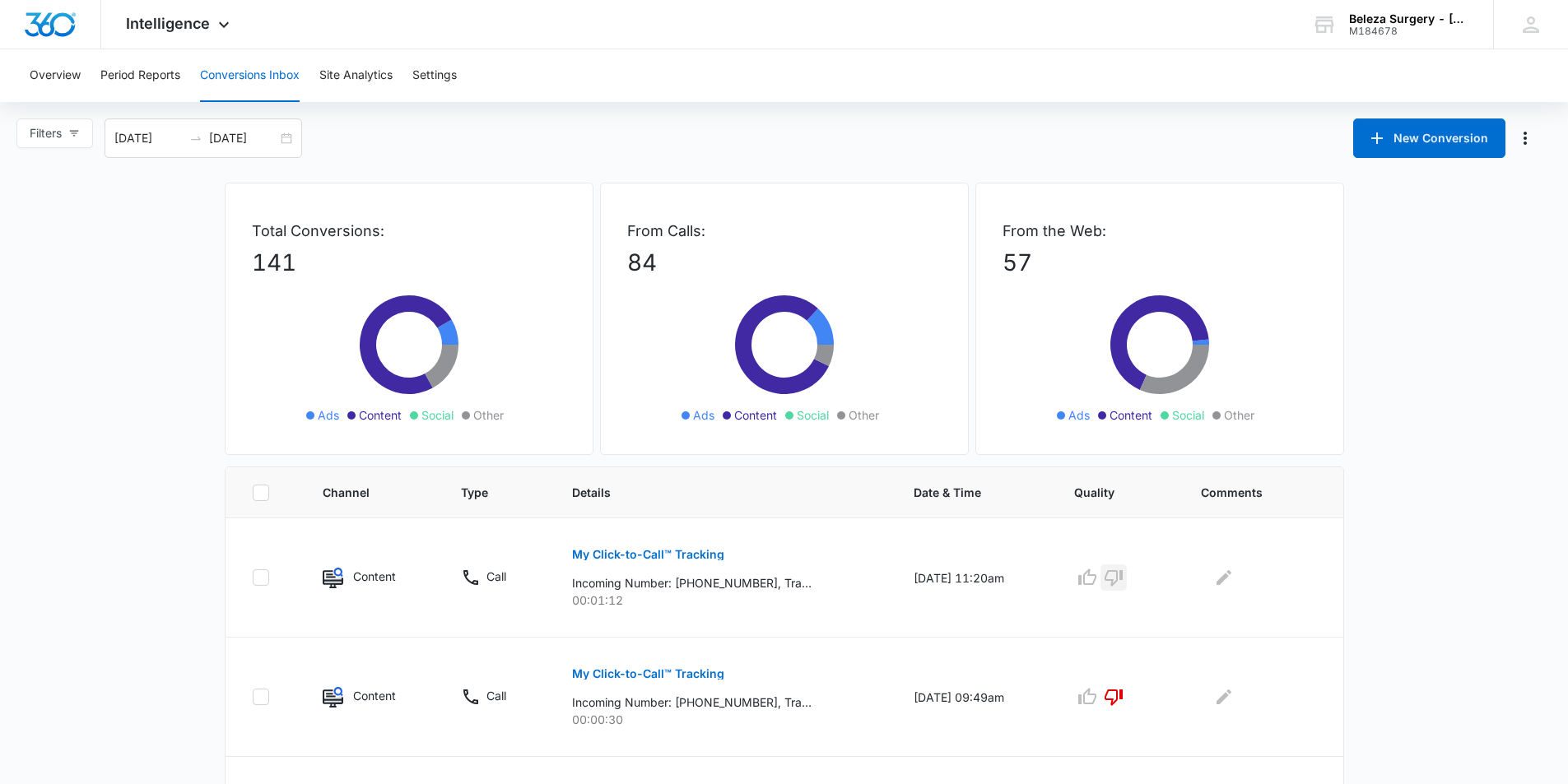
click at [1120, 582] on icon "button" at bounding box center [1113, 577] width 20 height 20
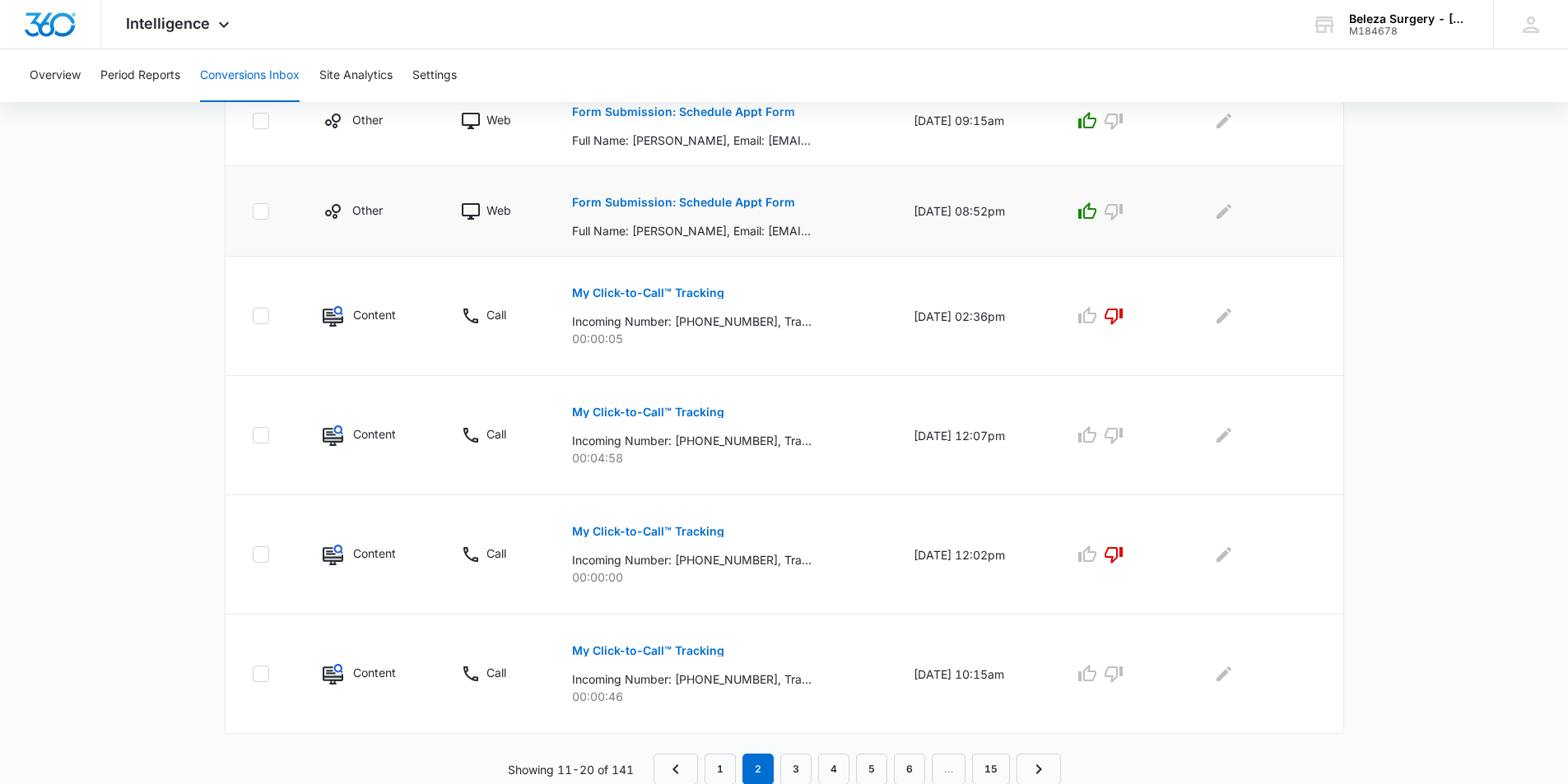
scroll to position [864, 0]
click at [630, 653] on p "My Click-to-Call™ Tracking" at bounding box center [648, 650] width 153 height 11
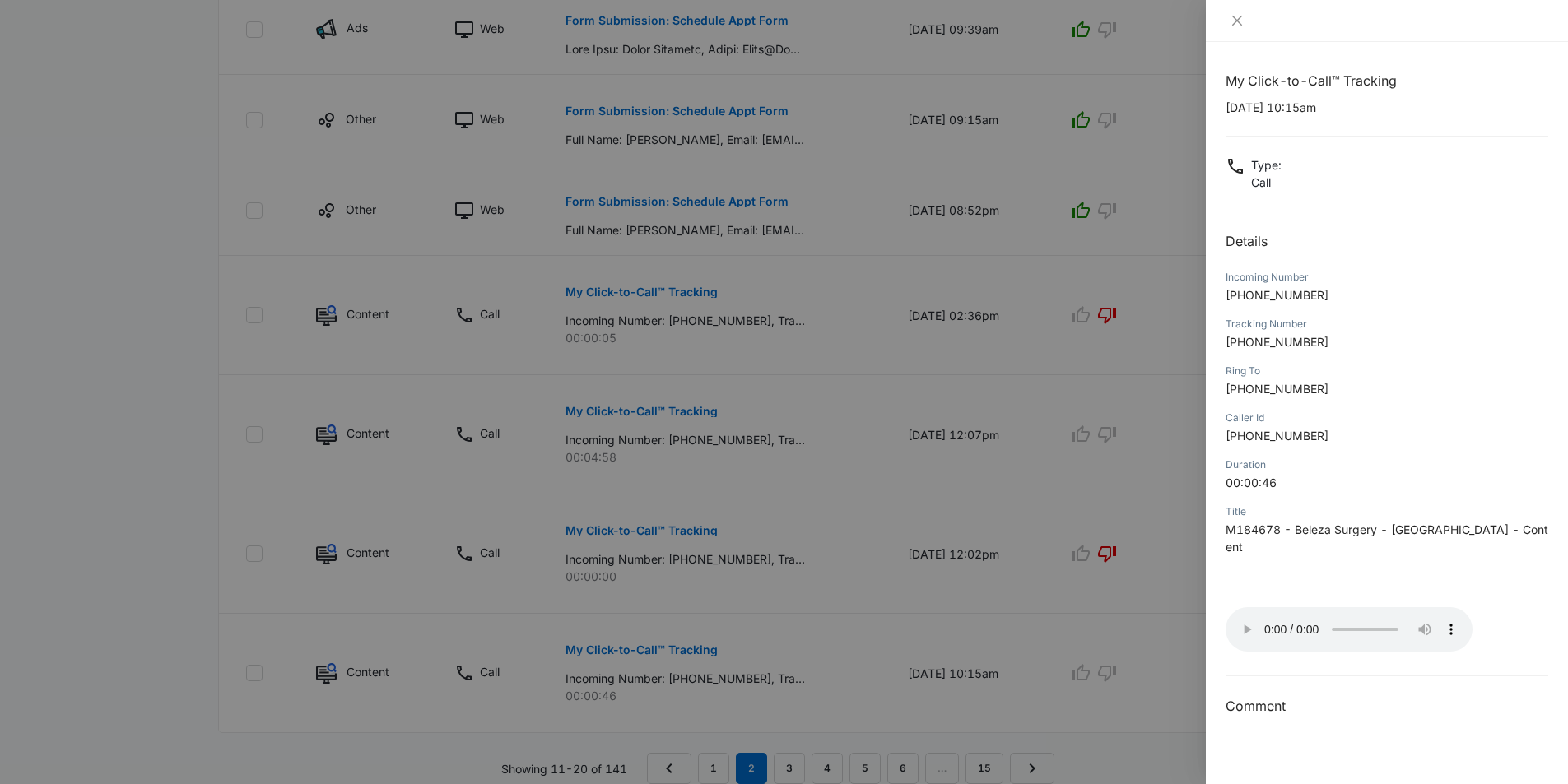
click at [1019, 638] on div at bounding box center [784, 392] width 1568 height 784
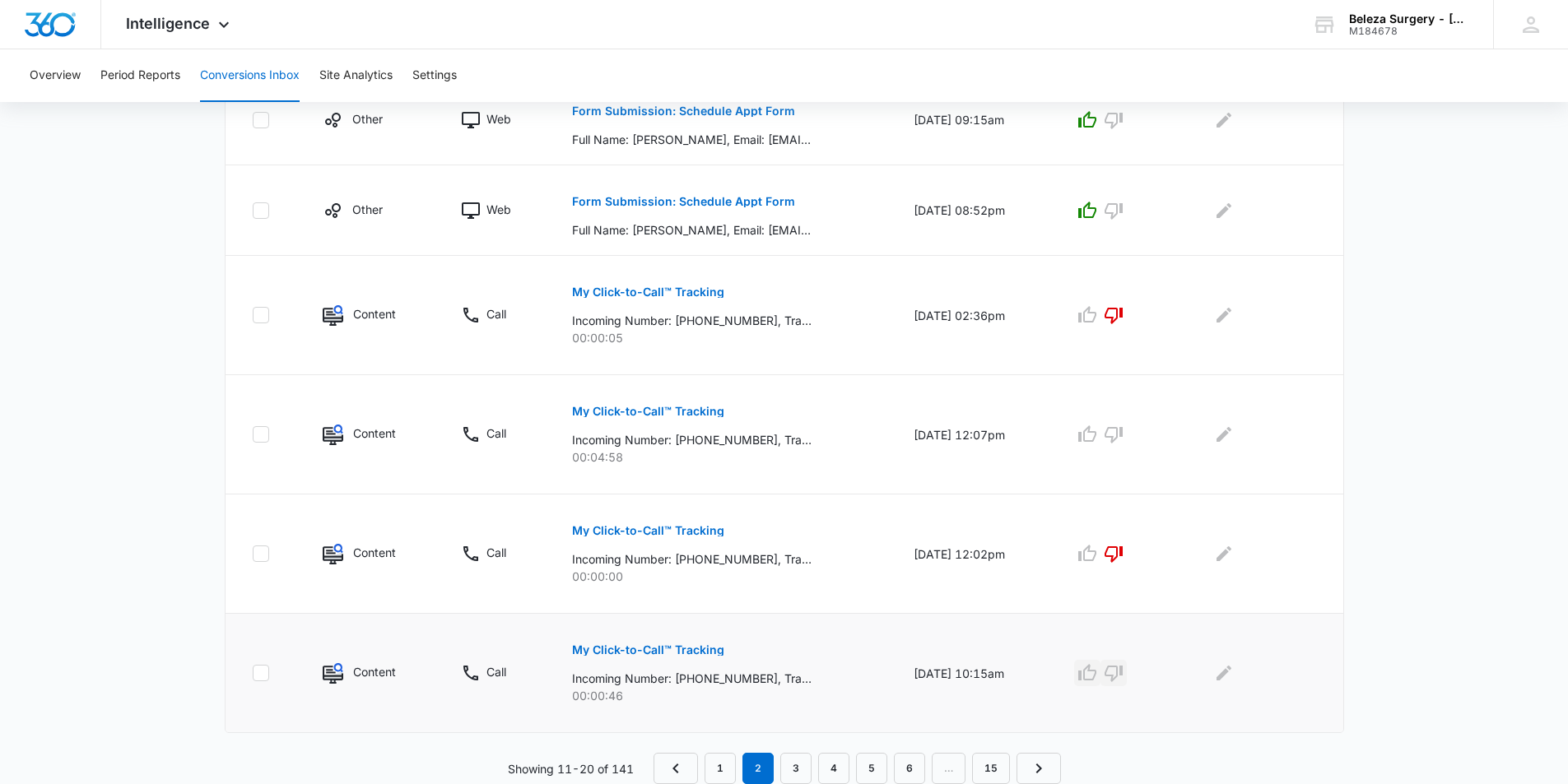
click at [1098, 667] on div at bounding box center [1117, 673] width 87 height 26
click at [1117, 671] on icon "button" at bounding box center [1113, 674] width 18 height 17
click at [722, 769] on link "1" at bounding box center [719, 768] width 31 height 31
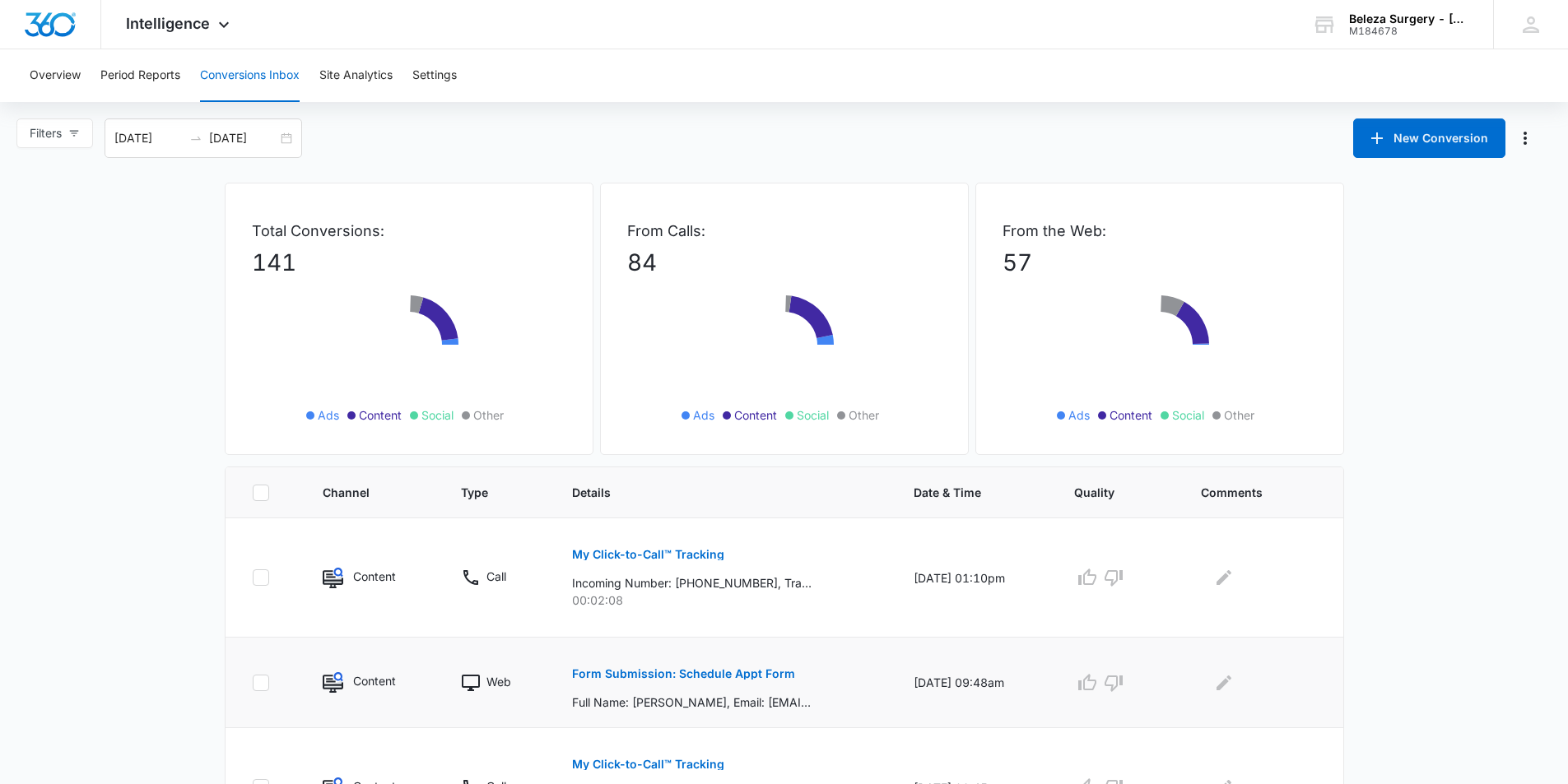
scroll to position [411, 0]
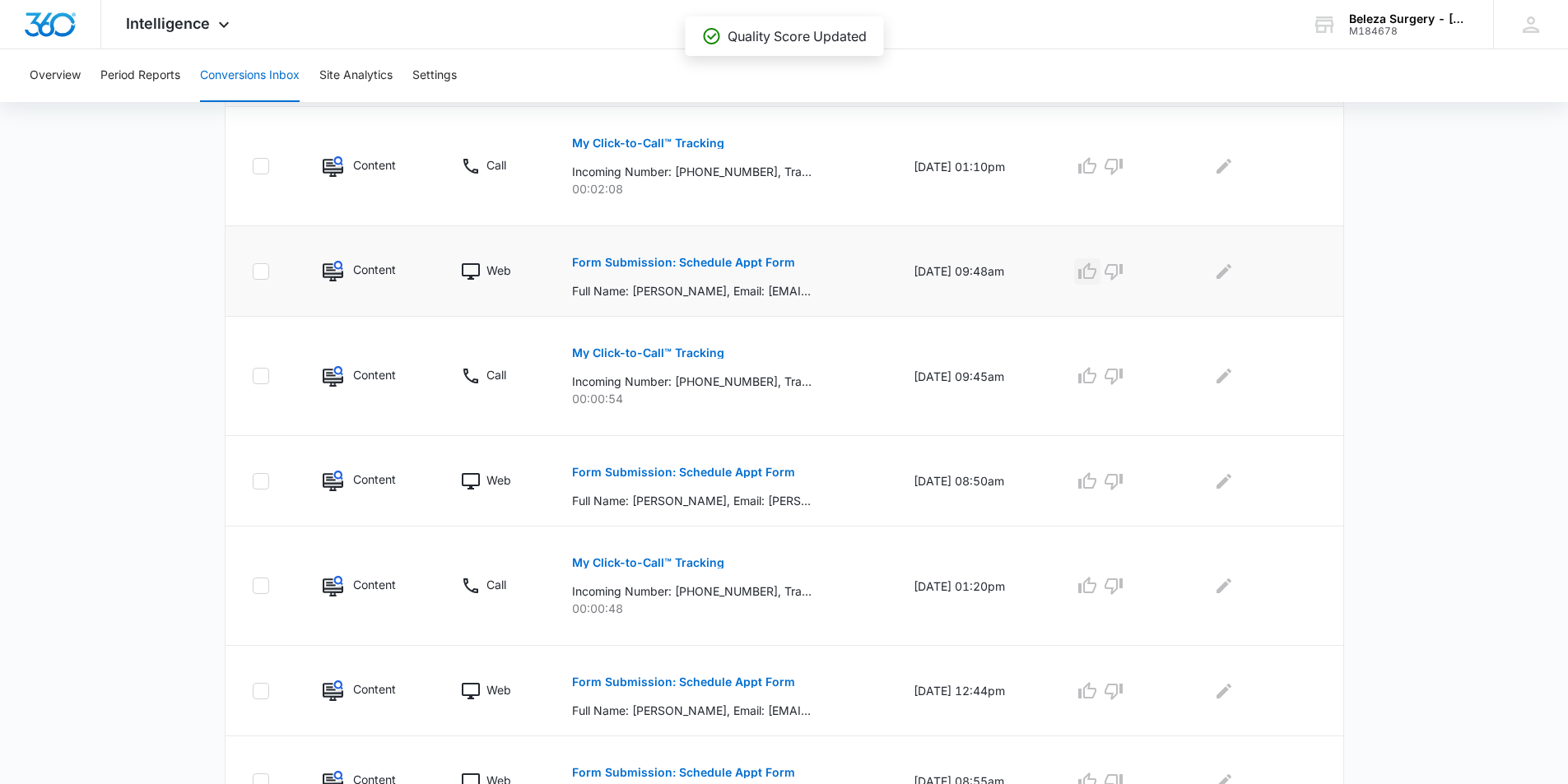
click at [1097, 270] on icon "button" at bounding box center [1087, 271] width 20 height 20
click at [691, 158] on button "My Click-to-Call™ Tracking" at bounding box center [648, 143] width 153 height 39
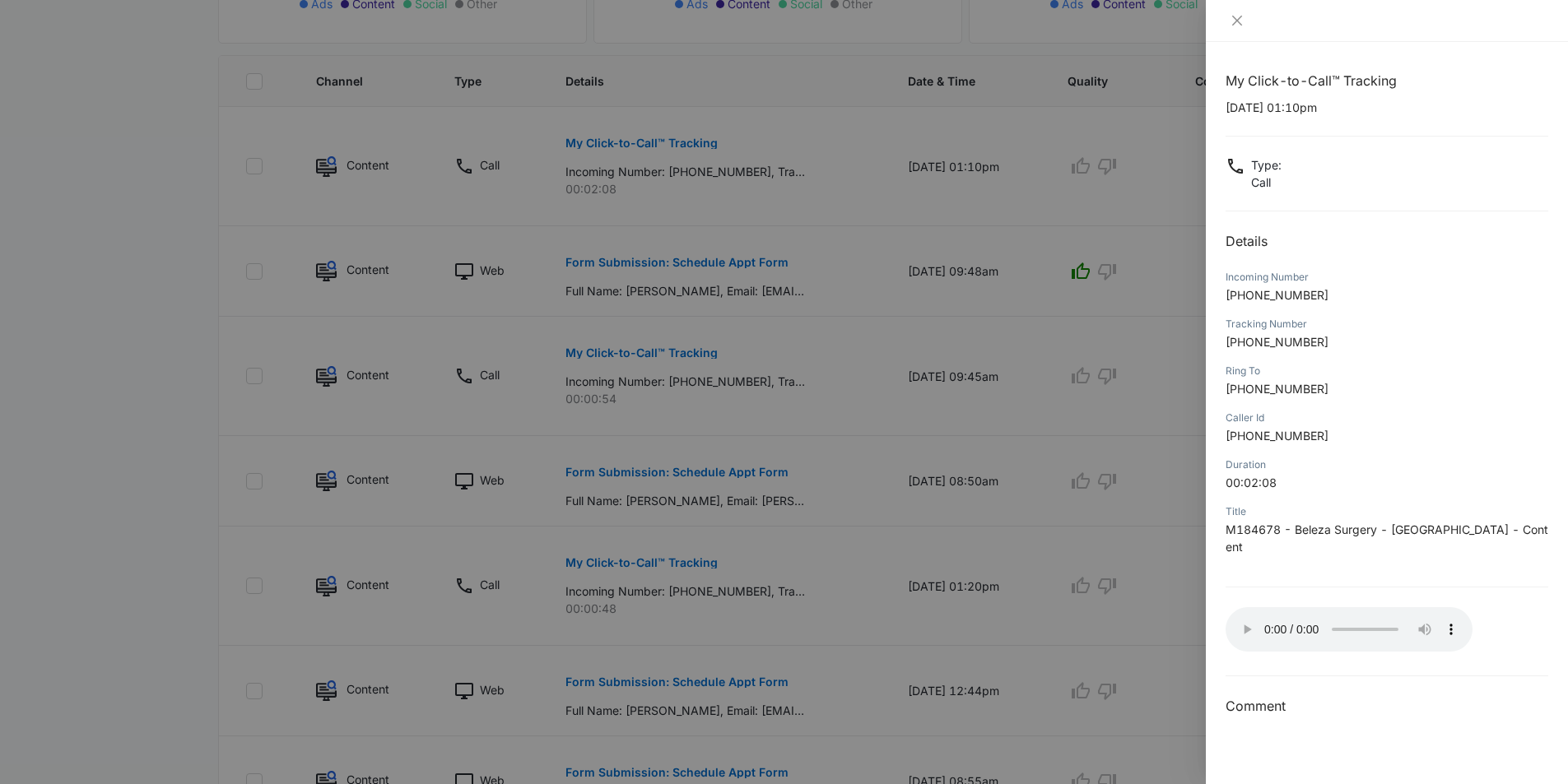
click at [759, 360] on div at bounding box center [784, 392] width 1568 height 784
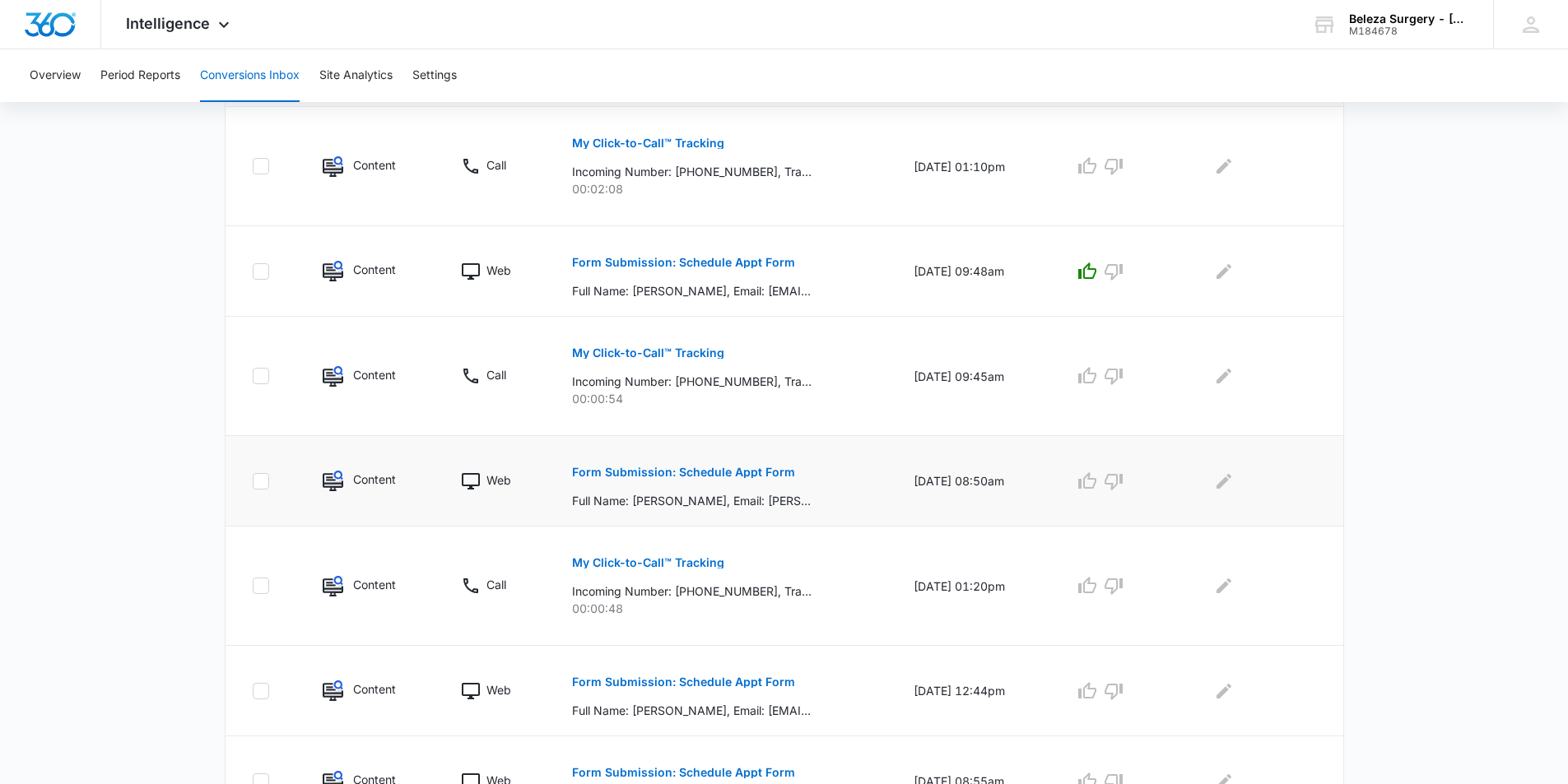
scroll to position [329, 0]
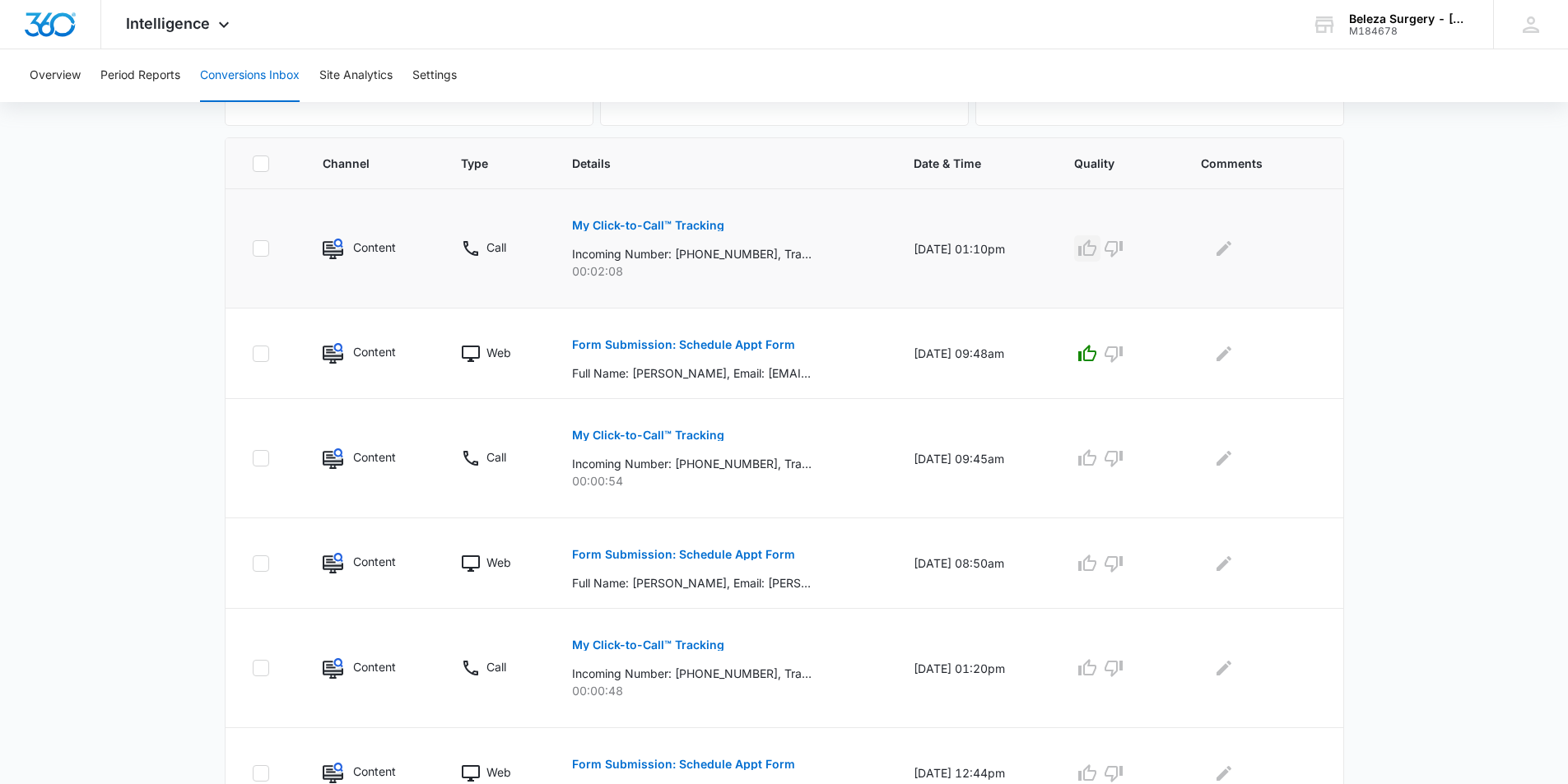
click at [1096, 245] on icon "button" at bounding box center [1087, 248] width 18 height 17
click at [682, 437] on p "My Click-to-Call™ Tracking" at bounding box center [648, 436] width 153 height 11
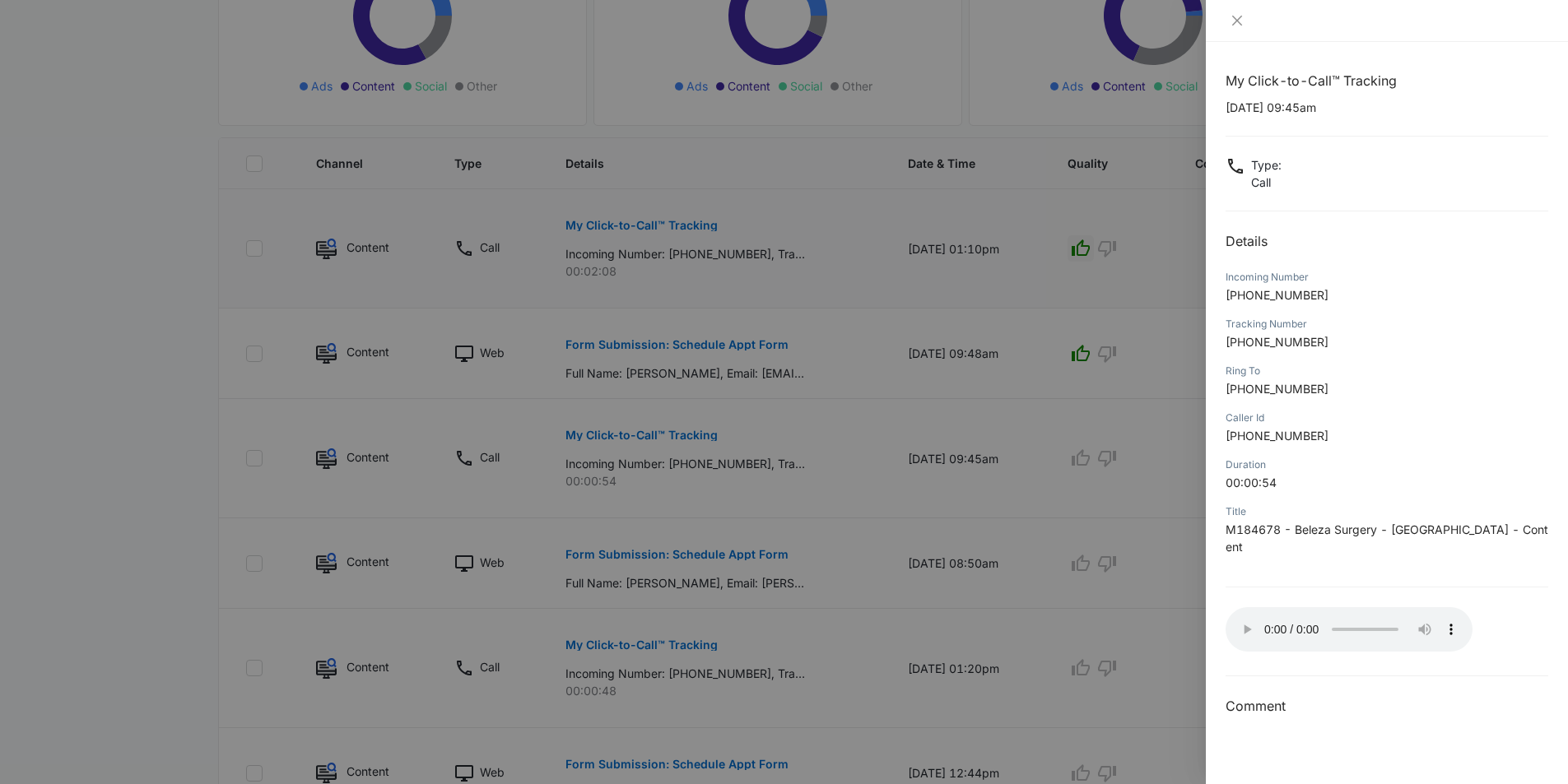
click at [1061, 303] on div at bounding box center [784, 392] width 1568 height 784
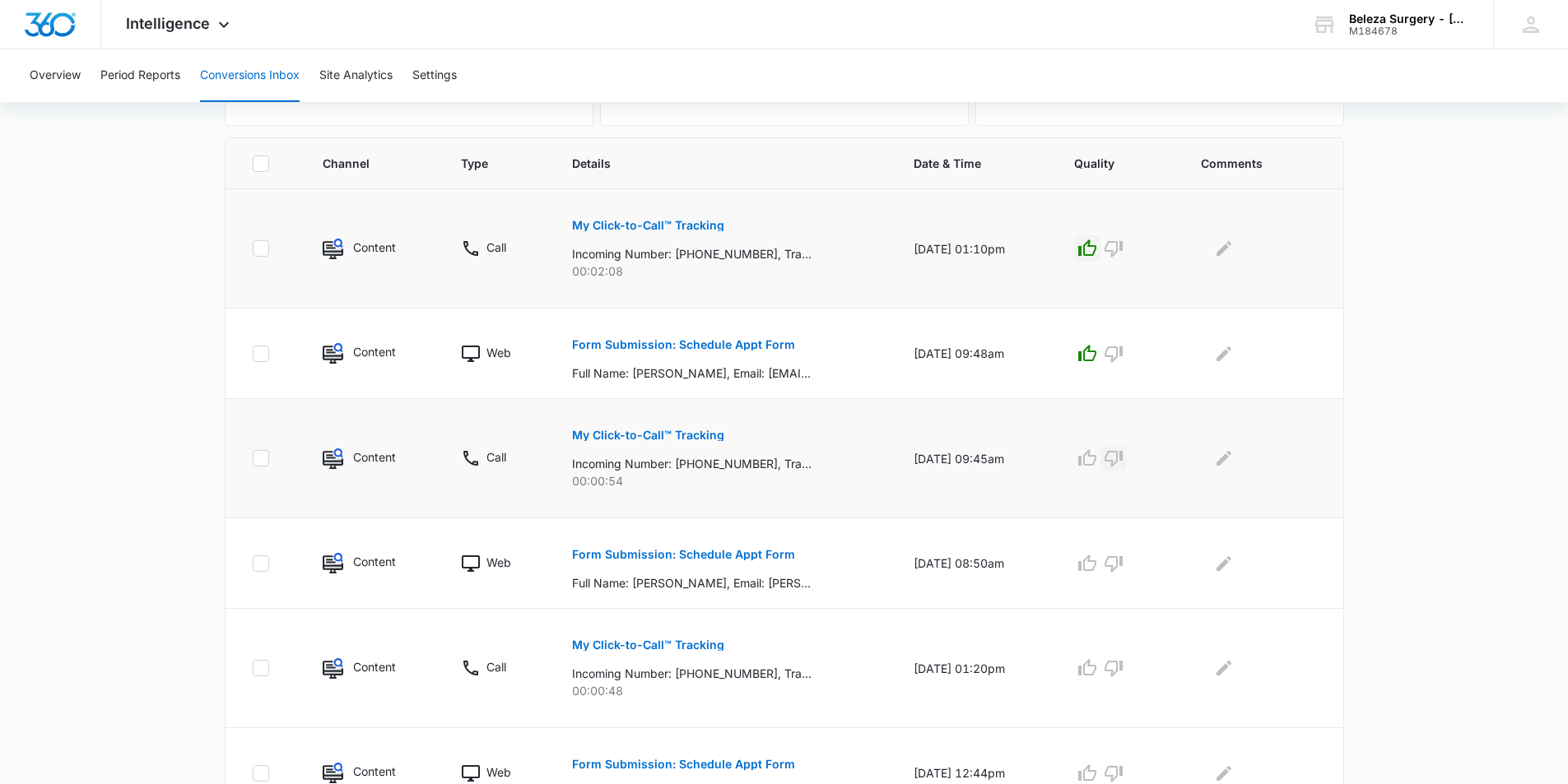
click at [1123, 466] on icon "button" at bounding box center [1113, 458] width 20 height 20
click at [1094, 563] on icon "button" at bounding box center [1087, 563] width 18 height 17
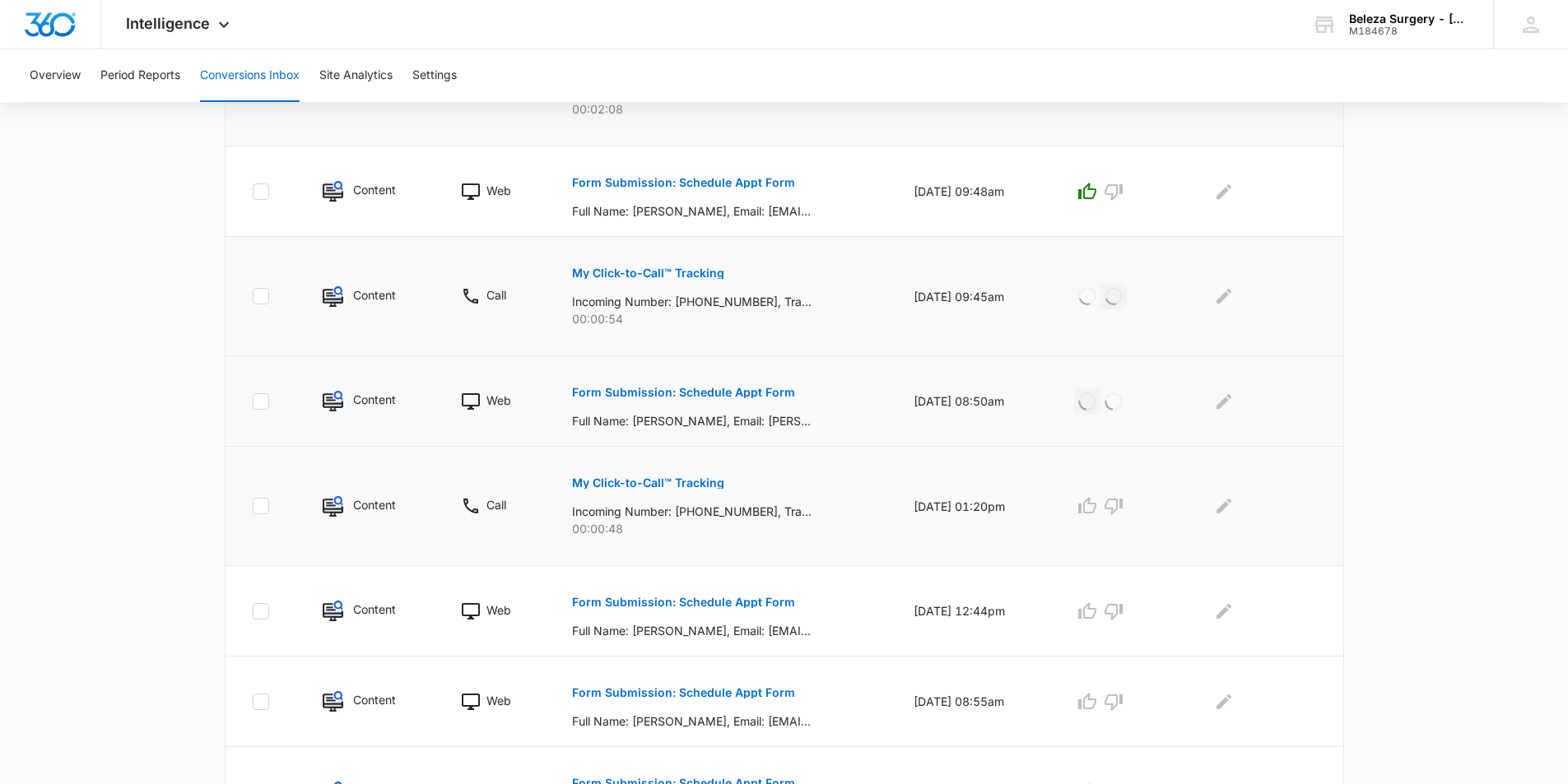
scroll to position [494, 0]
click at [701, 484] on p "My Click-to-Call™ Tracking" at bounding box center [648, 481] width 153 height 11
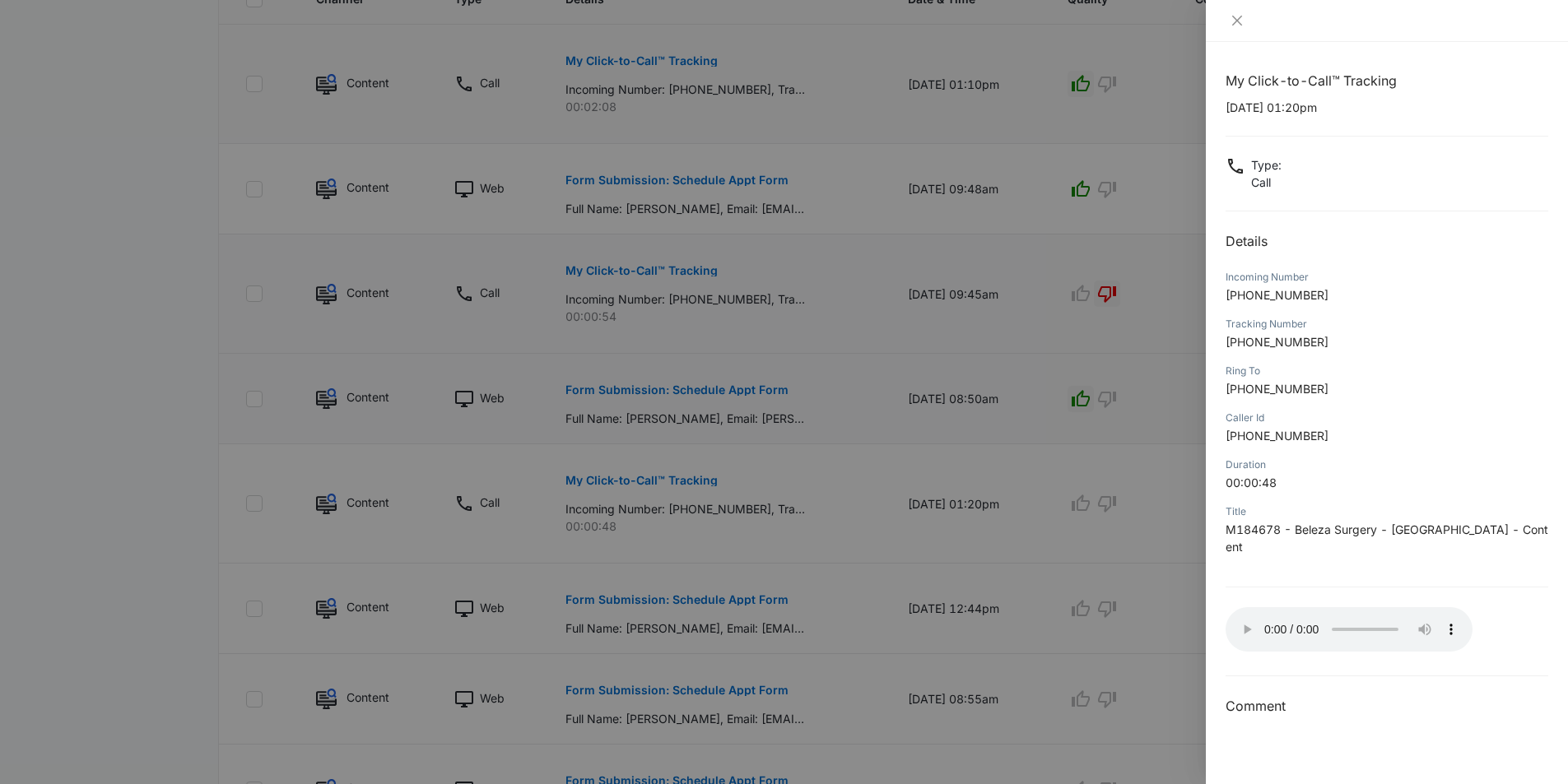
click at [1169, 386] on div at bounding box center [784, 392] width 1568 height 784
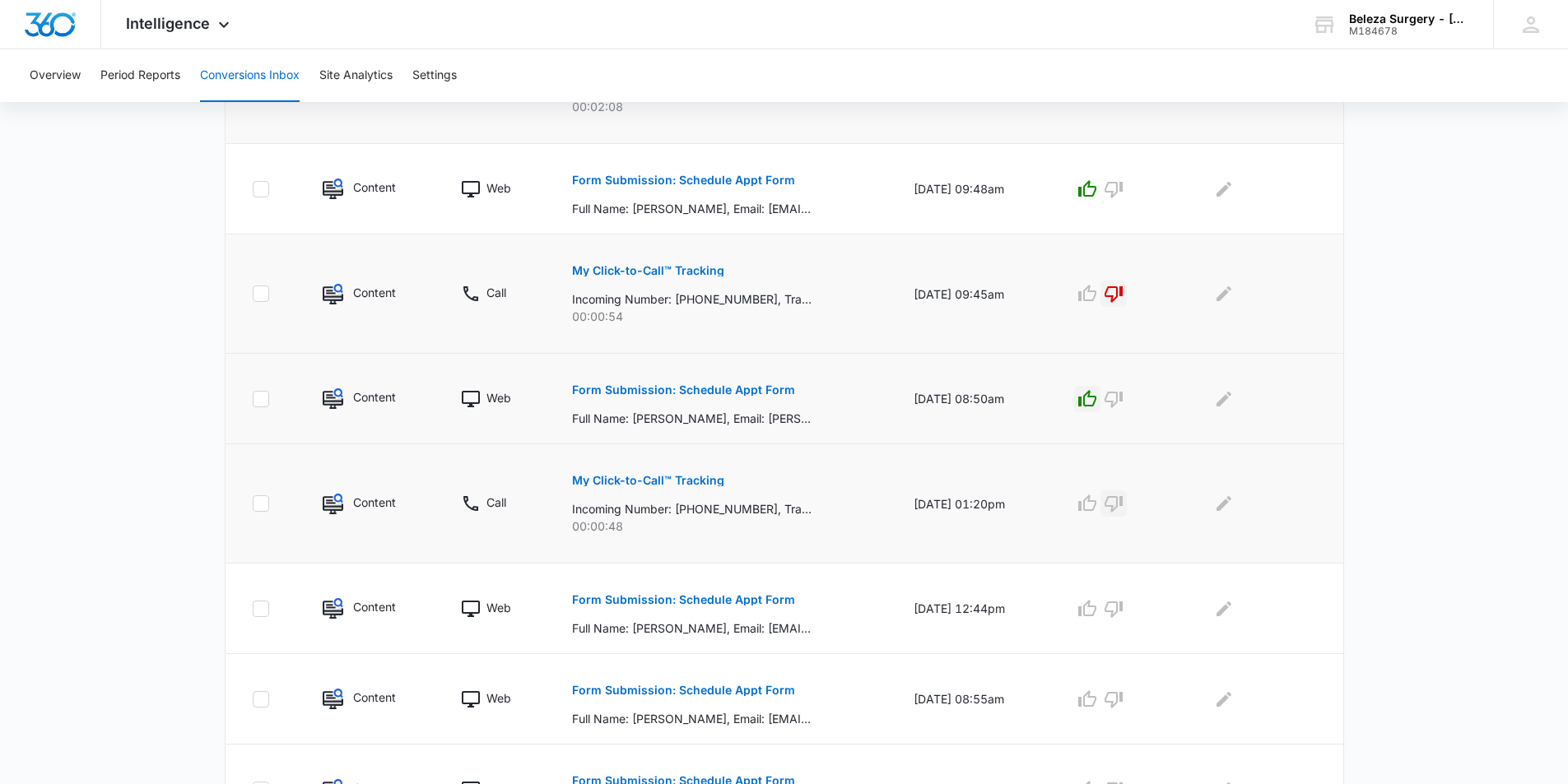
click at [1122, 497] on icon "button" at bounding box center [1113, 505] width 18 height 17
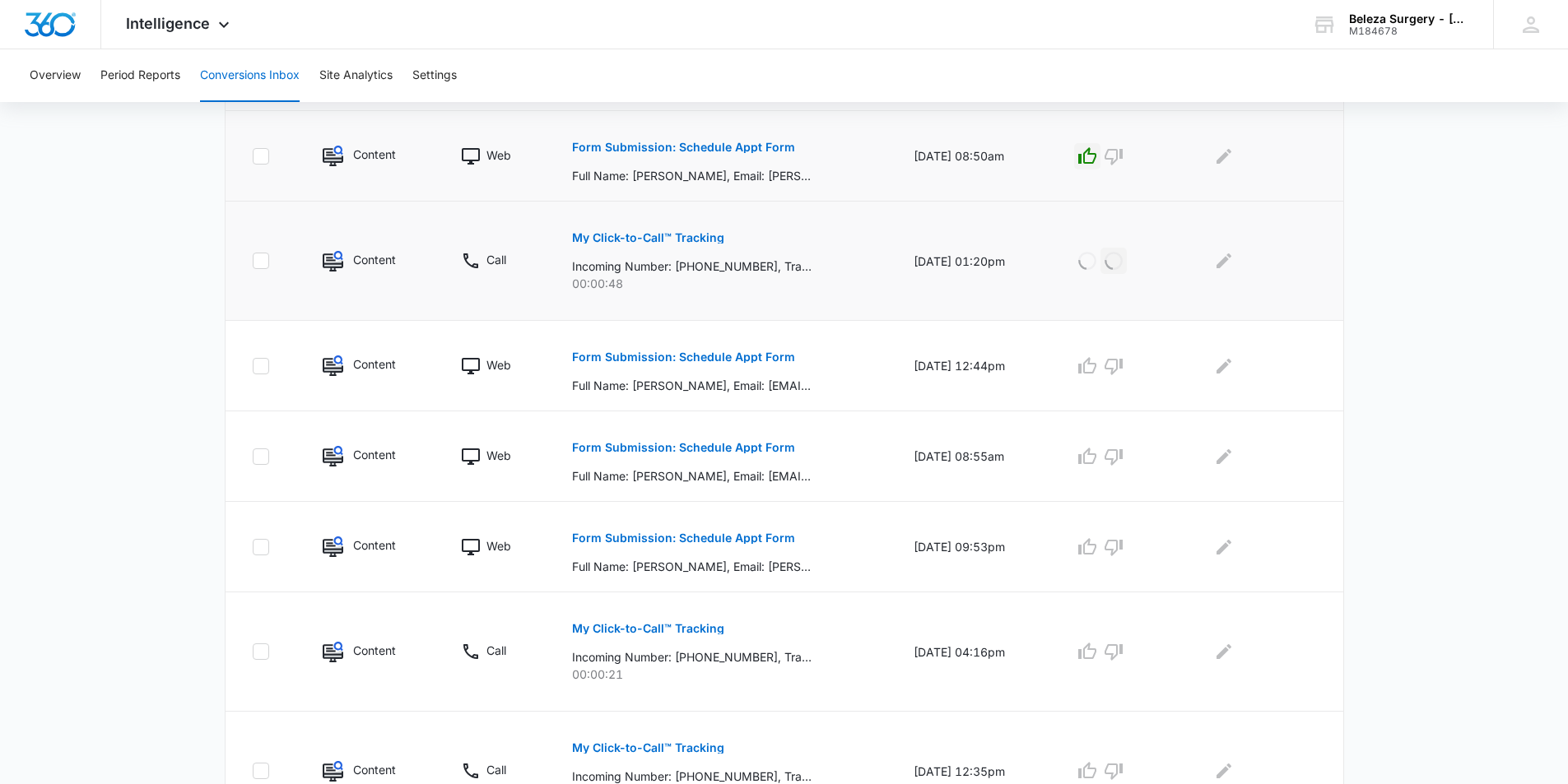
scroll to position [741, 0]
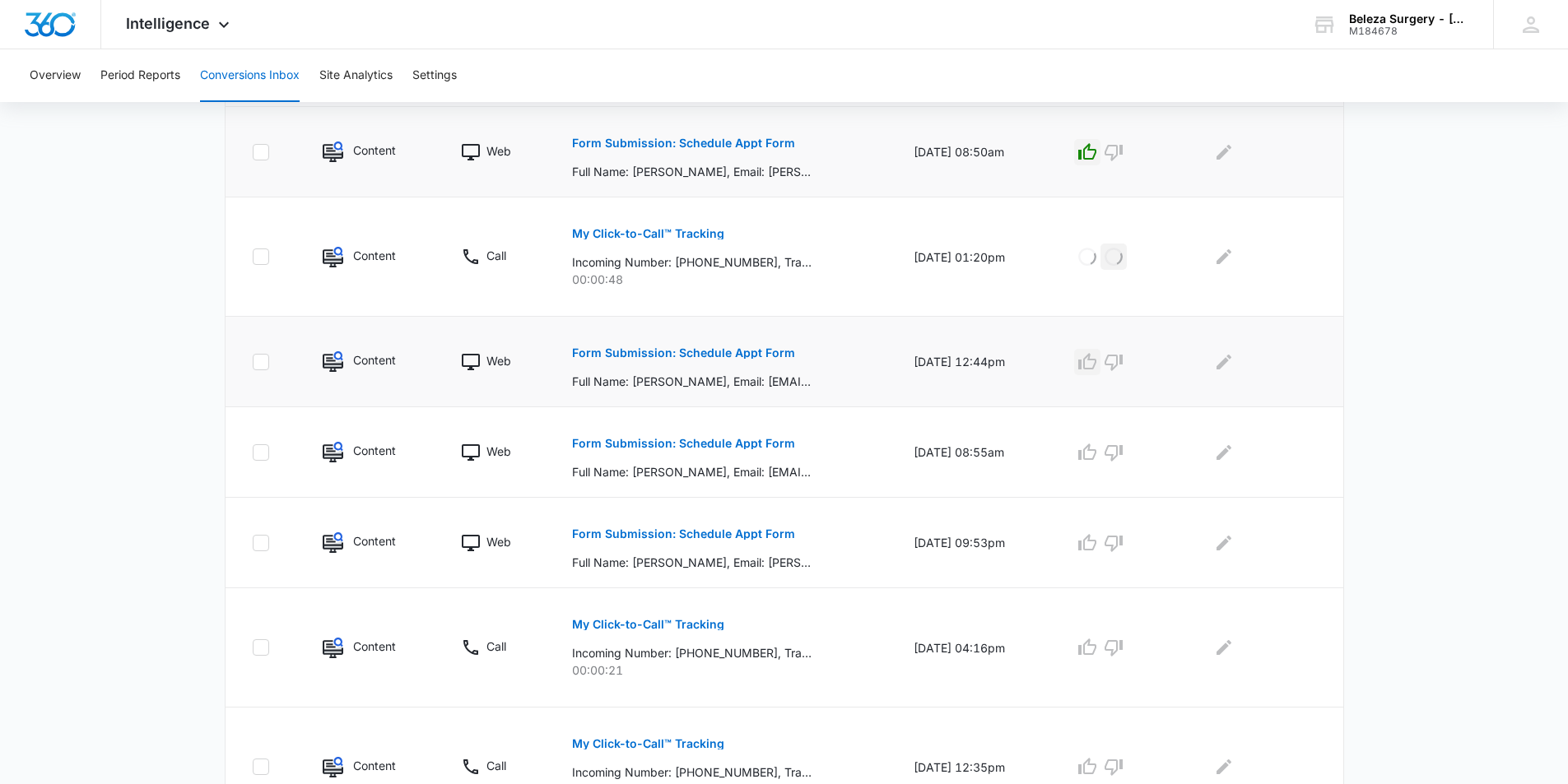
click at [1090, 364] on icon "button" at bounding box center [1087, 362] width 18 height 17
click at [1088, 465] on button "button" at bounding box center [1087, 452] width 26 height 26
click at [1096, 544] on icon "button" at bounding box center [1087, 542] width 18 height 17
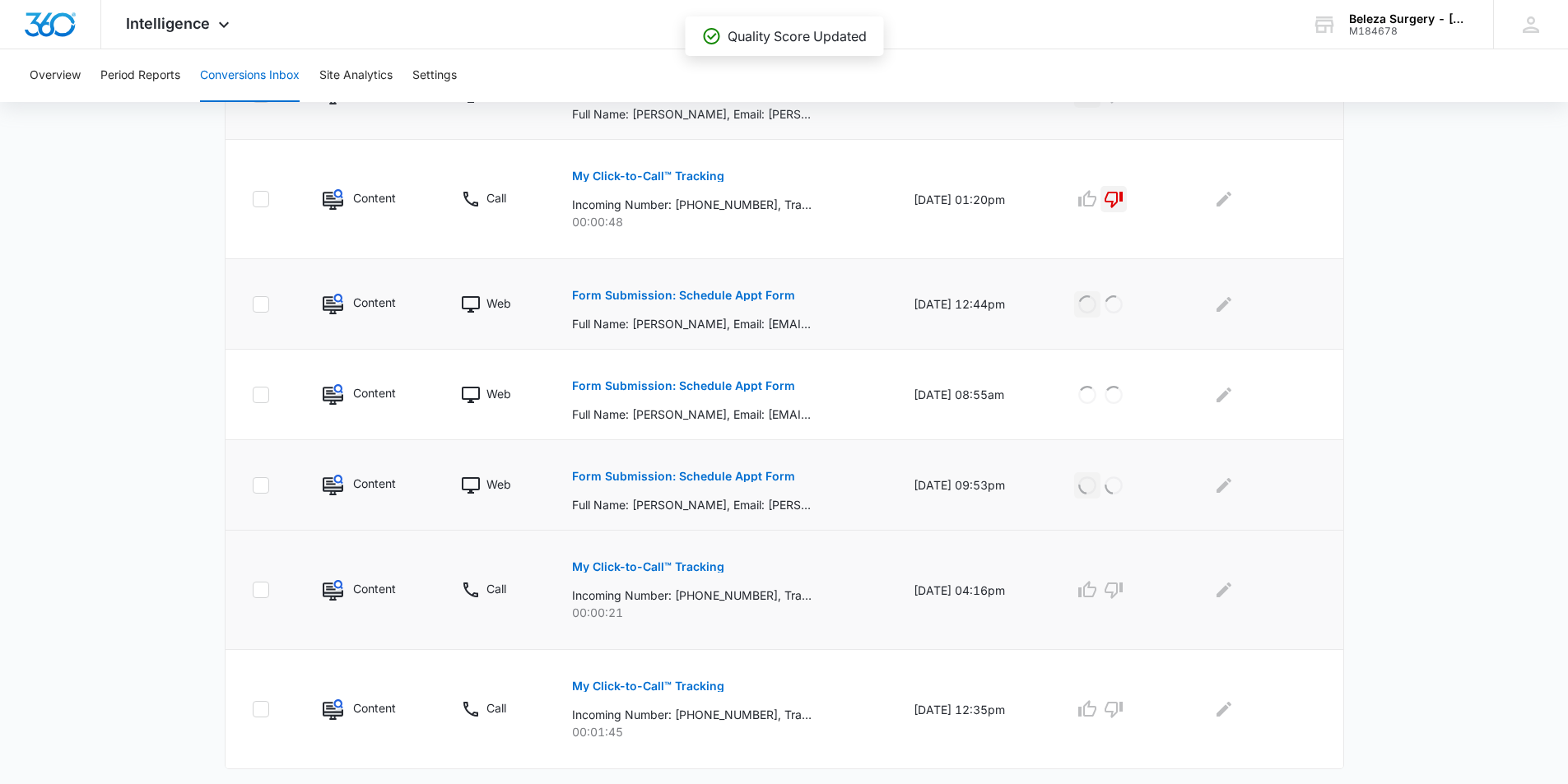
scroll to position [835, 0]
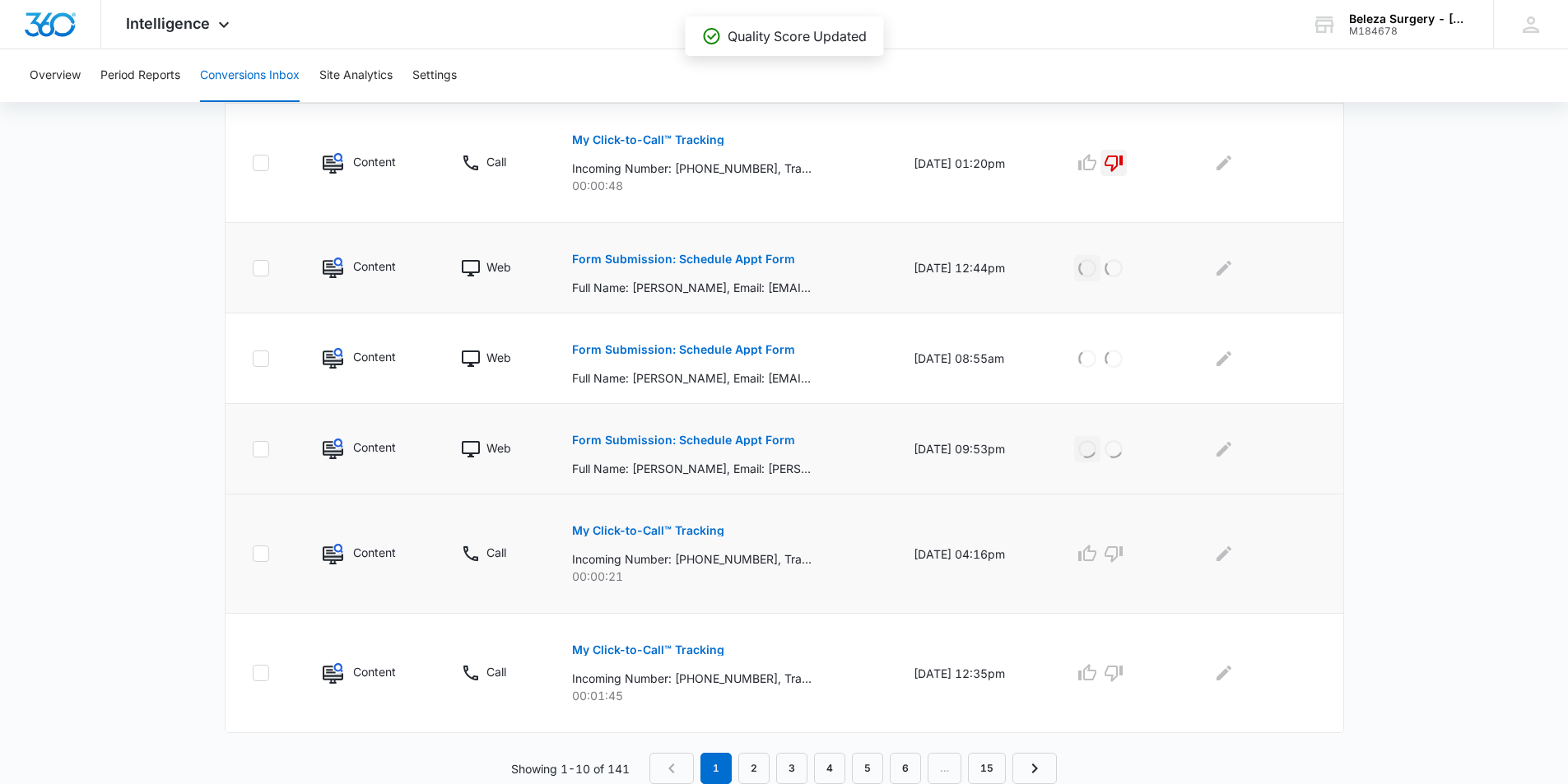
click at [691, 536] on p "My Click-to-Call™ Tracking" at bounding box center [648, 531] width 153 height 11
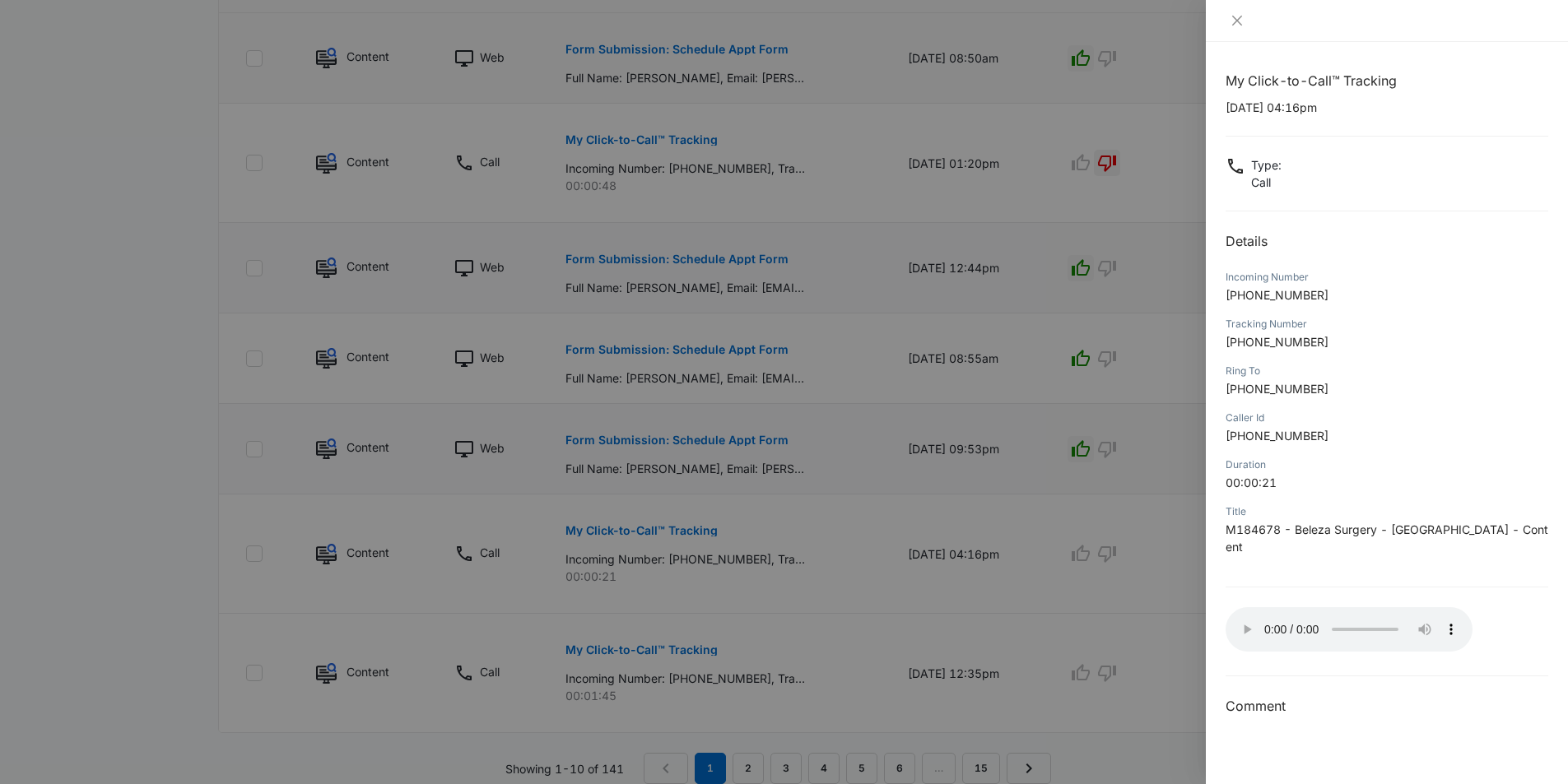
click at [1136, 541] on div at bounding box center [784, 392] width 1568 height 784
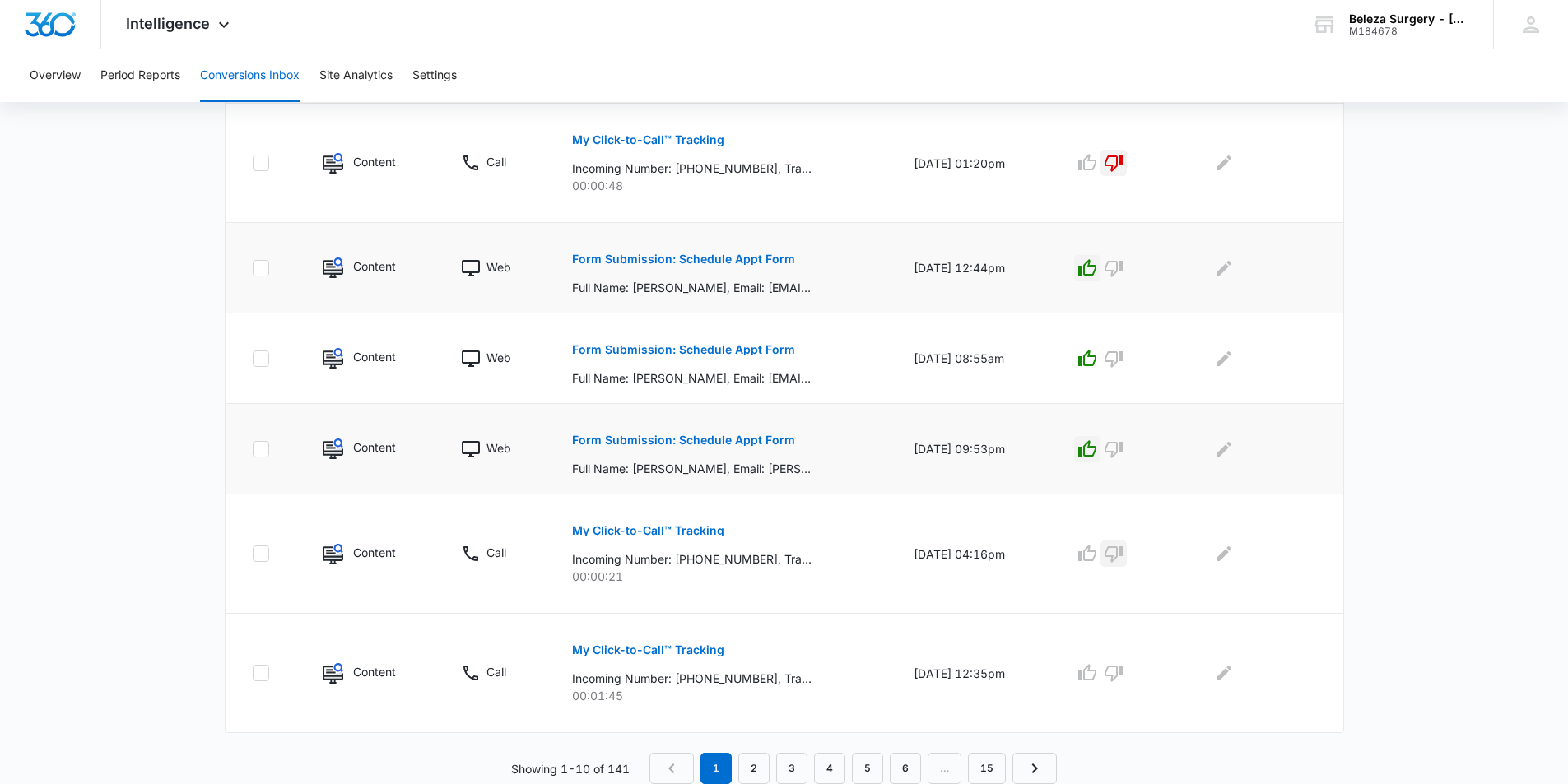
click at [1123, 551] on icon "button" at bounding box center [1113, 554] width 20 height 20
click at [718, 657] on div "My Click-to-Call™ Tracking Incoming Number: +15129341083, Tracking Number: +151…" at bounding box center [723, 667] width 302 height 74
click at [705, 650] on p "My Click-to-Call™ Tracking" at bounding box center [648, 650] width 153 height 11
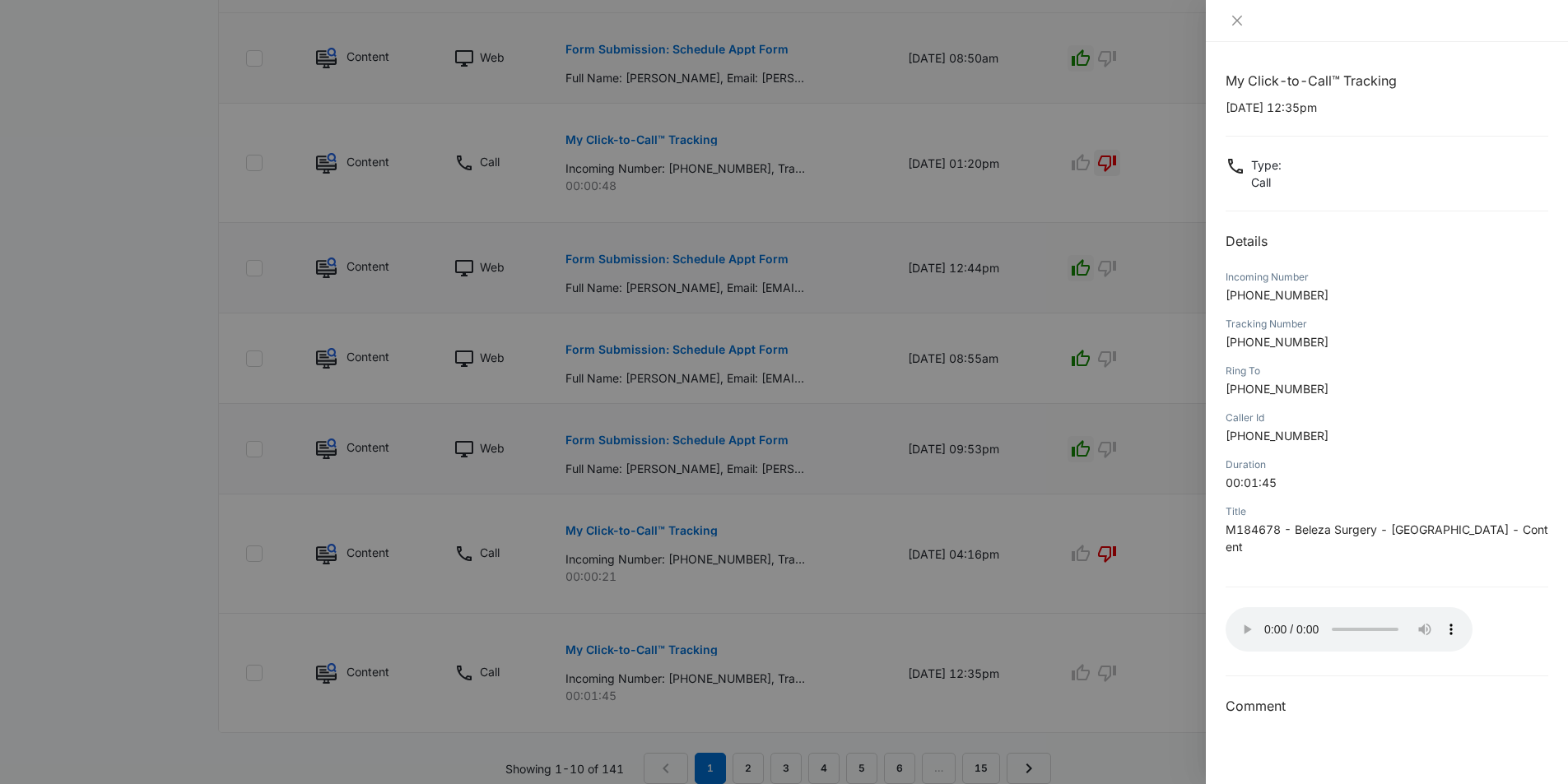
click at [1118, 620] on div at bounding box center [784, 392] width 1568 height 784
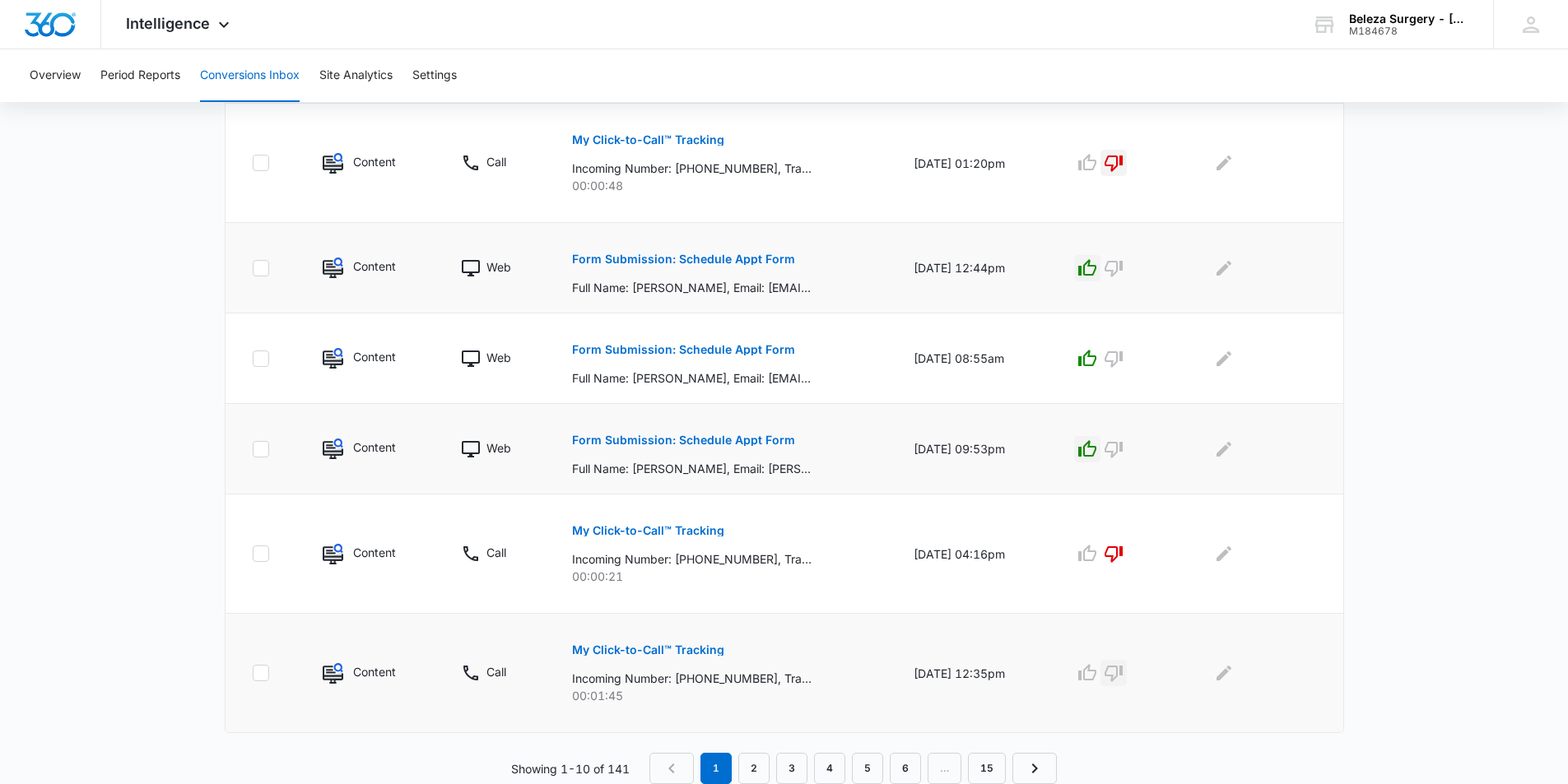
click at [1122, 676] on icon "button" at bounding box center [1113, 674] width 18 height 17
